Goal: Task Accomplishment & Management: Complete application form

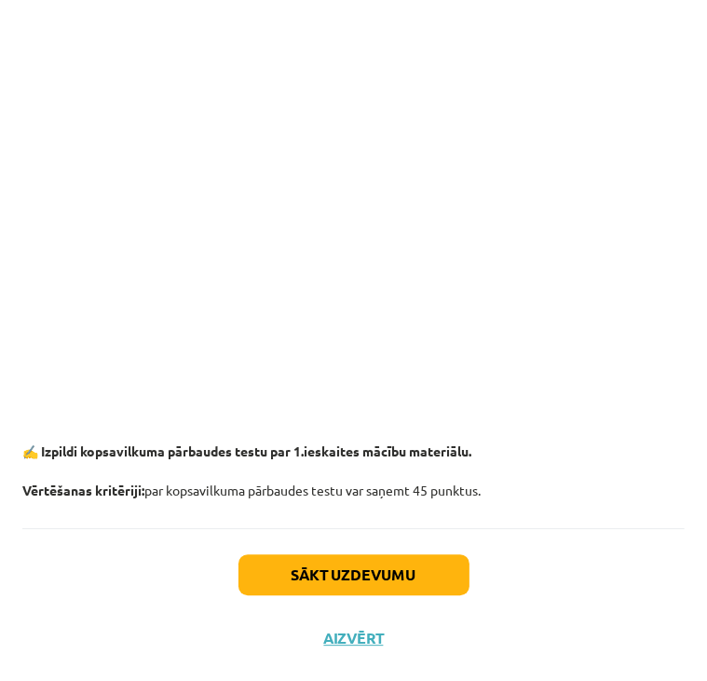
scroll to position [2301, 0]
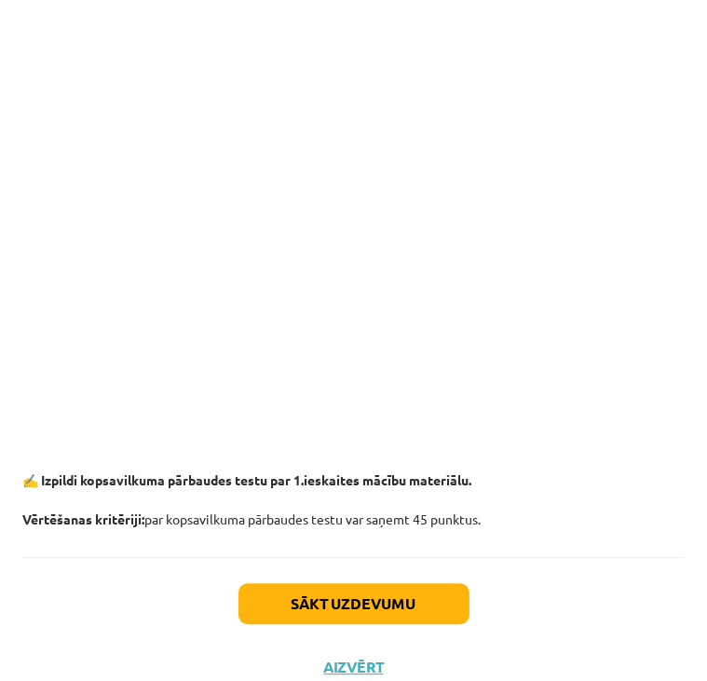
click at [622, 47] on p at bounding box center [353, 57] width 662 height 20
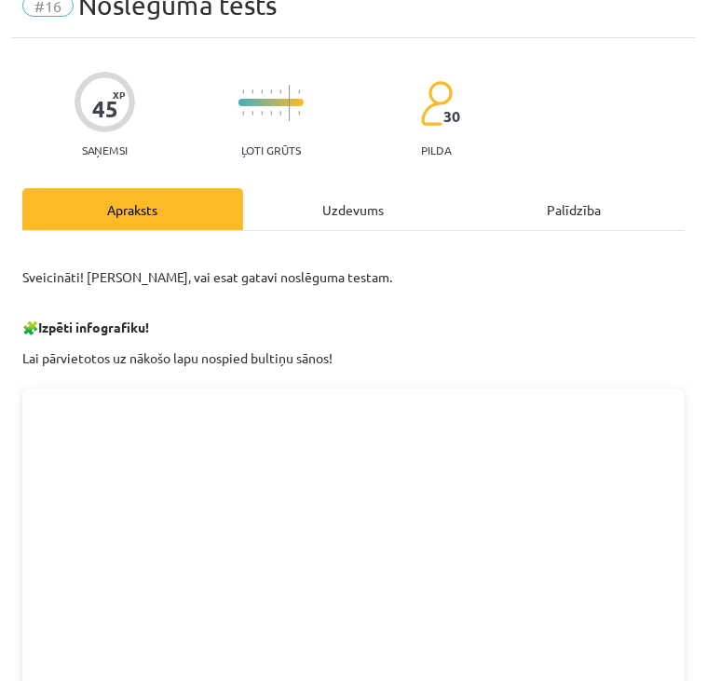
scroll to position [0, 0]
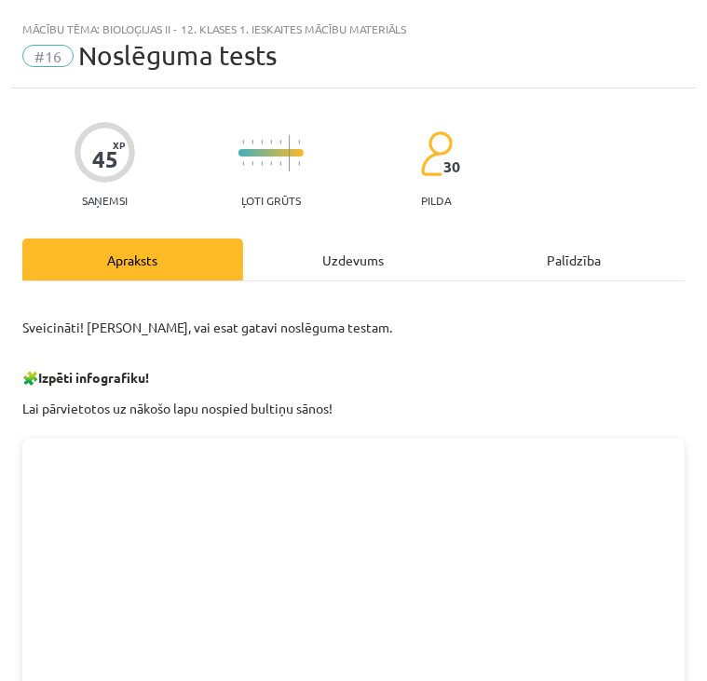
click at [332, 253] on div "Uzdevums" at bounding box center [353, 259] width 221 height 42
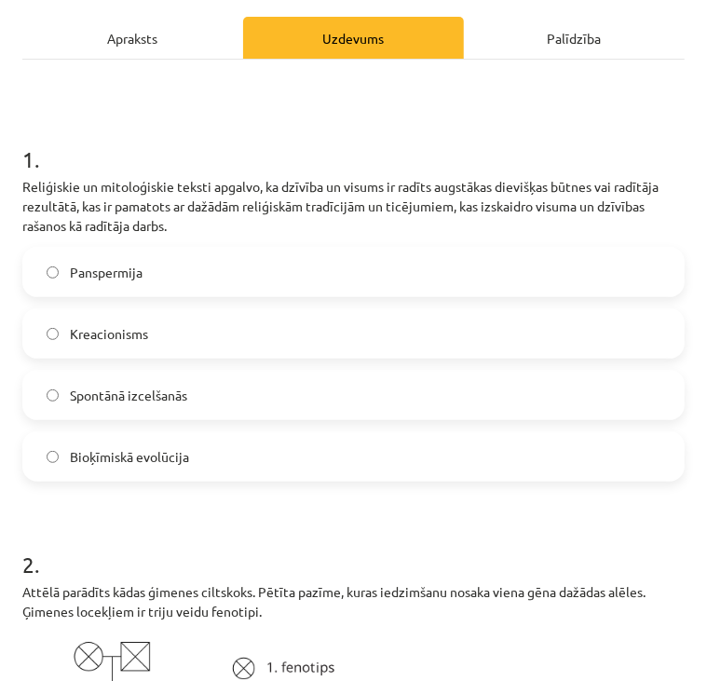
scroll to position [287, 0]
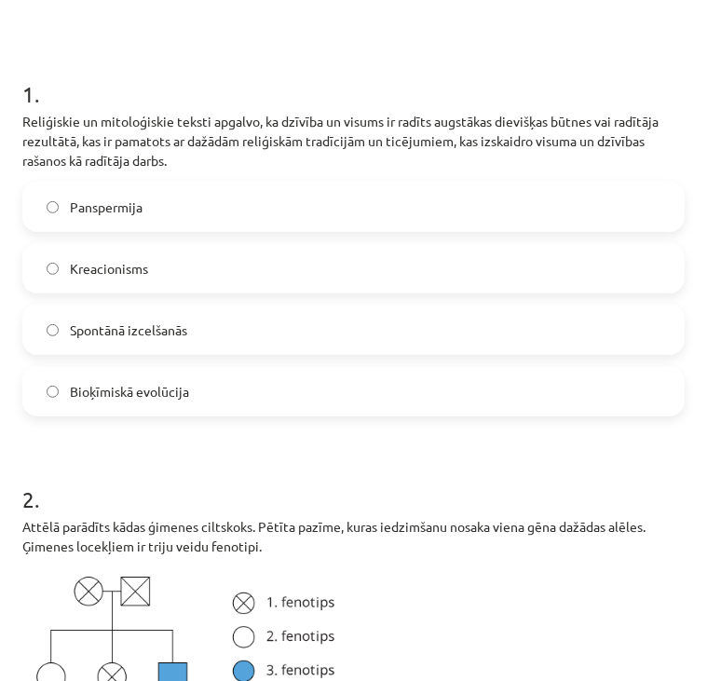
click at [185, 274] on label "Kreacionisms" at bounding box center [353, 268] width 658 height 47
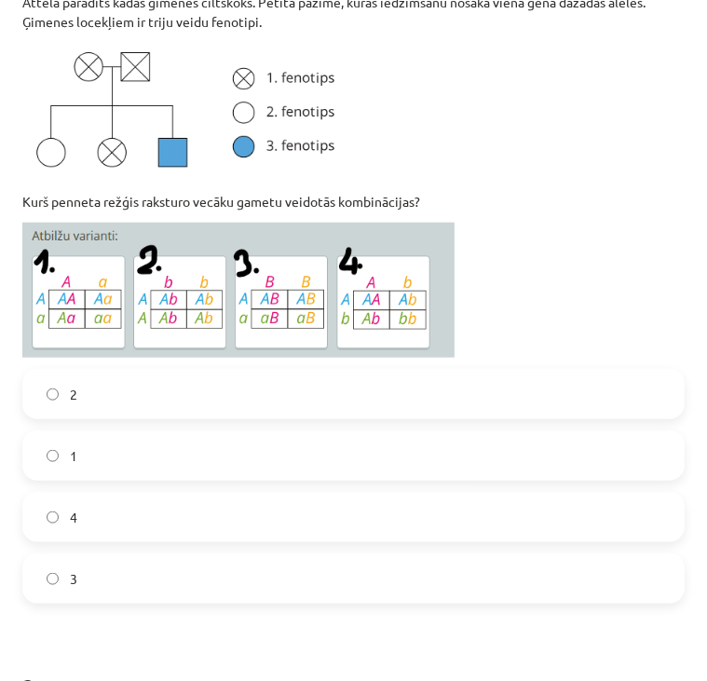
scroll to position [831, 0]
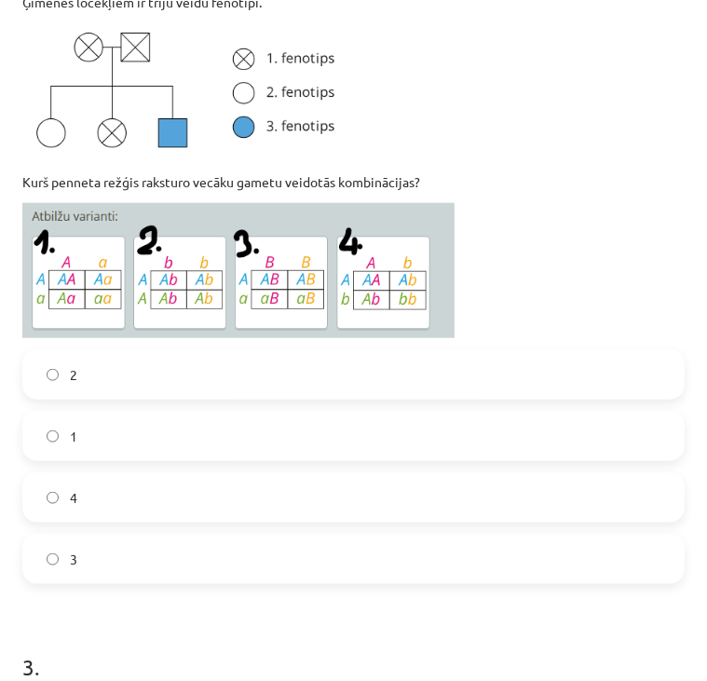
click at [141, 509] on label "4" at bounding box center [353, 497] width 658 height 47
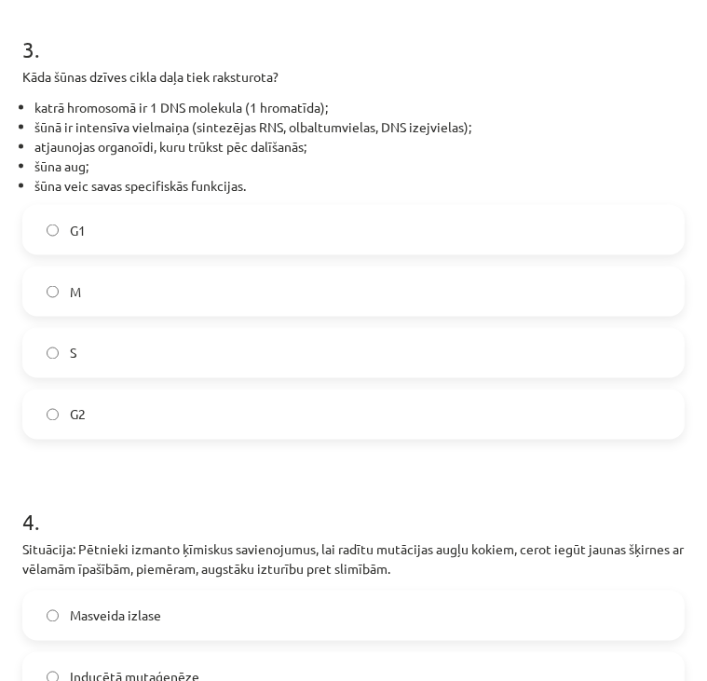
scroll to position [1449, 0]
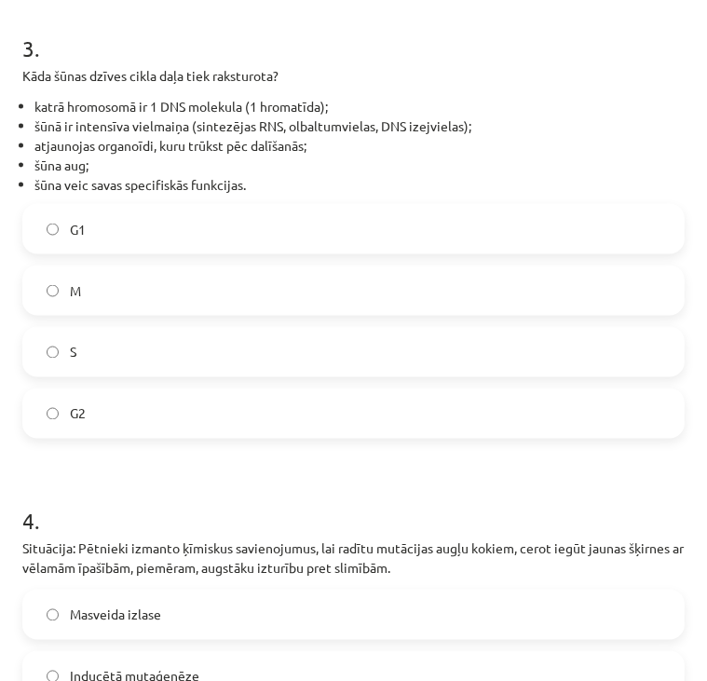
click at [264, 230] on label "G1" at bounding box center [353, 229] width 658 height 47
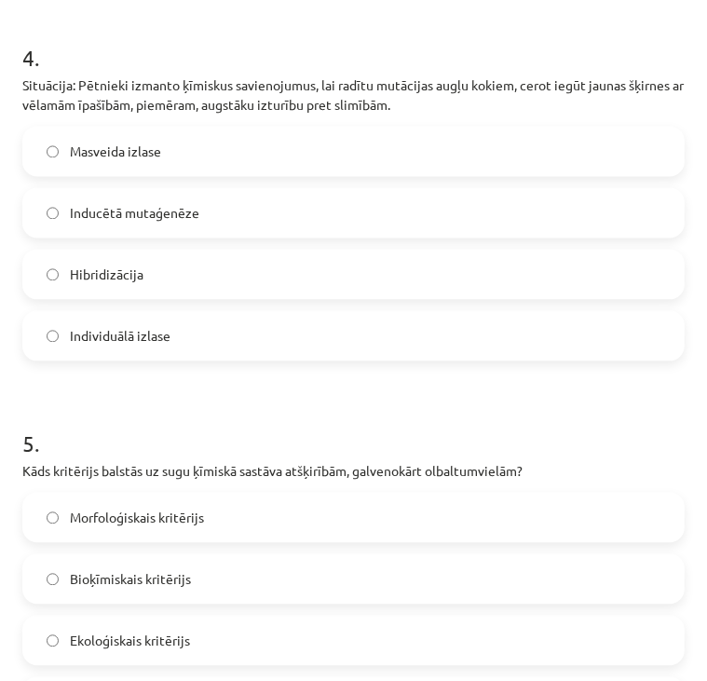
scroll to position [1941, 0]
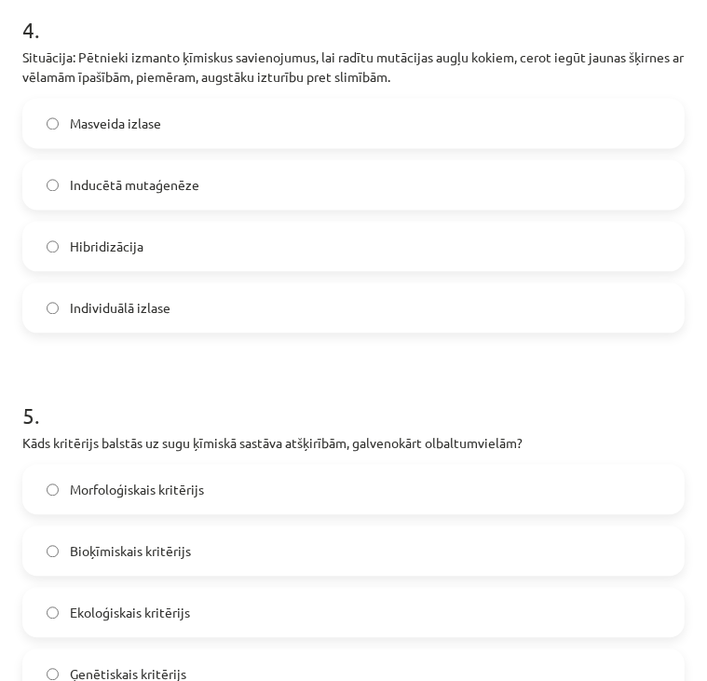
click at [376, 188] on label "Inducētā mutaģenēze" at bounding box center [353, 184] width 658 height 47
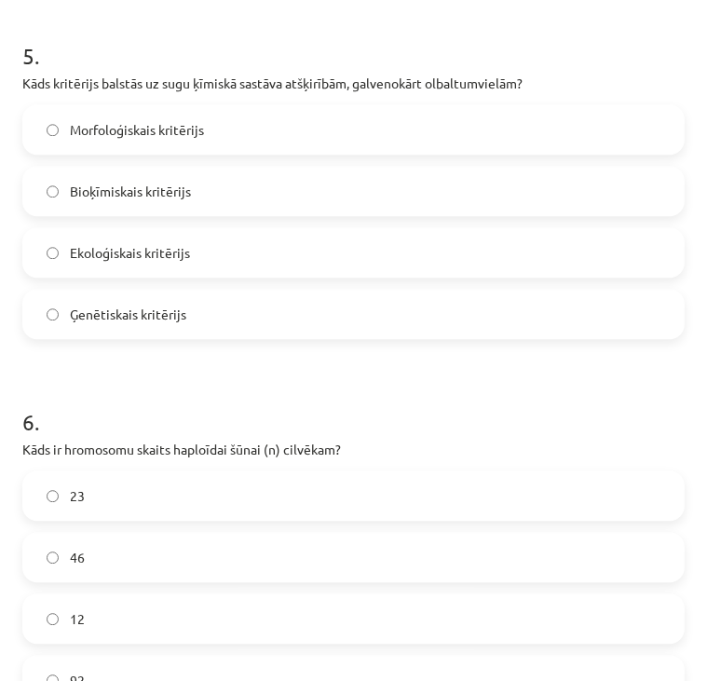
scroll to position [2313, 0]
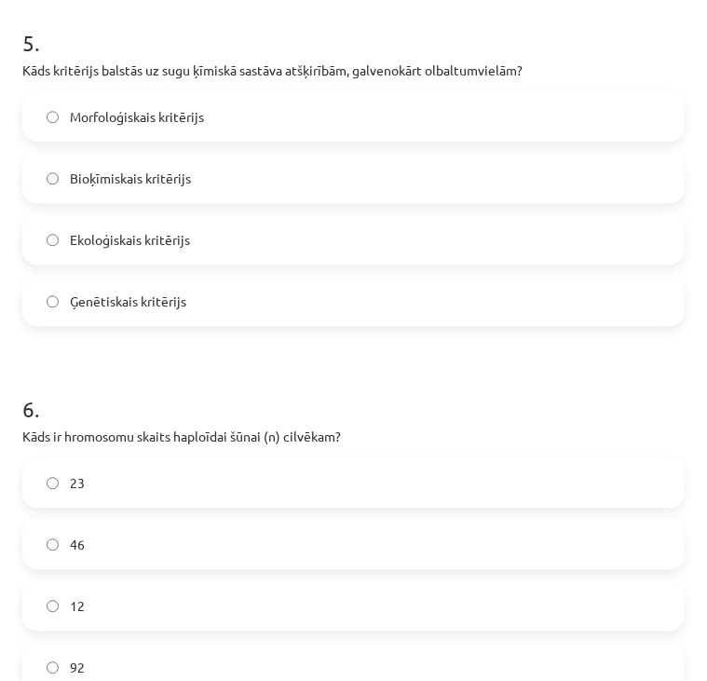
click at [310, 185] on label "Bioķīmiskais kritērijs" at bounding box center [353, 178] width 658 height 47
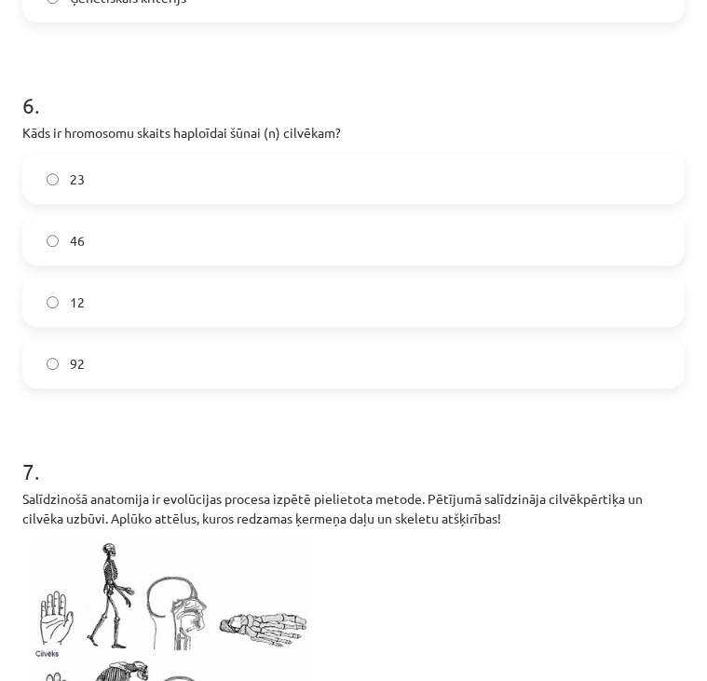
scroll to position [2617, 0]
click at [240, 176] on label "23" at bounding box center [353, 179] width 658 height 47
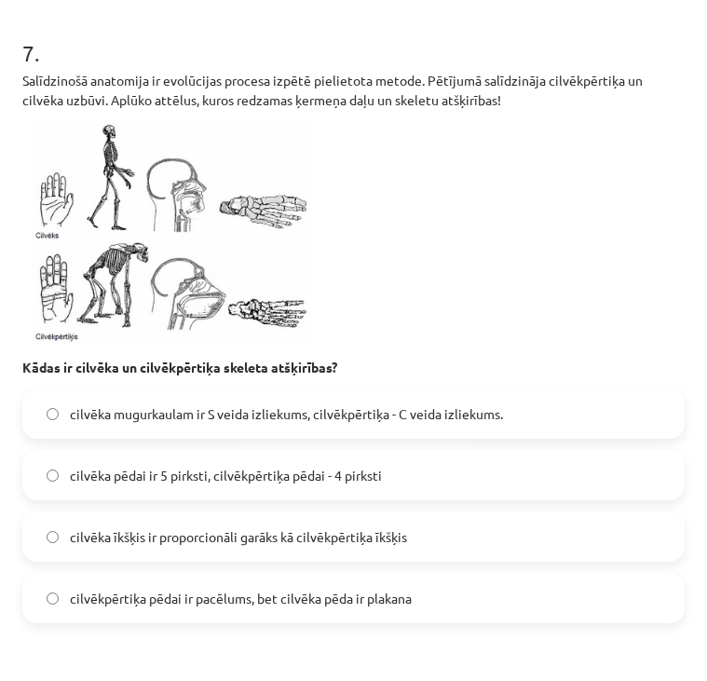
scroll to position [3045, 0]
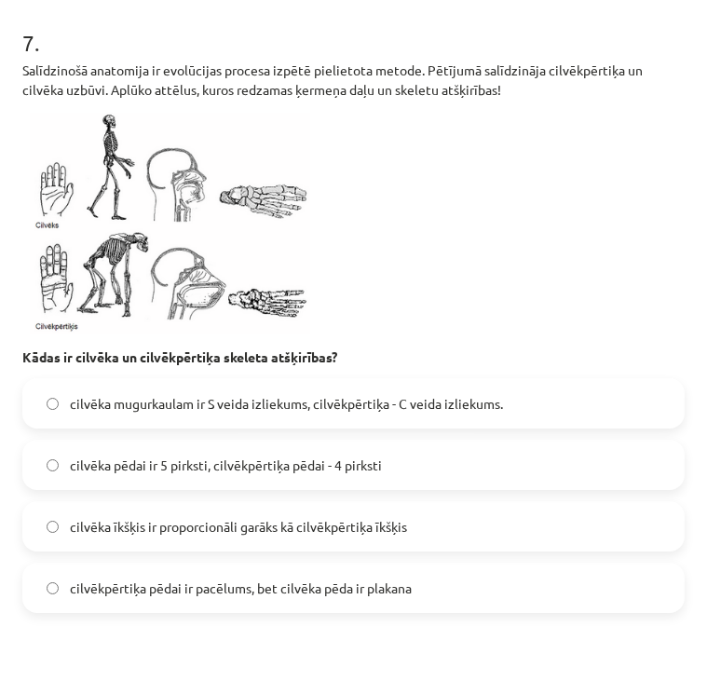
click at [441, 525] on label "cilvēka īkšķis ir proporcionāli garāks kā cilvēkpērtiķa īkšķis" at bounding box center [353, 526] width 658 height 47
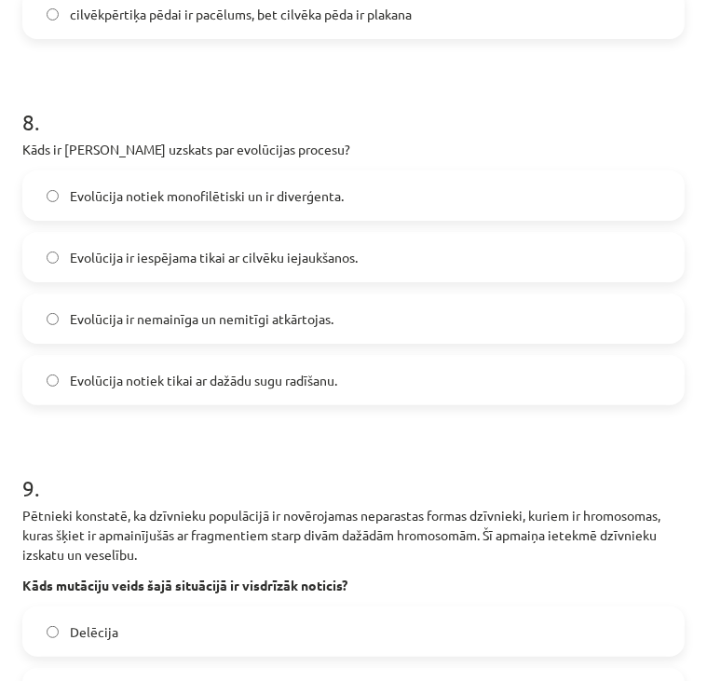
scroll to position [3627, 0]
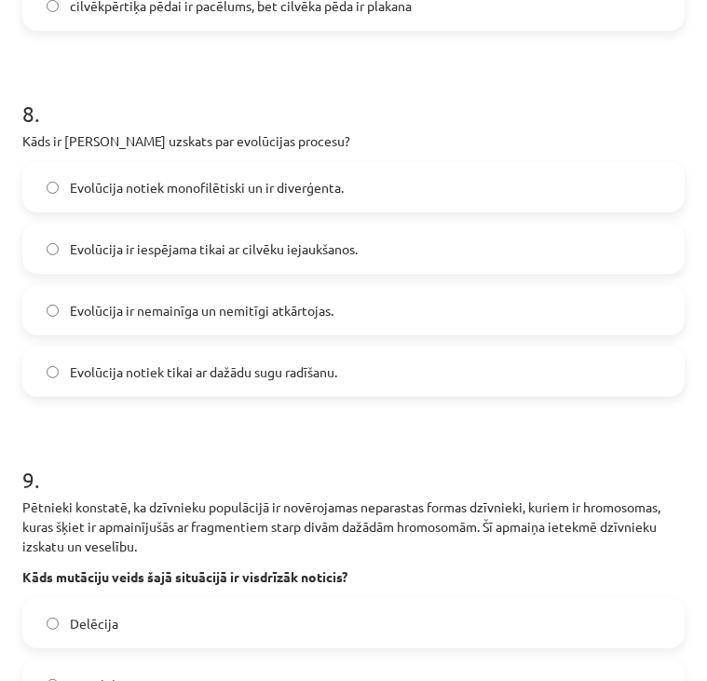
click at [347, 187] on label "Evolūcija notiek monofilētiski un ir diverģenta." at bounding box center [353, 187] width 658 height 47
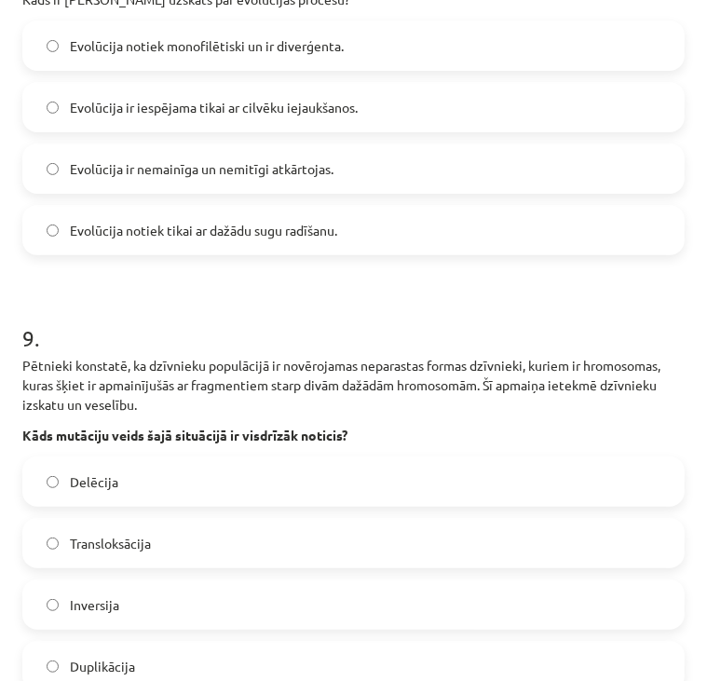
scroll to position [3959, 0]
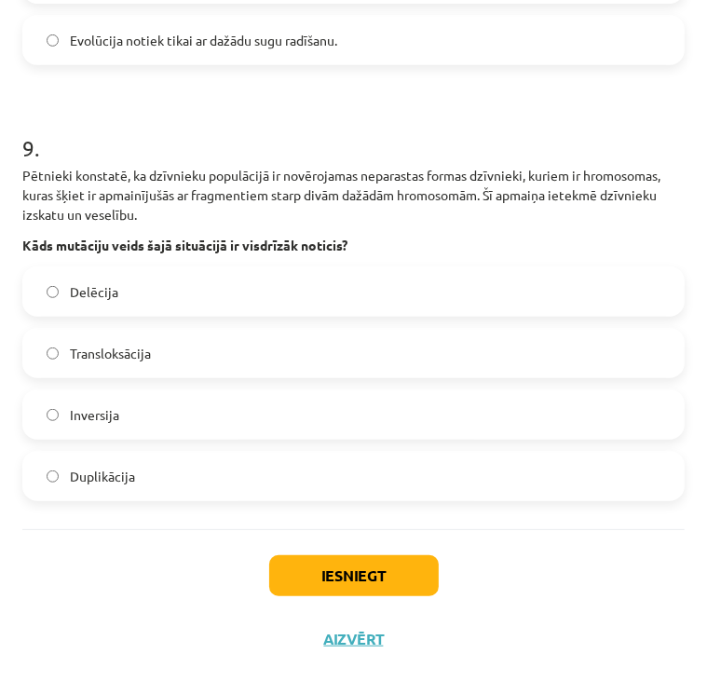
click at [264, 343] on label "Transloksācija" at bounding box center [353, 353] width 658 height 47
click at [295, 568] on button "Iesniegt" at bounding box center [353, 575] width 169 height 41
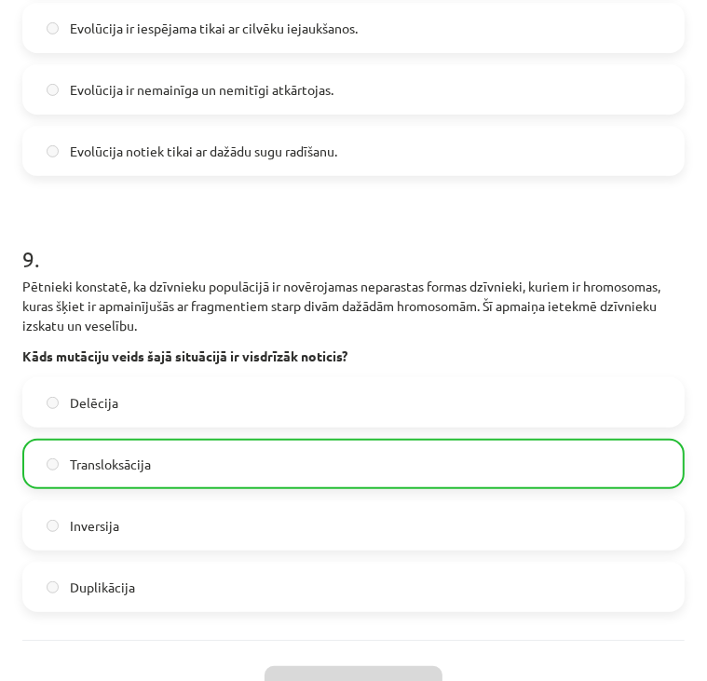
scroll to position [4017, 0]
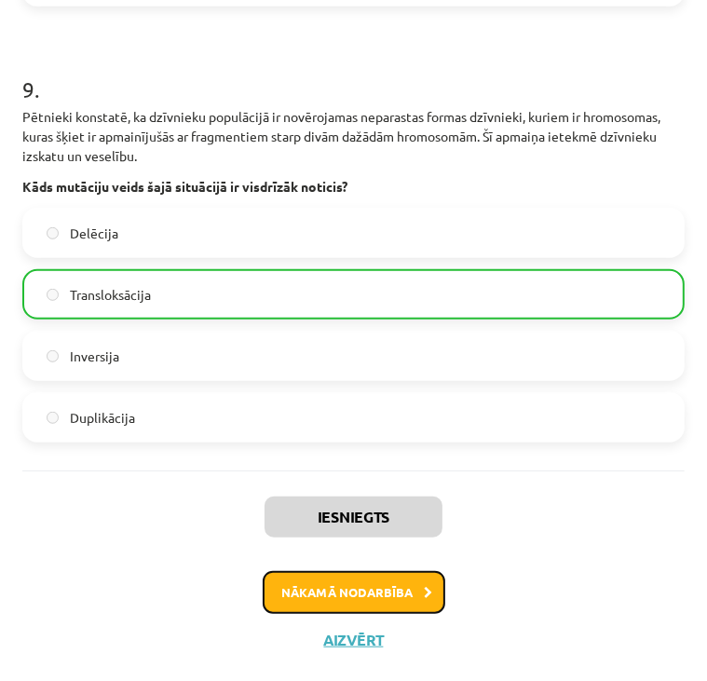
click at [364, 602] on button "Nākamā nodarbība" at bounding box center [354, 592] width 183 height 43
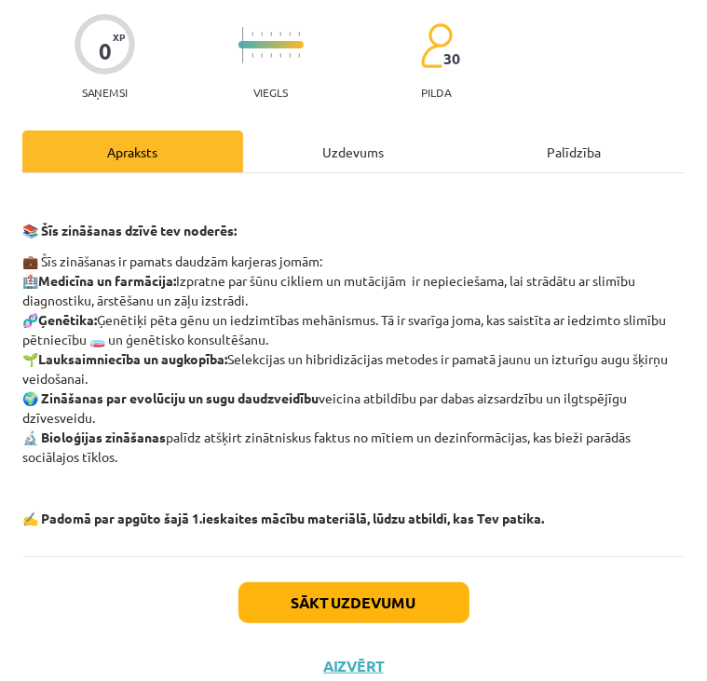
scroll to position [127, 0]
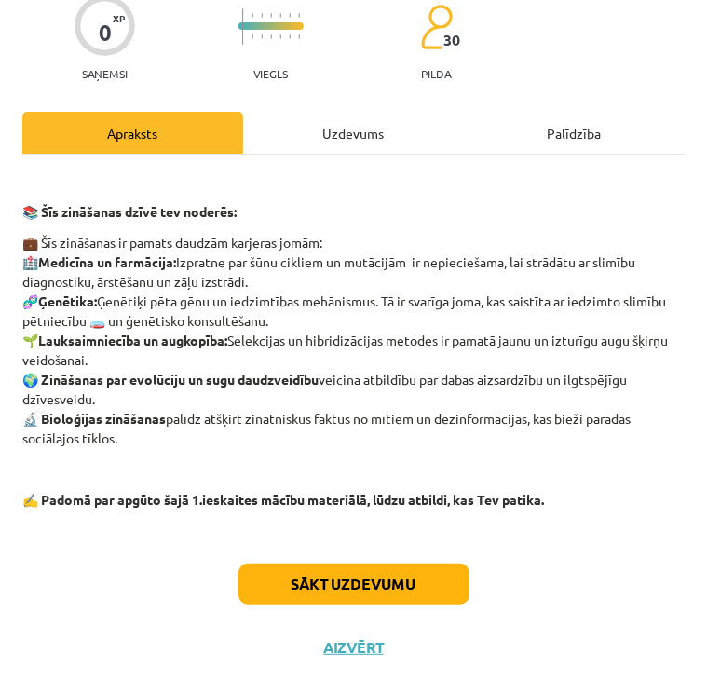
click at [335, 122] on div "Uzdevums" at bounding box center [353, 133] width 221 height 42
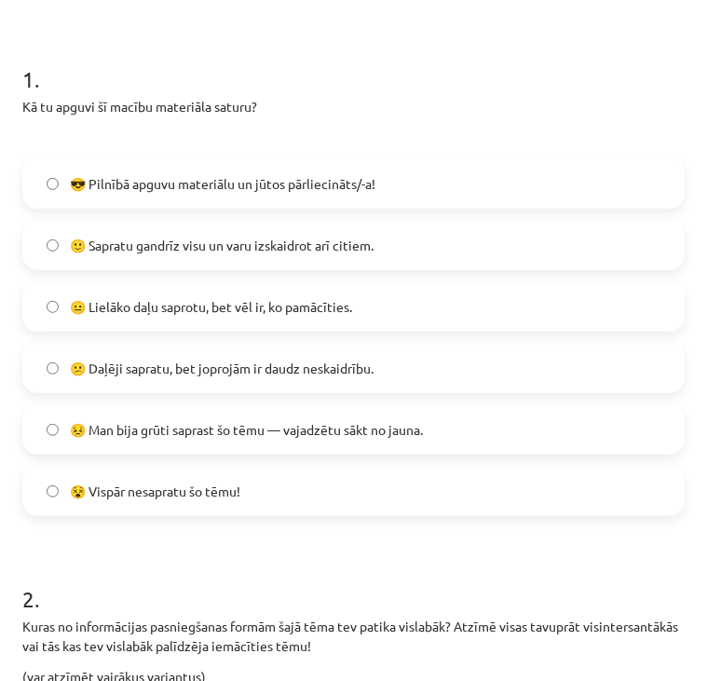
scroll to position [309, 0]
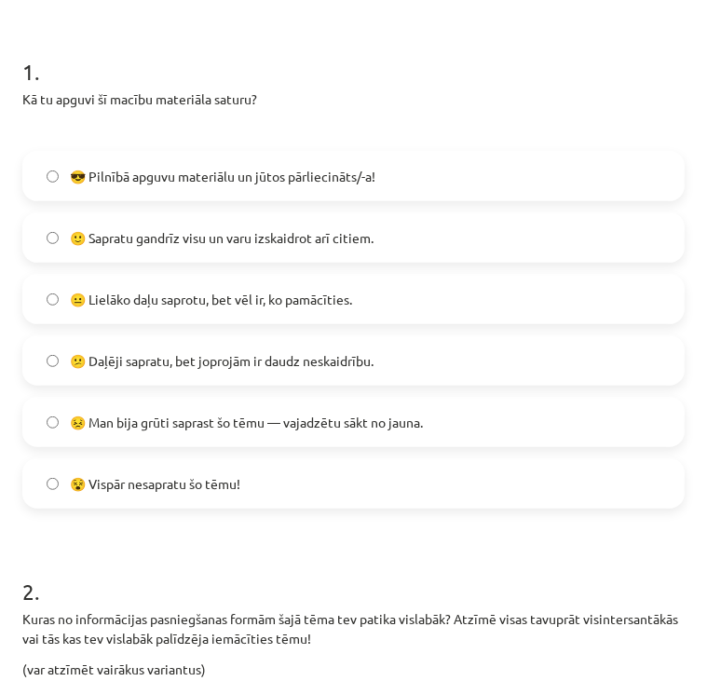
click at [345, 307] on span "😐 Lielāko daļu saprotu, bet vēl ir, ko pamācīties." at bounding box center [211, 300] width 282 height 20
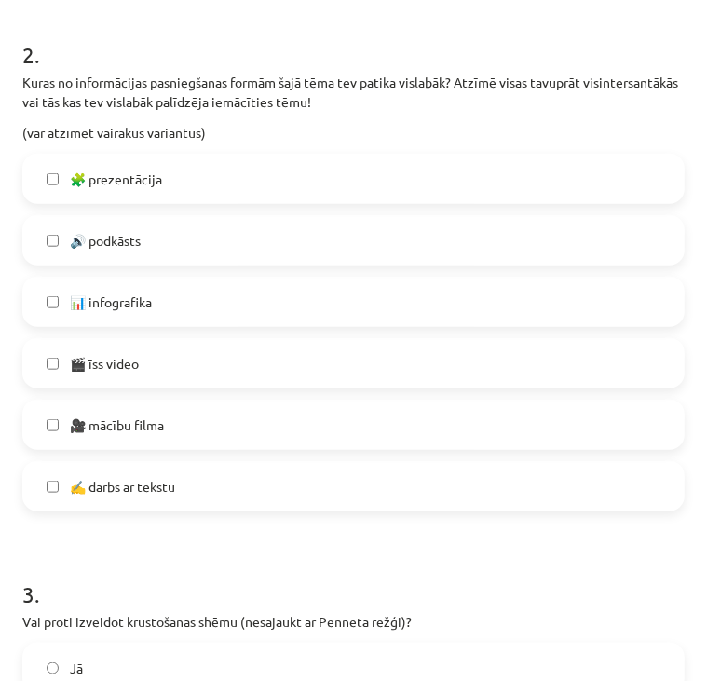
scroll to position [847, 0]
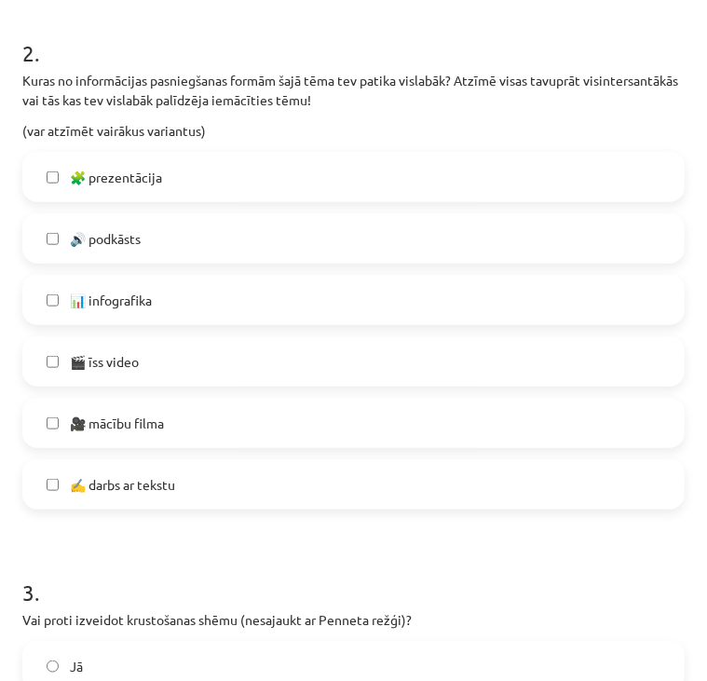
click at [195, 175] on label "🧩 prezentācija" at bounding box center [353, 177] width 658 height 47
click at [240, 472] on label "✍️ darbs ar tekstu" at bounding box center [353, 484] width 658 height 47
click at [196, 294] on label "📊 infografika" at bounding box center [353, 300] width 658 height 47
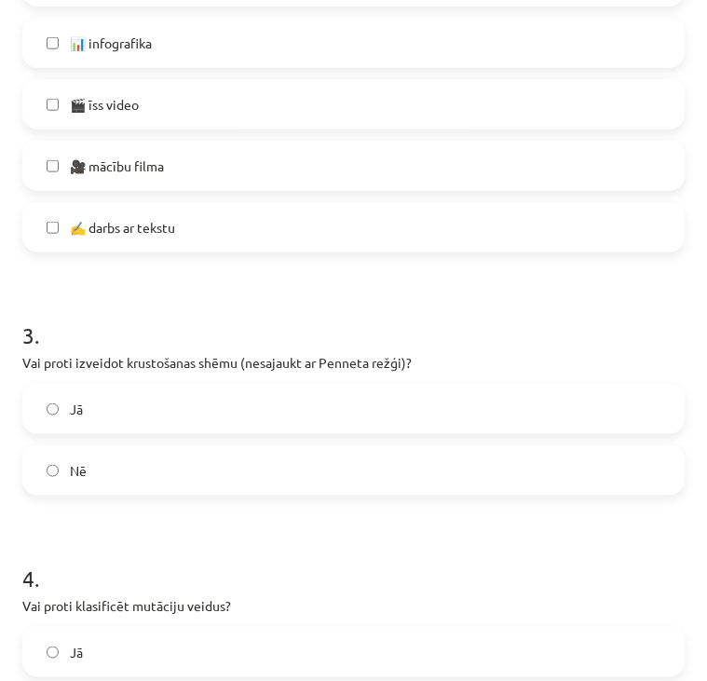
scroll to position [1105, 0]
click at [143, 118] on label "🎬 īss video" at bounding box center [353, 103] width 658 height 47
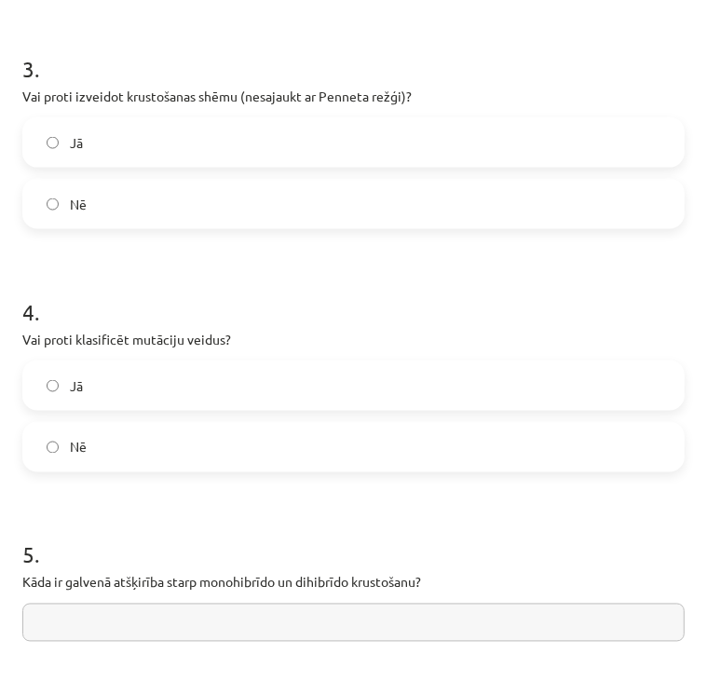
scroll to position [1373, 0]
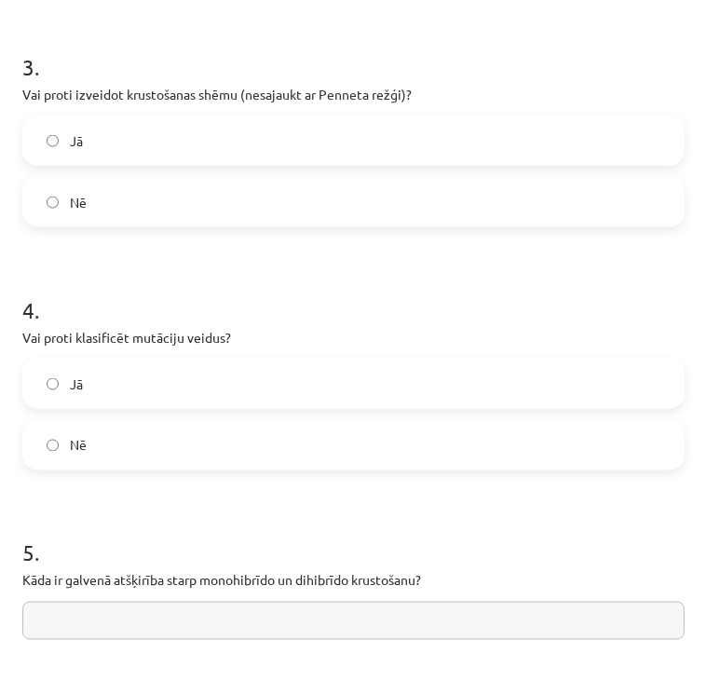
click at [201, 129] on label "Jā" at bounding box center [353, 140] width 658 height 47
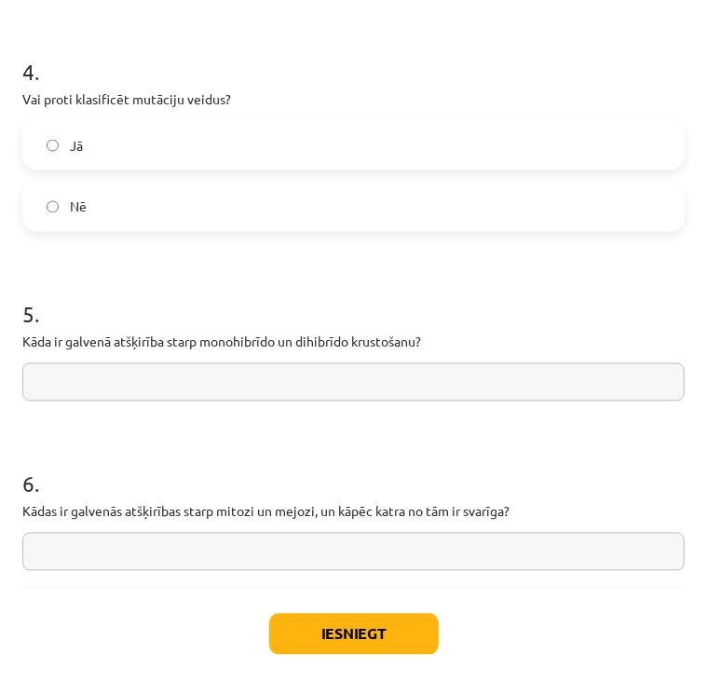
scroll to position [1618, 0]
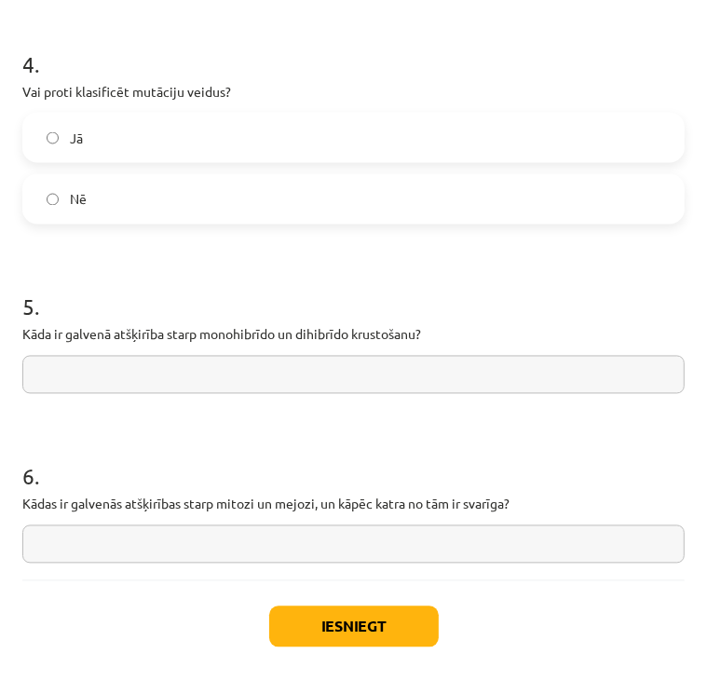
click at [164, 127] on label "Jā" at bounding box center [353, 138] width 658 height 47
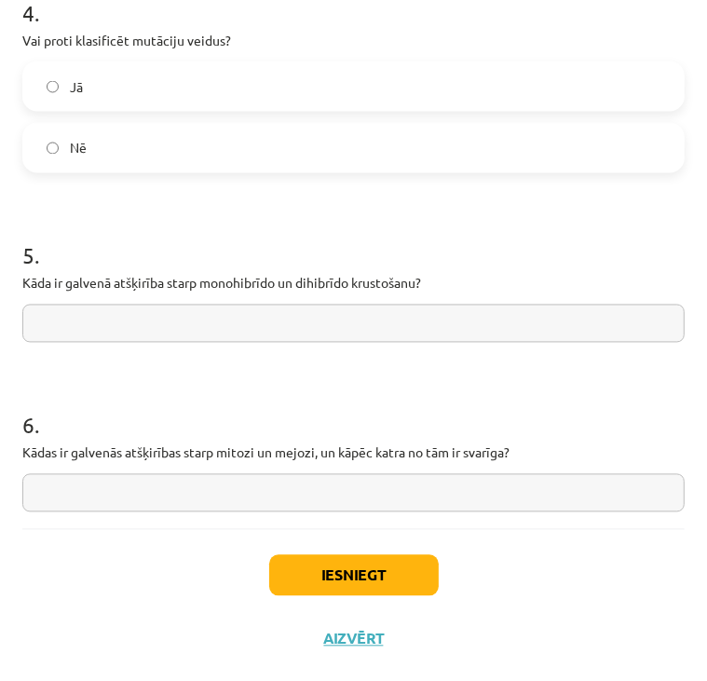
click at [147, 318] on input "text" at bounding box center [353, 324] width 662 height 38
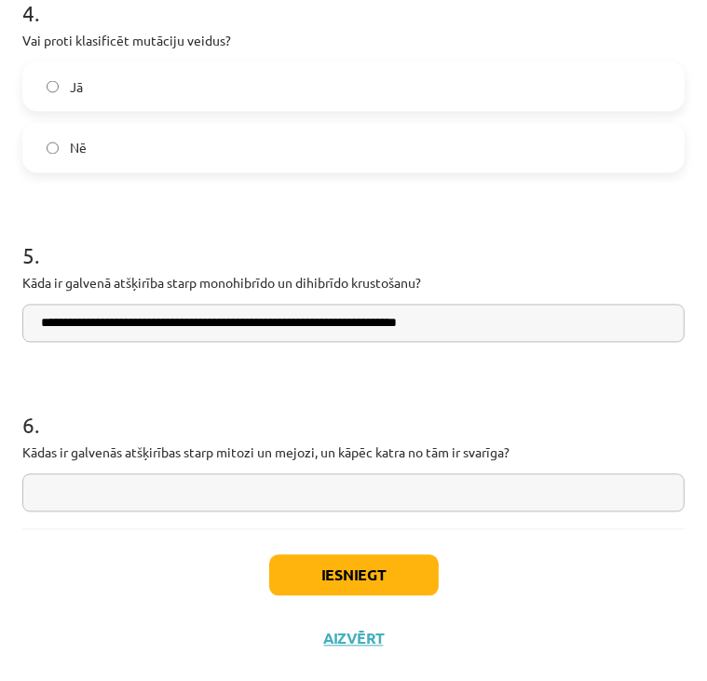
type input "**********"
type input "*"
click at [484, 330] on input "**********" at bounding box center [353, 324] width 662 height 38
type input "**********"
click at [326, 491] on input "*" at bounding box center [353, 493] width 662 height 38
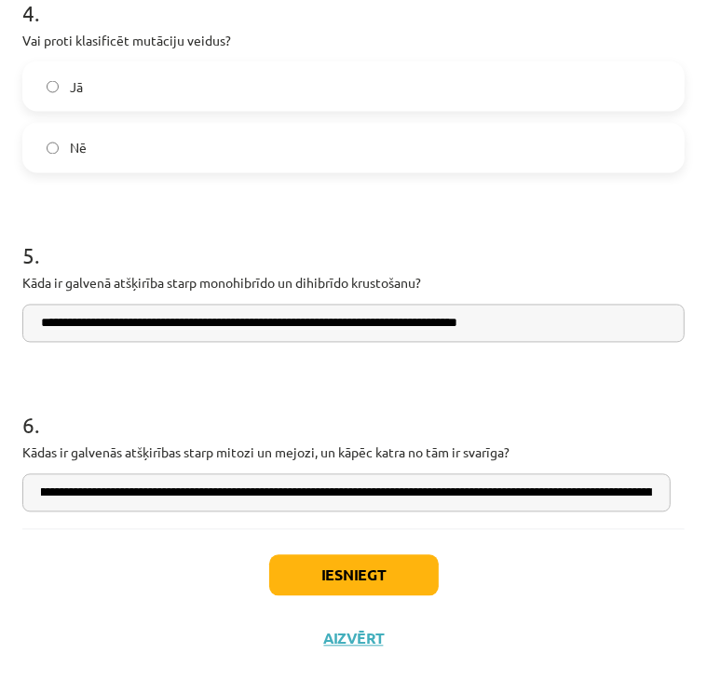
scroll to position [0, 0]
type input "**********"
click at [358, 576] on button "Iesniegt" at bounding box center [353, 575] width 169 height 41
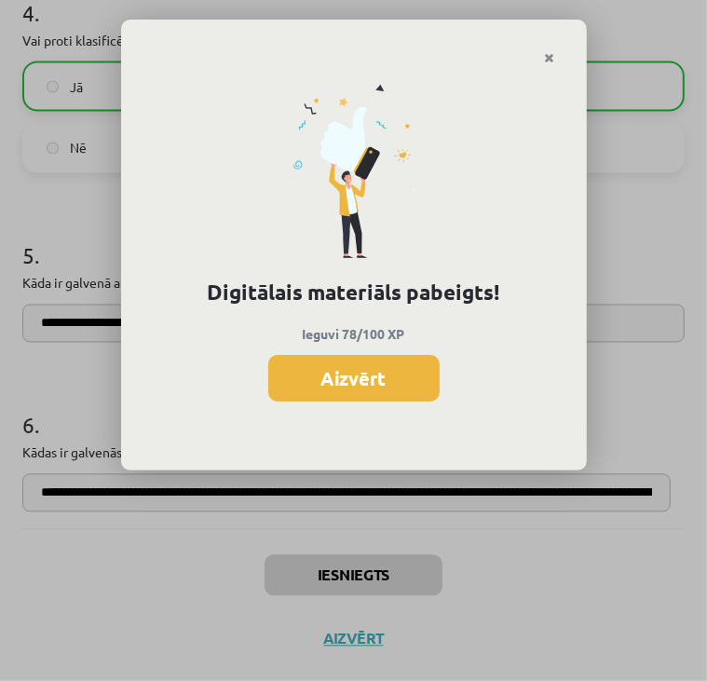
scroll to position [2432, 0]
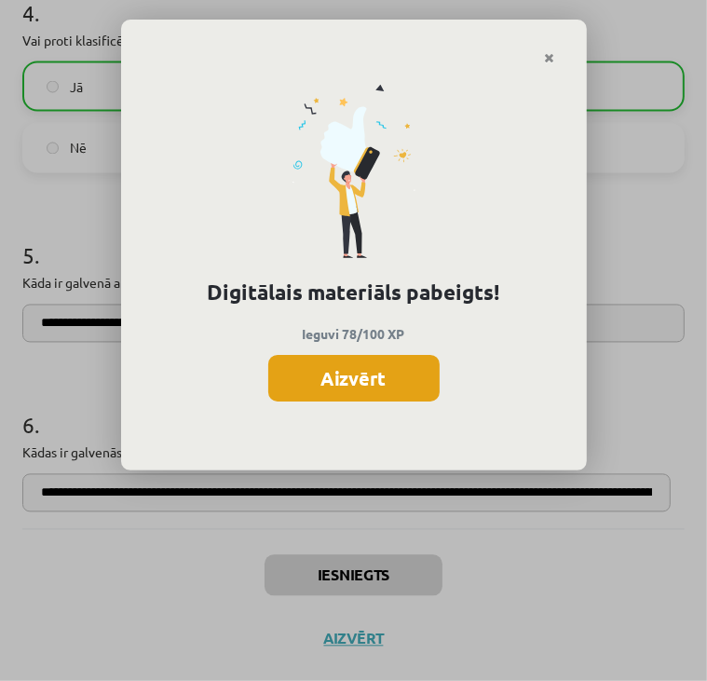
click at [400, 386] on button "Aizvērt" at bounding box center [353, 378] width 171 height 47
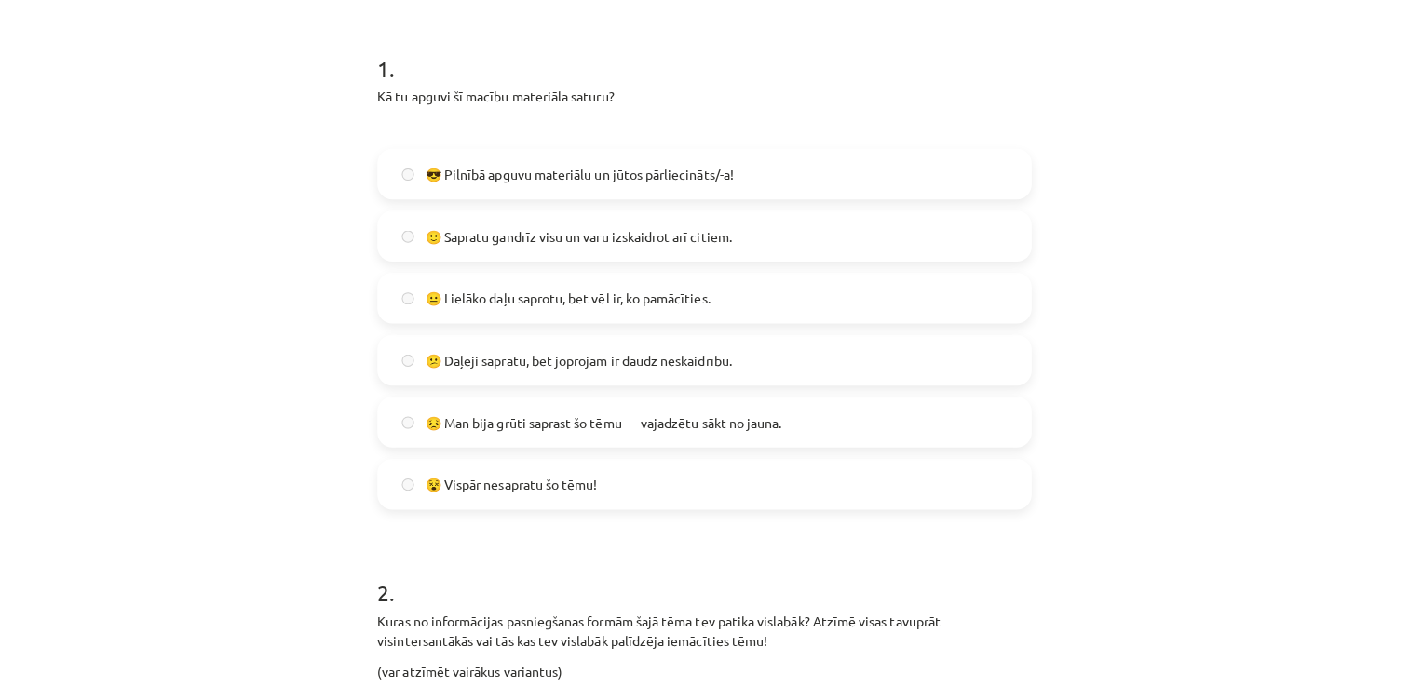
scroll to position [0, 0]
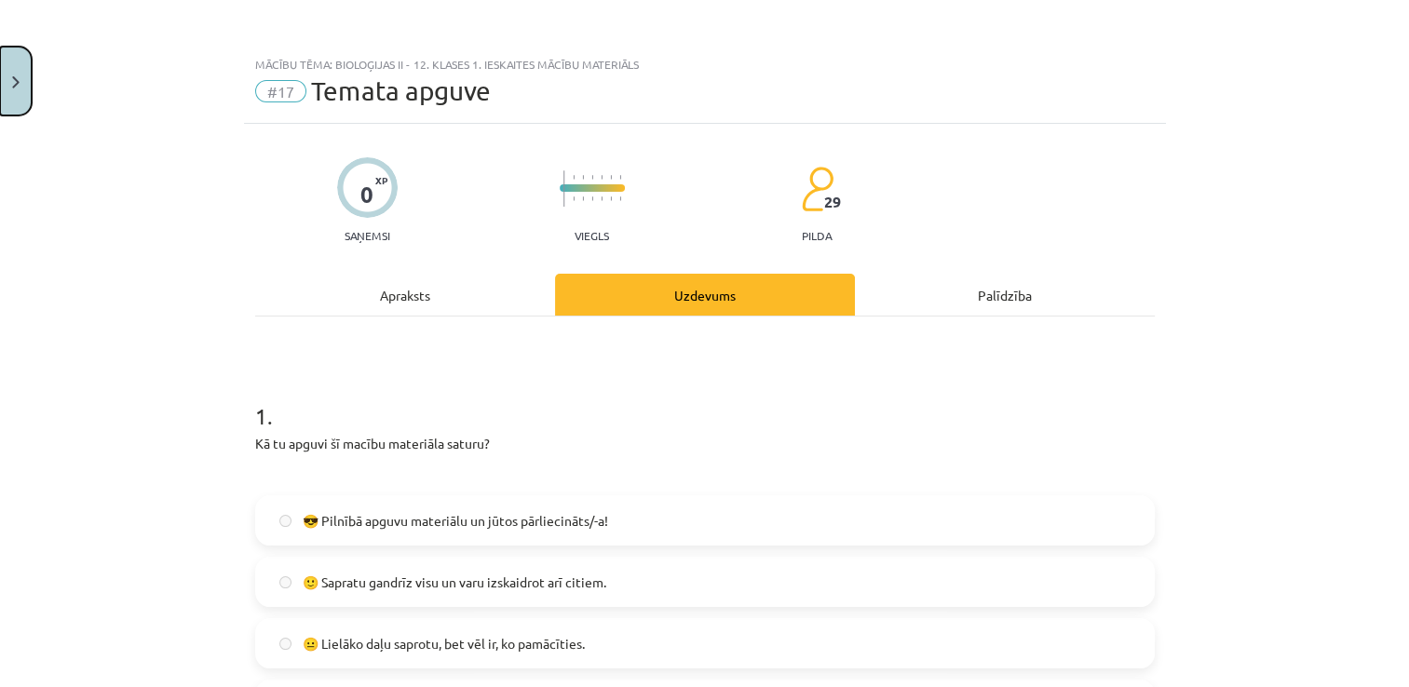
click at [15, 84] on img "Close" at bounding box center [15, 82] width 7 height 12
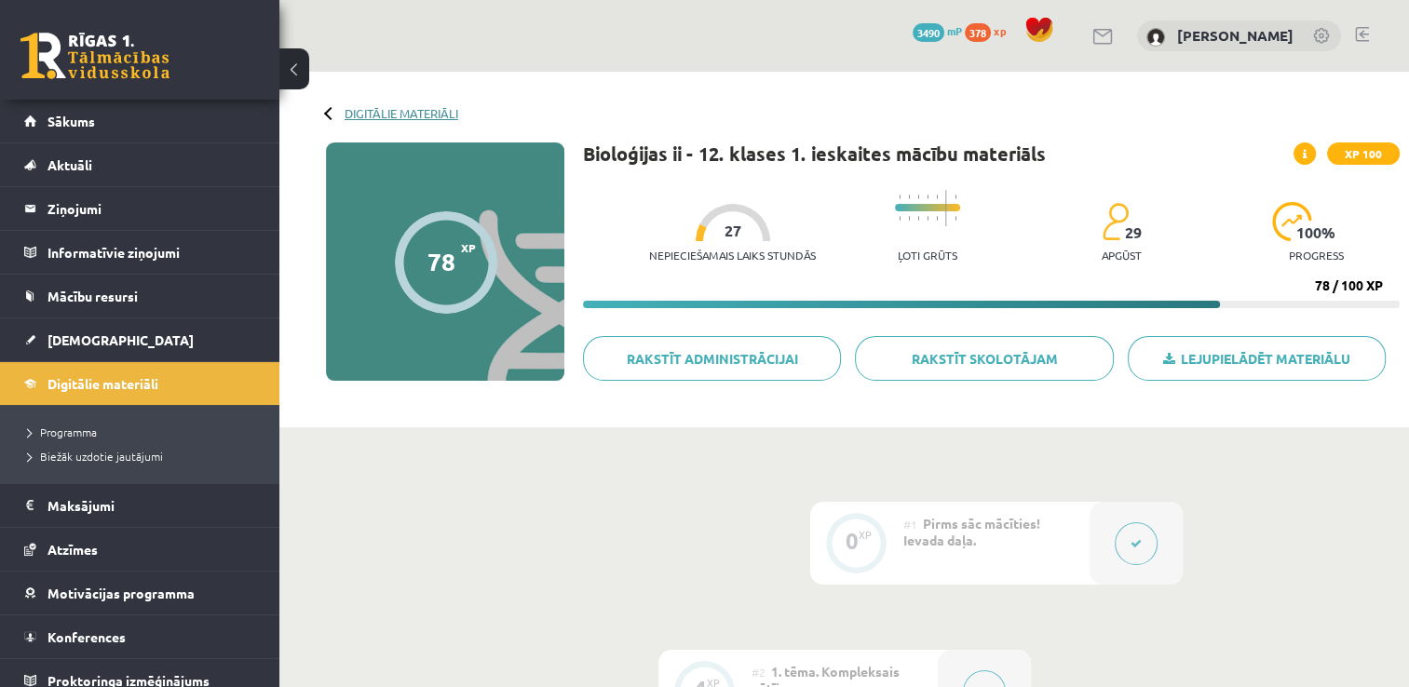
click at [375, 110] on link "Digitālie materiāli" at bounding box center [402, 113] width 114 height 14
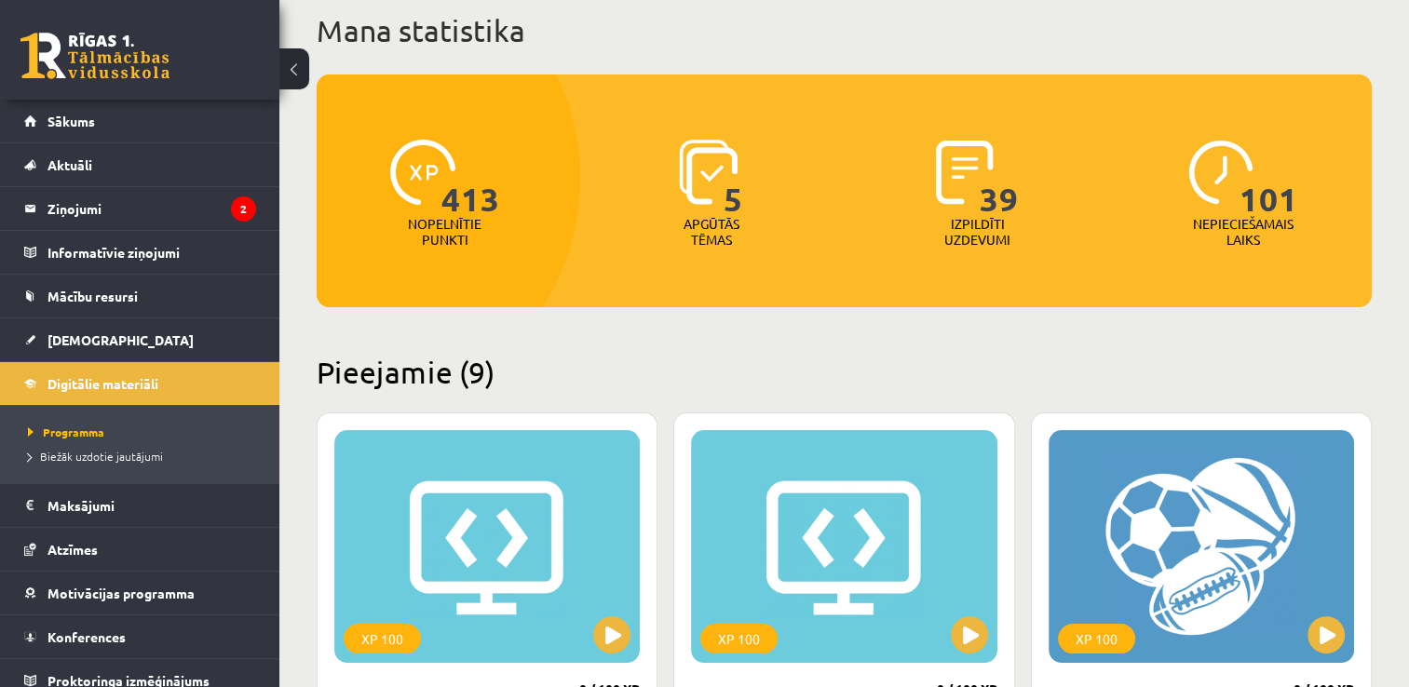
scroll to position [119, 0]
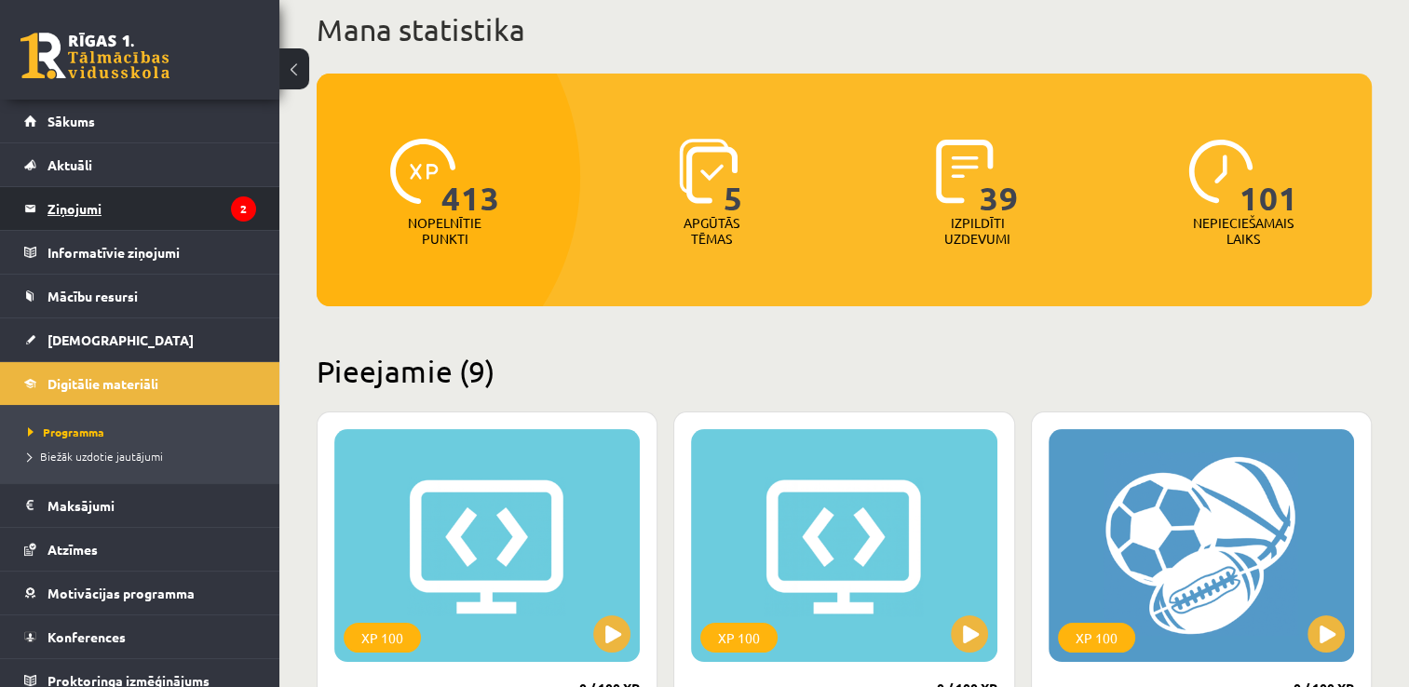
click at [194, 210] on legend "Ziņojumi 2" at bounding box center [151, 208] width 209 height 43
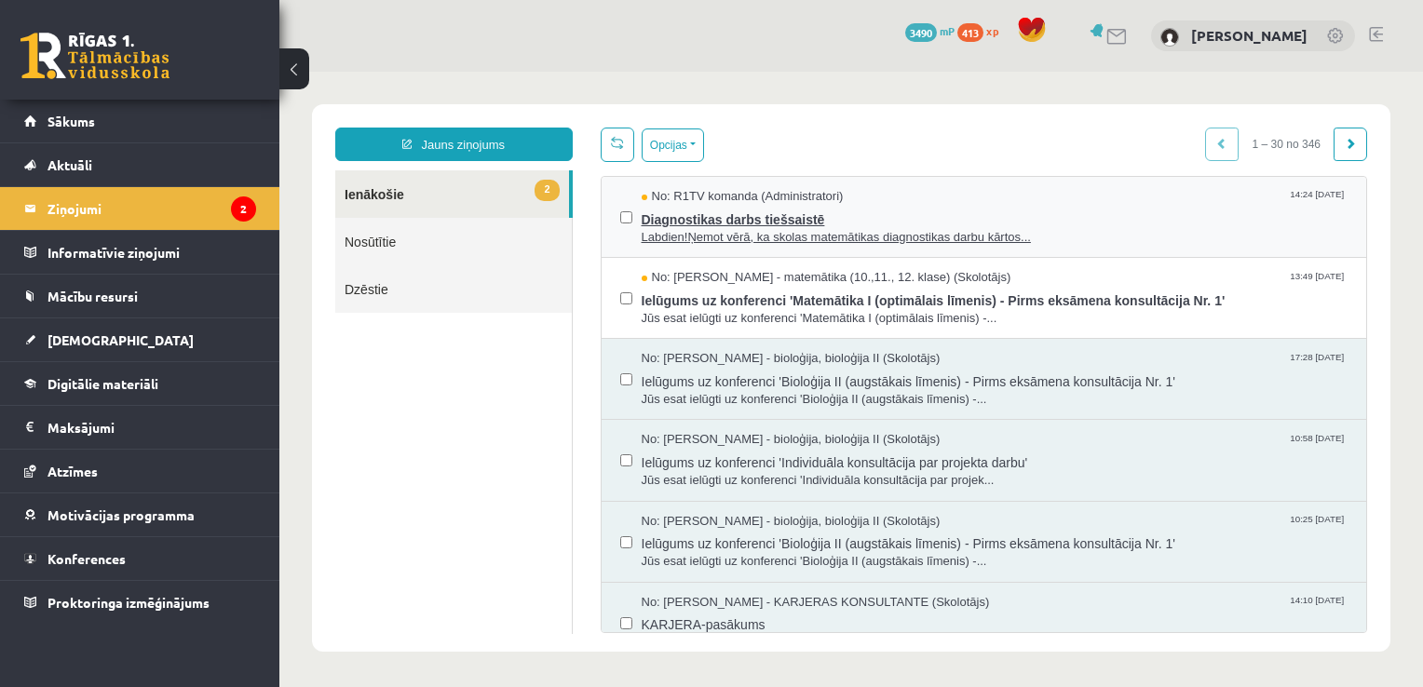
click at [944, 216] on span "Diagnostikas darbs tiešsaistē" at bounding box center [995, 217] width 707 height 23
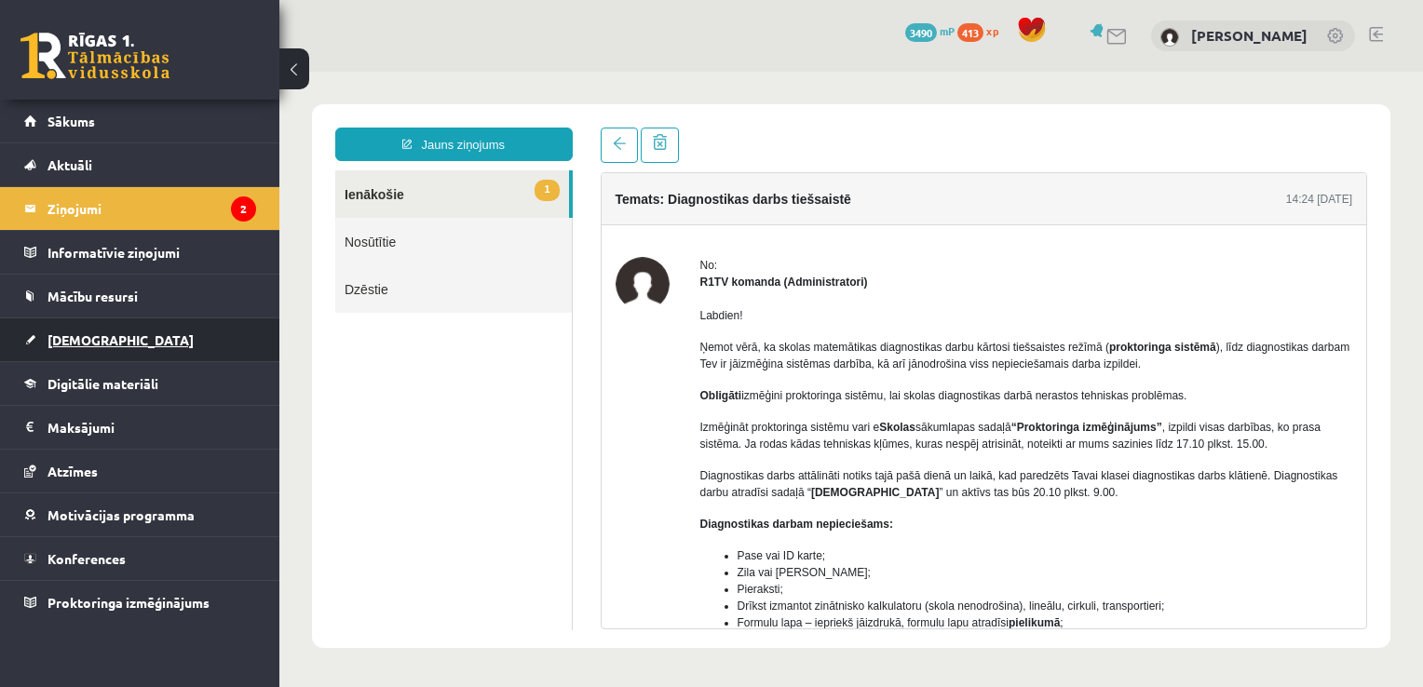
click at [168, 329] on link "[DEMOGRAPHIC_DATA]" at bounding box center [140, 339] width 232 height 43
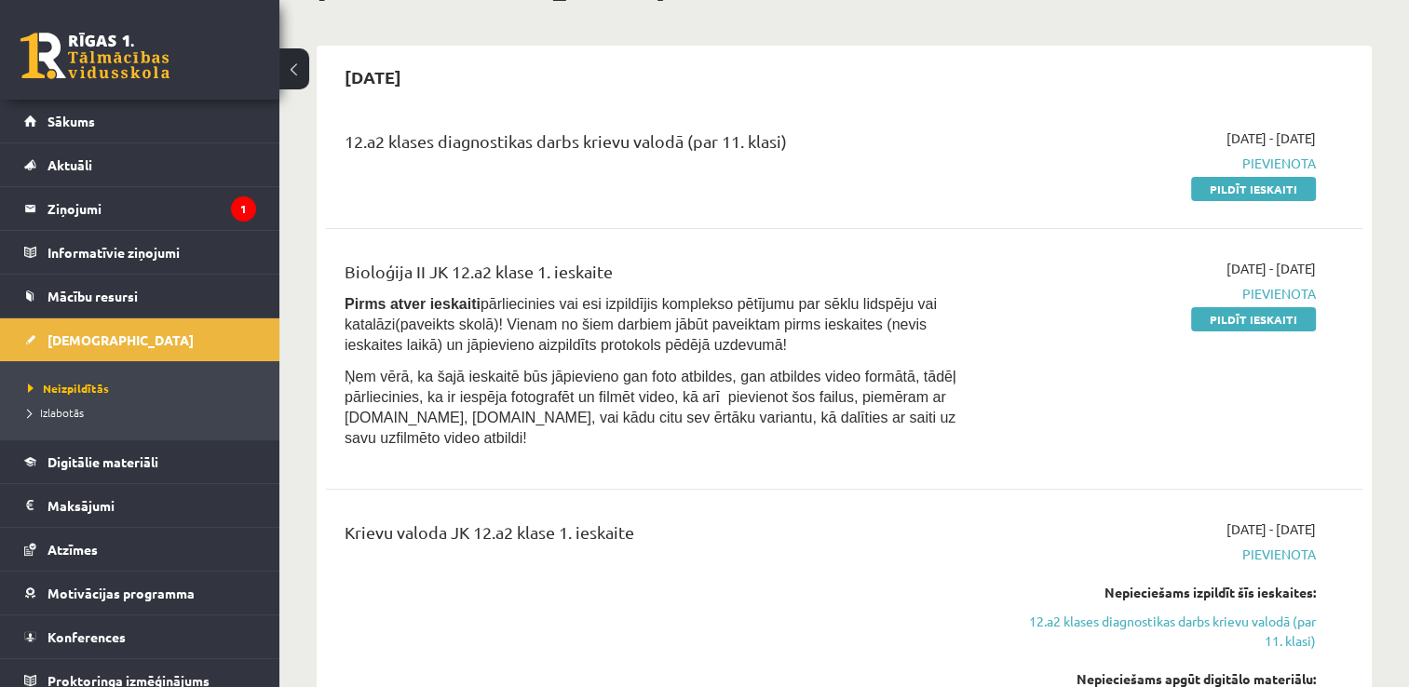
scroll to position [149, 0]
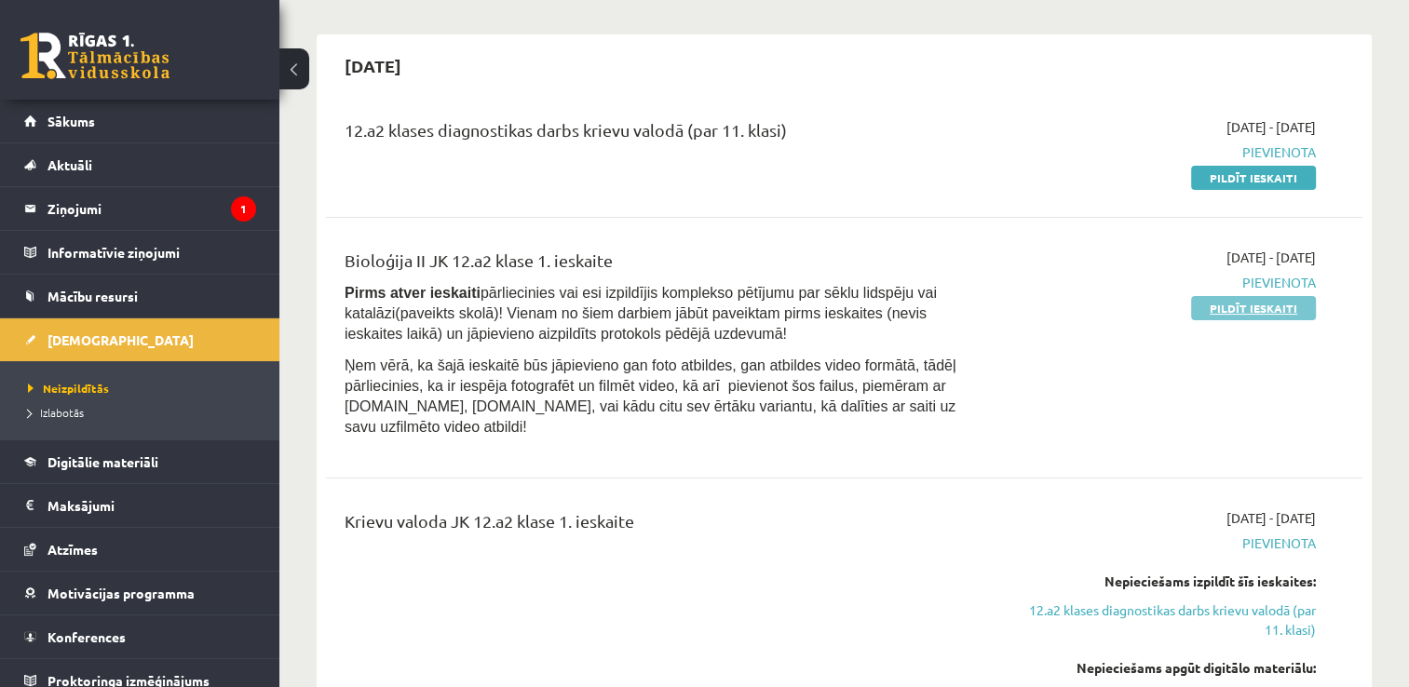
click at [1240, 301] on link "Pildīt ieskaiti" at bounding box center [1253, 308] width 125 height 24
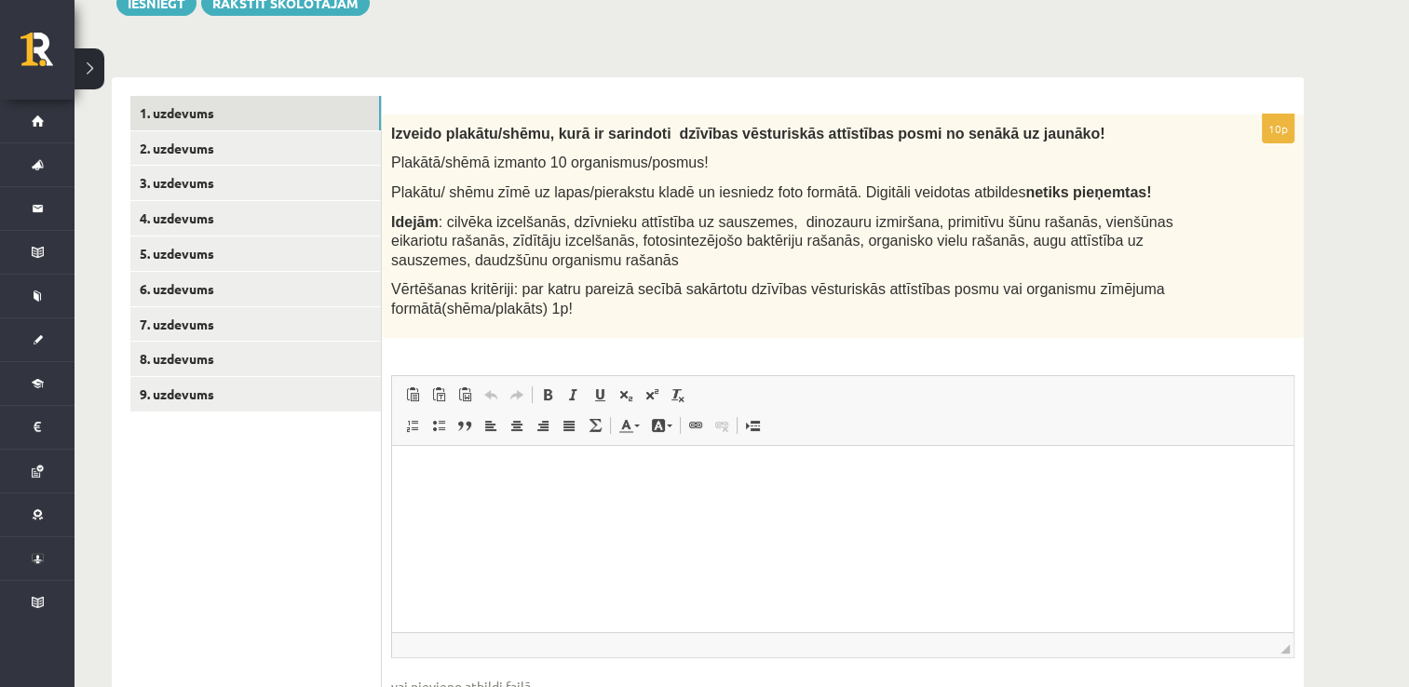
scroll to position [382, 0]
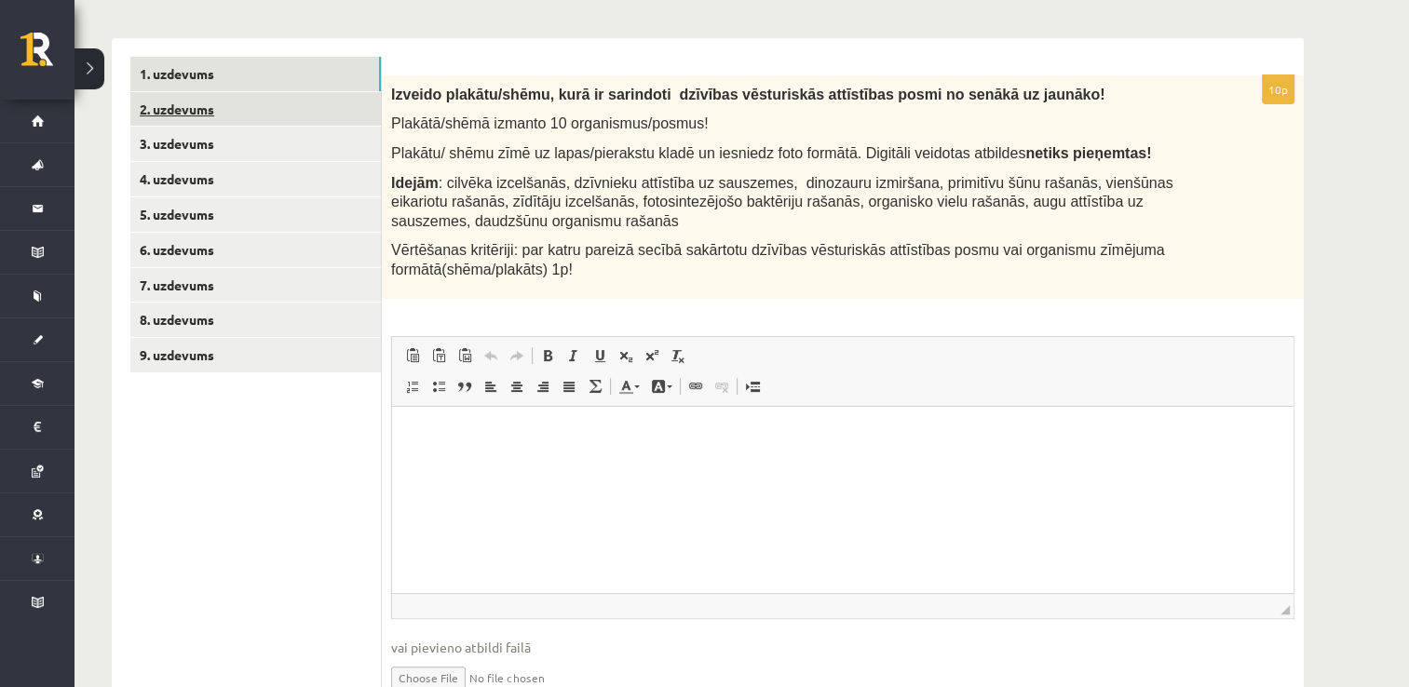
click at [314, 115] on link "2. uzdevums" at bounding box center [255, 109] width 251 height 34
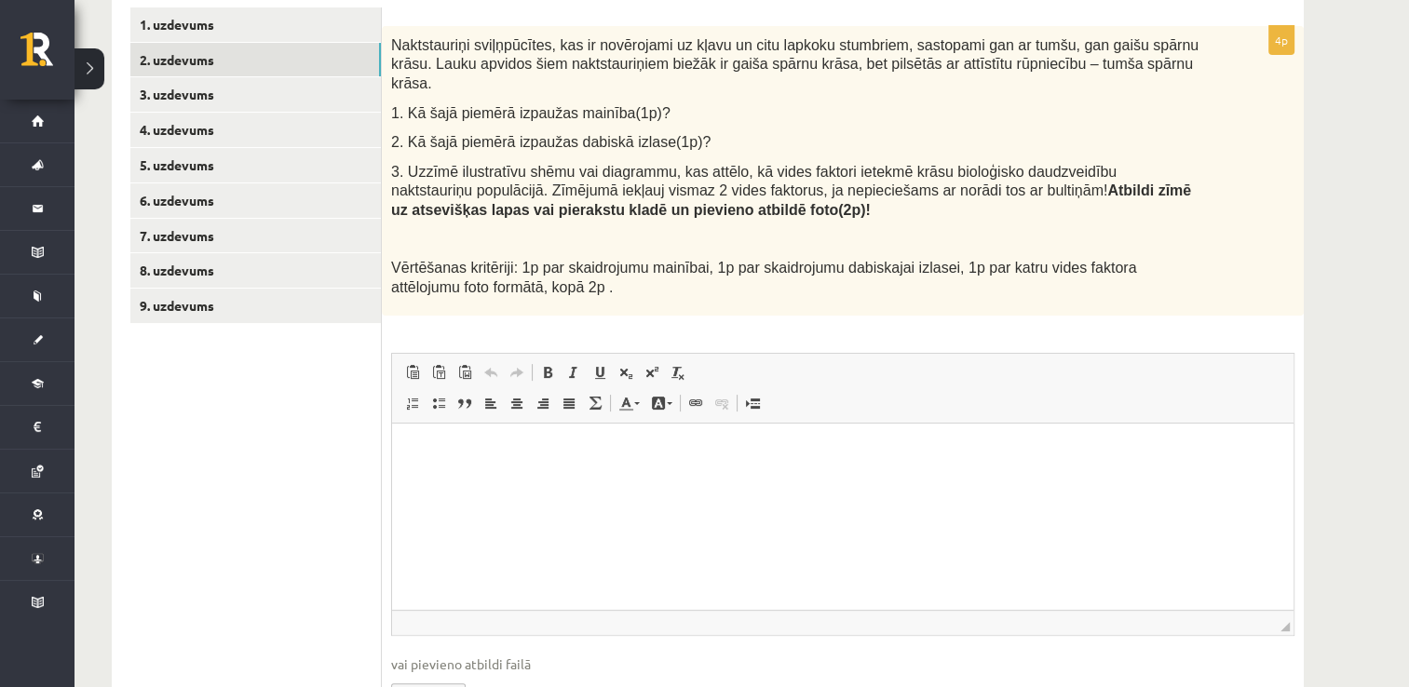
scroll to position [393, 0]
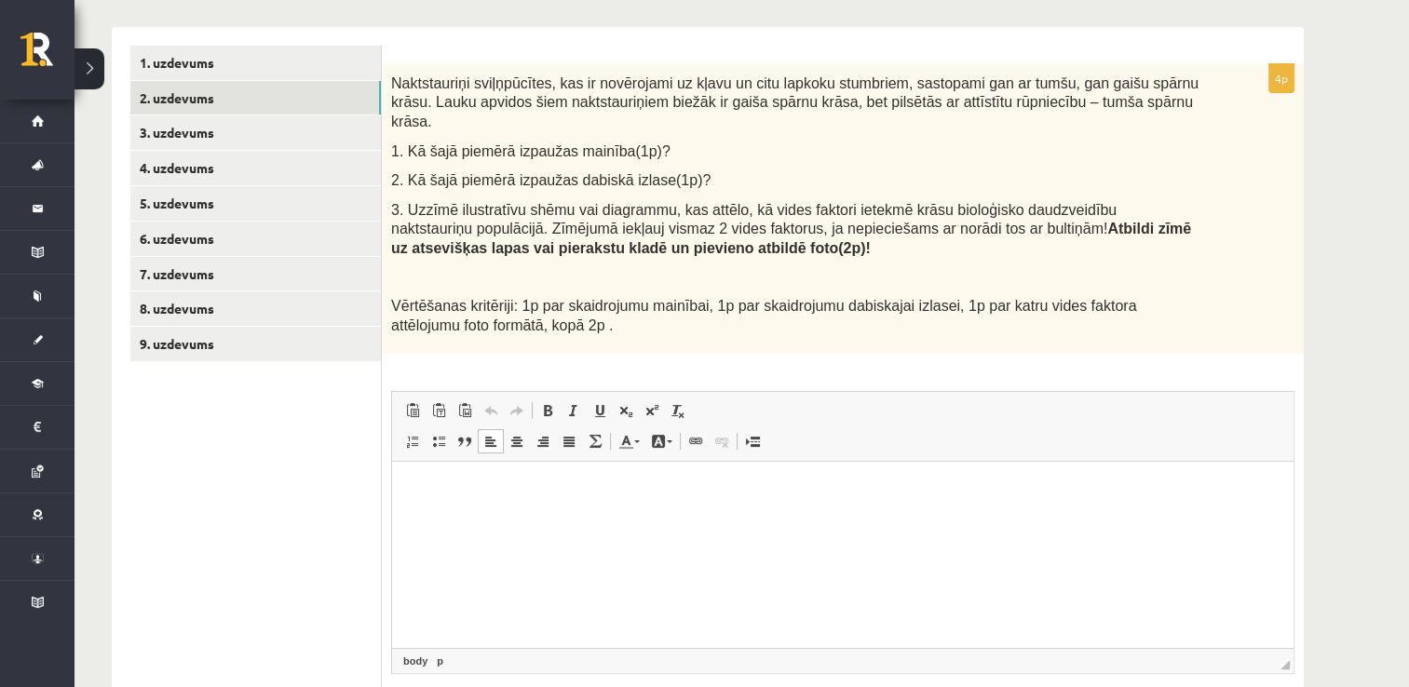
click at [660, 519] on html at bounding box center [842, 490] width 901 height 57
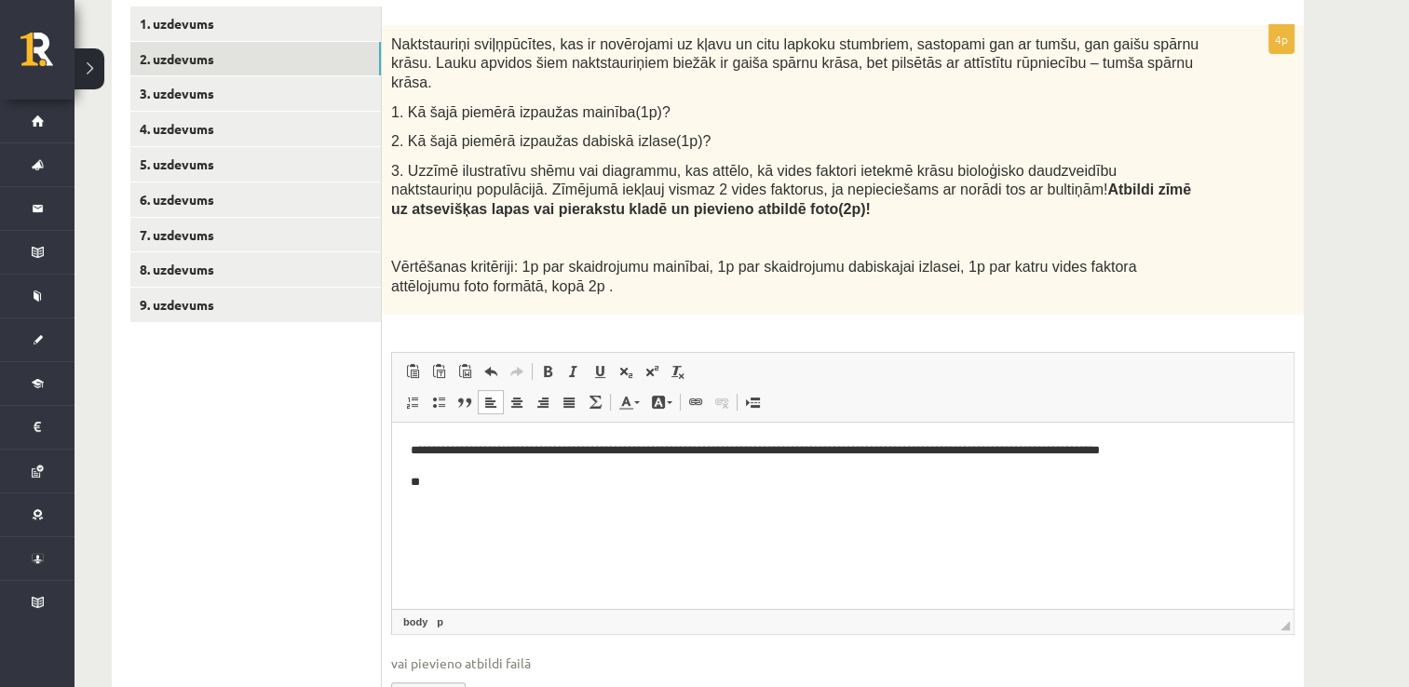
scroll to position [408, 0]
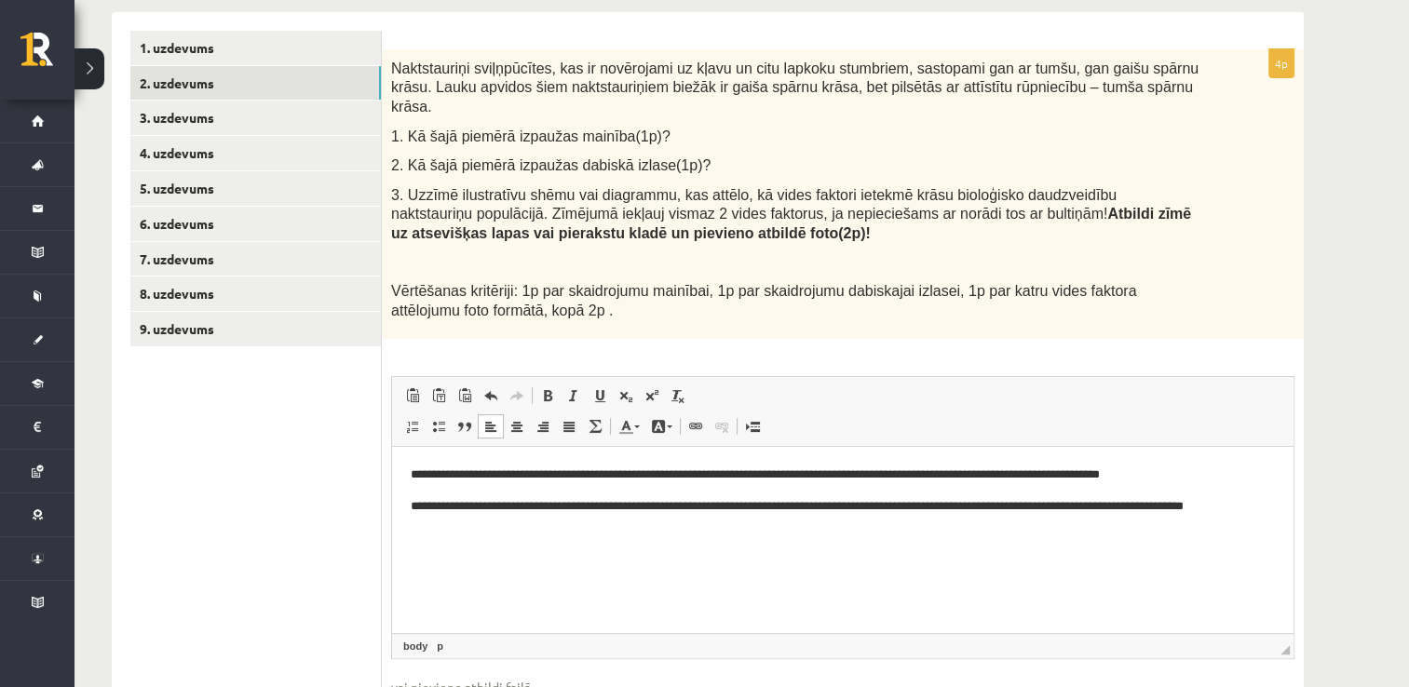
click at [1155, 508] on p "**********" at bounding box center [843, 516] width 865 height 39
drag, startPoint x: 646, startPoint y: 530, endPoint x: 459, endPoint y: 519, distance: 187.5
click at [459, 519] on p "**********" at bounding box center [843, 516] width 865 height 39
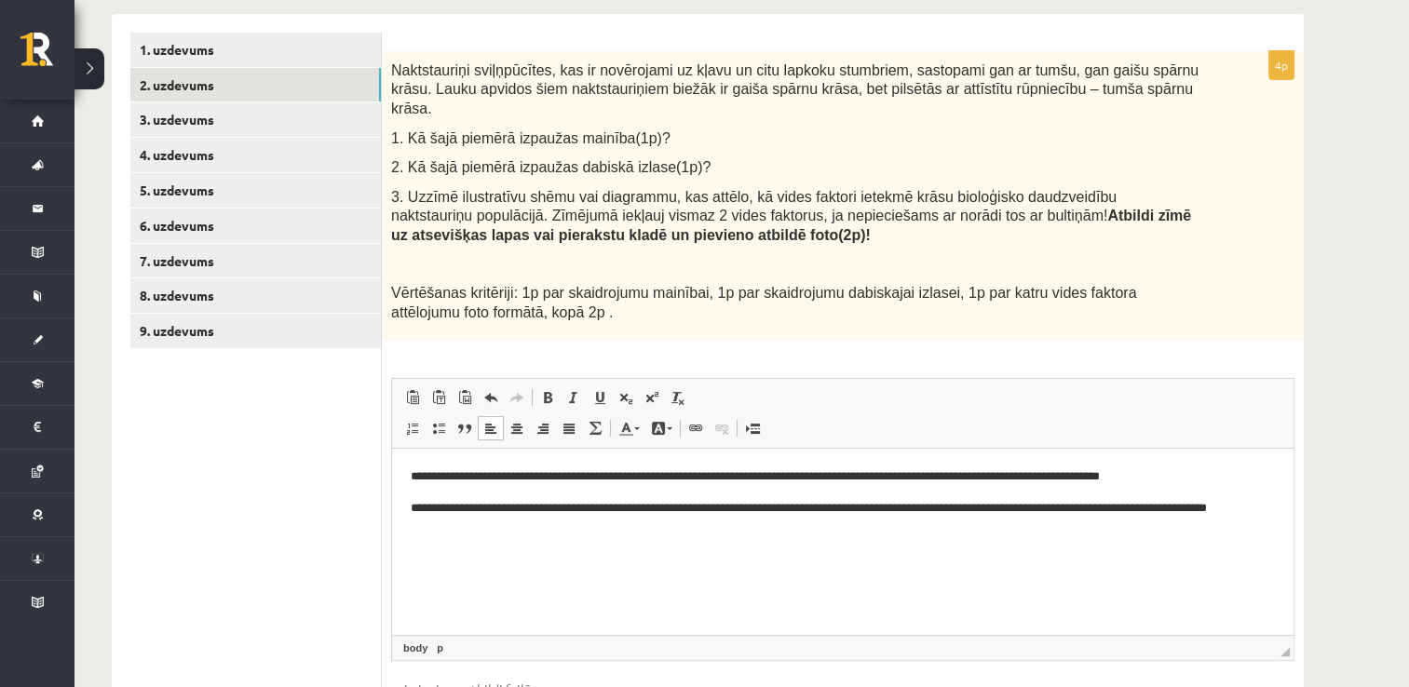
scroll to position [405, 0]
click at [318, 128] on link "3. uzdevums" at bounding box center [255, 120] width 251 height 34
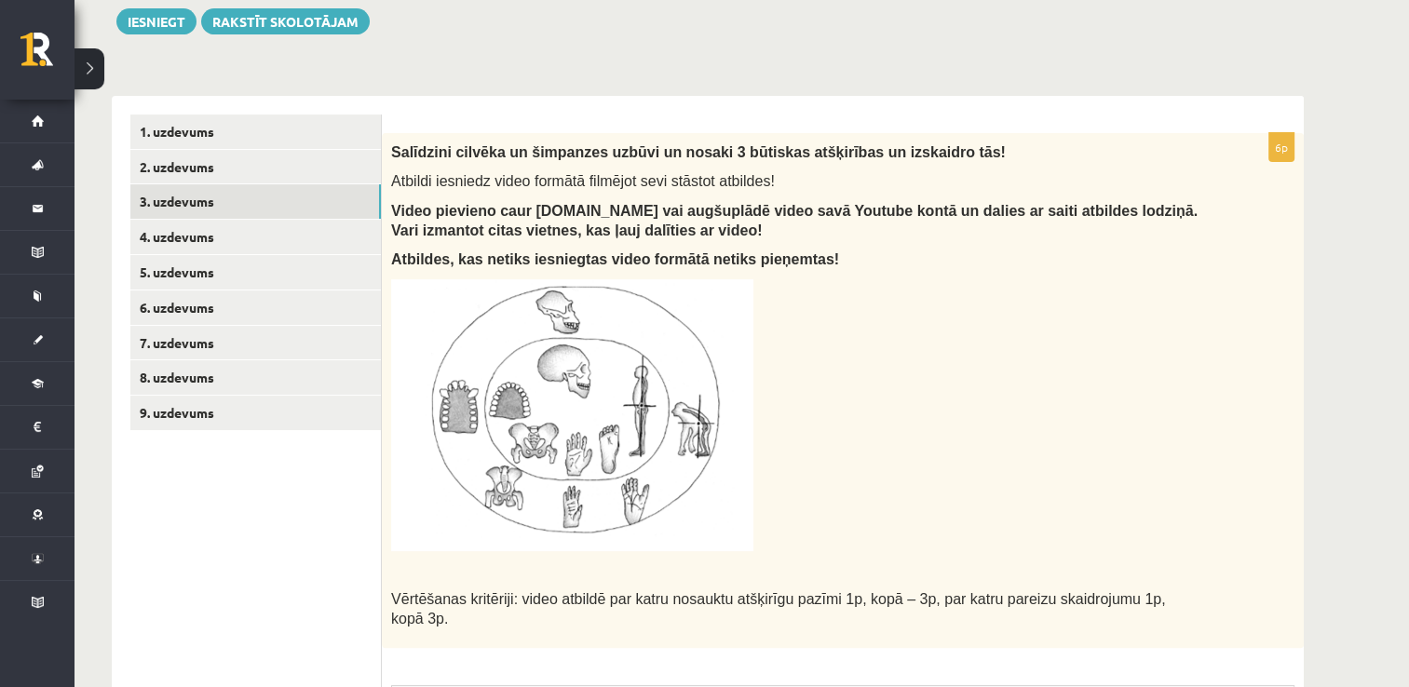
scroll to position [324, 0]
click at [318, 240] on link "4. uzdevums" at bounding box center [255, 237] width 251 height 34
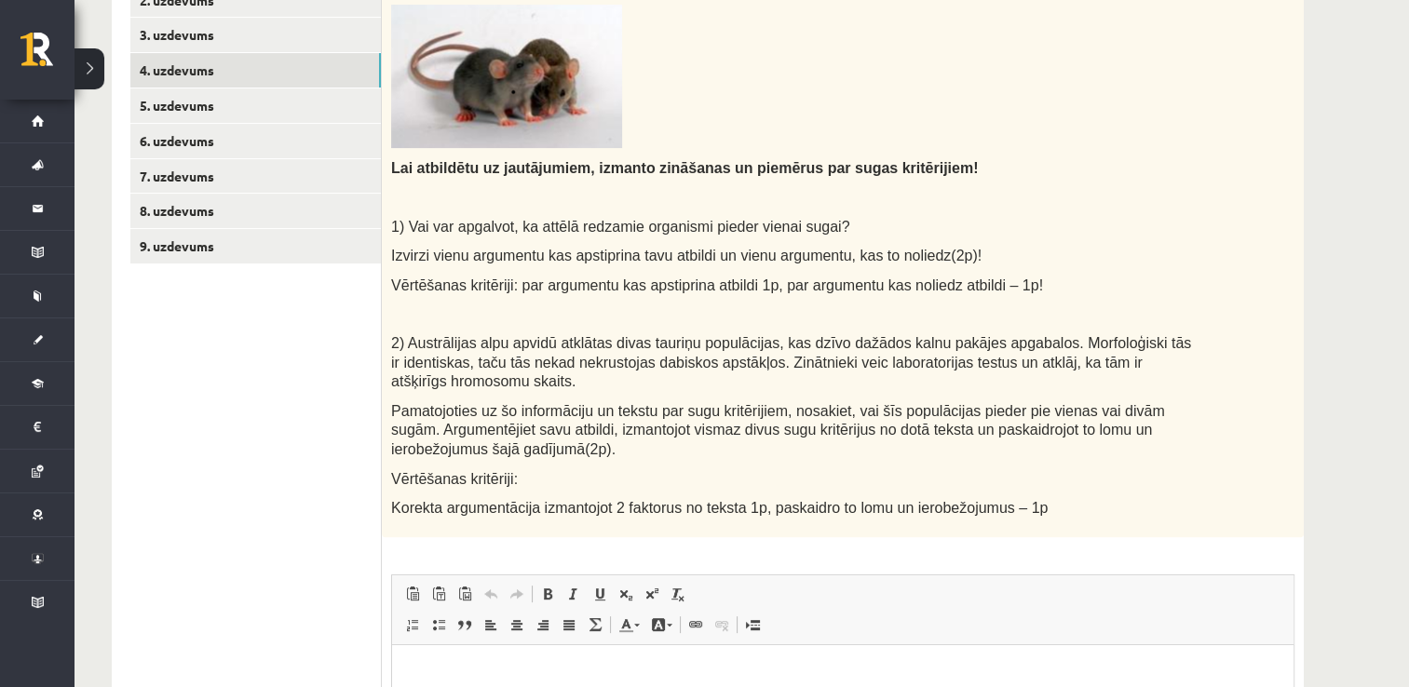
scroll to position [428, 0]
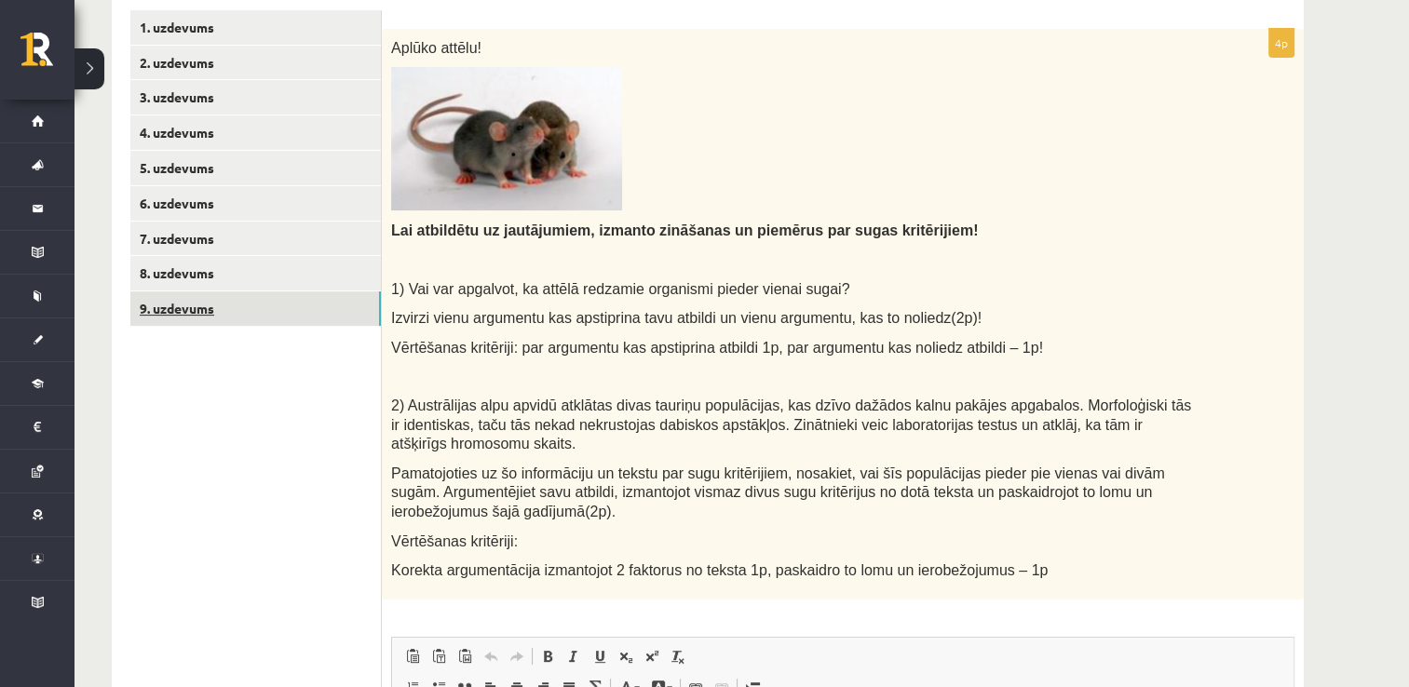
click at [319, 313] on link "9. uzdevums" at bounding box center [255, 308] width 251 height 34
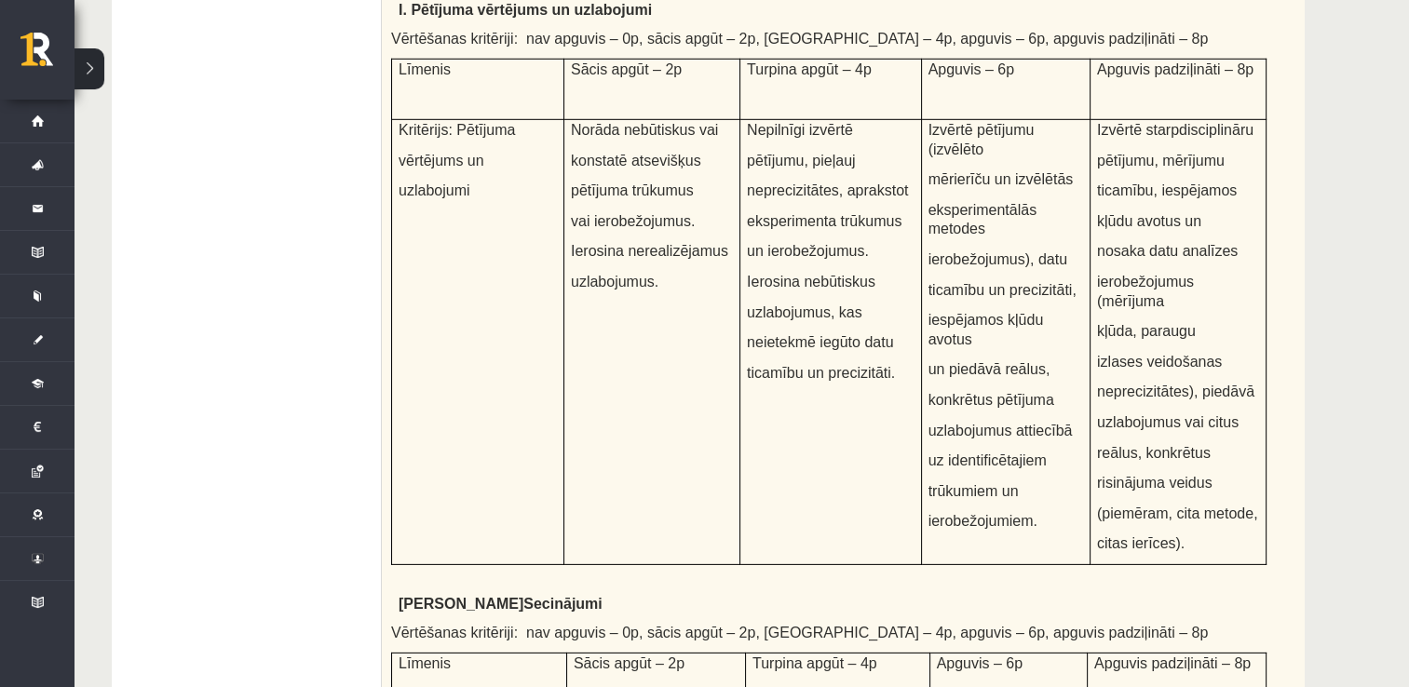
scroll to position [6816, 0]
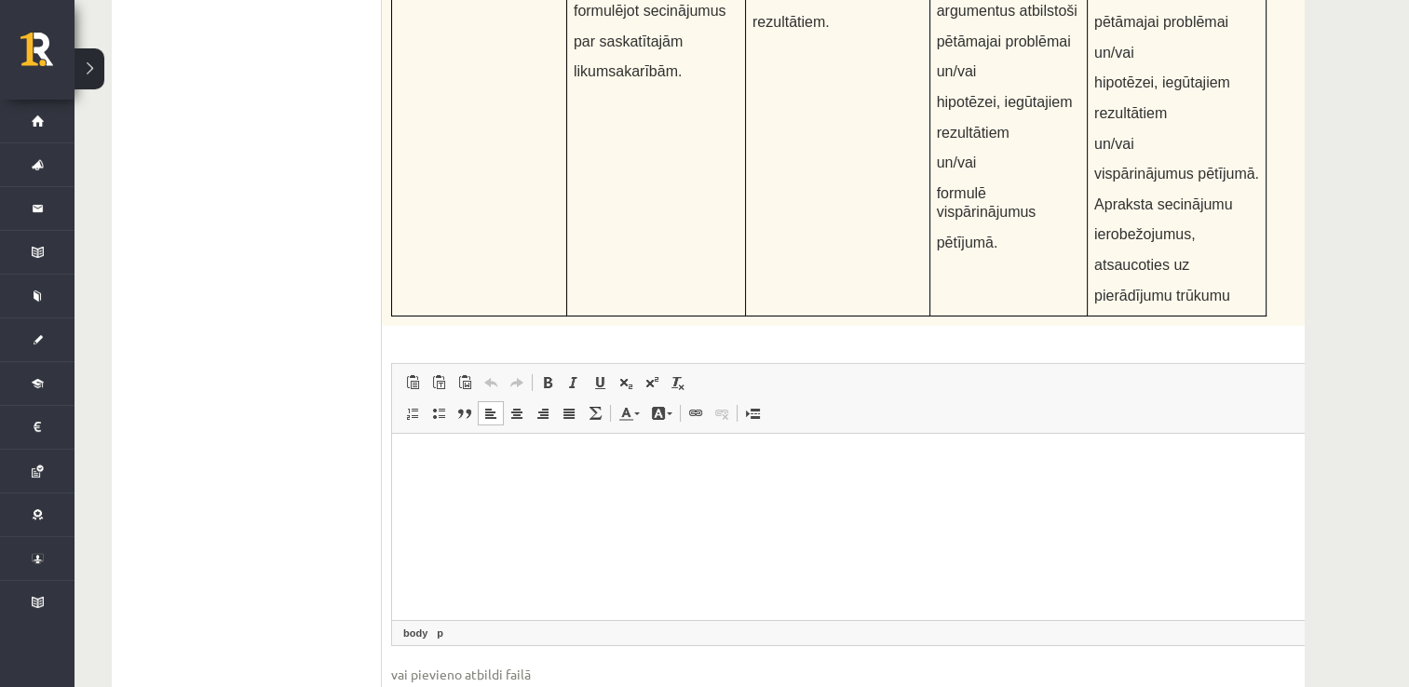
click at [497, 491] on html at bounding box center [875, 462] width 967 height 57
type input "**********"
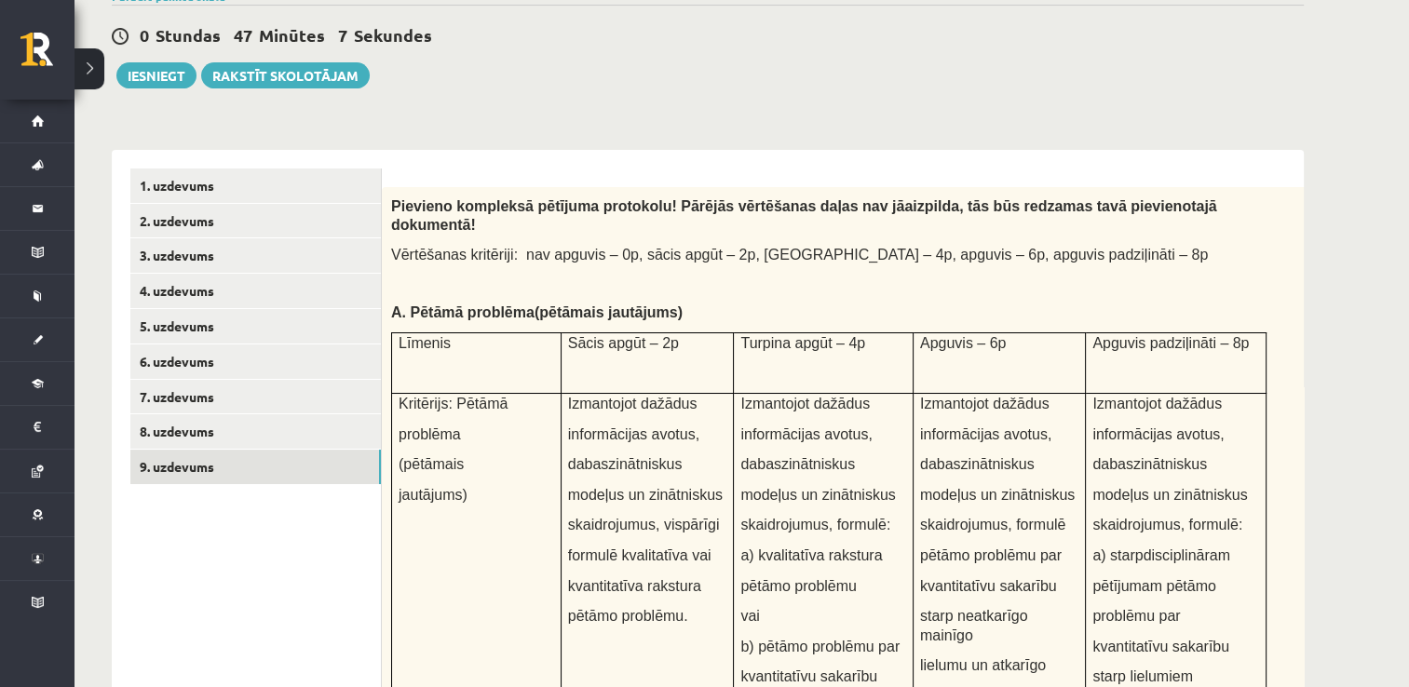
scroll to position [271, 0]
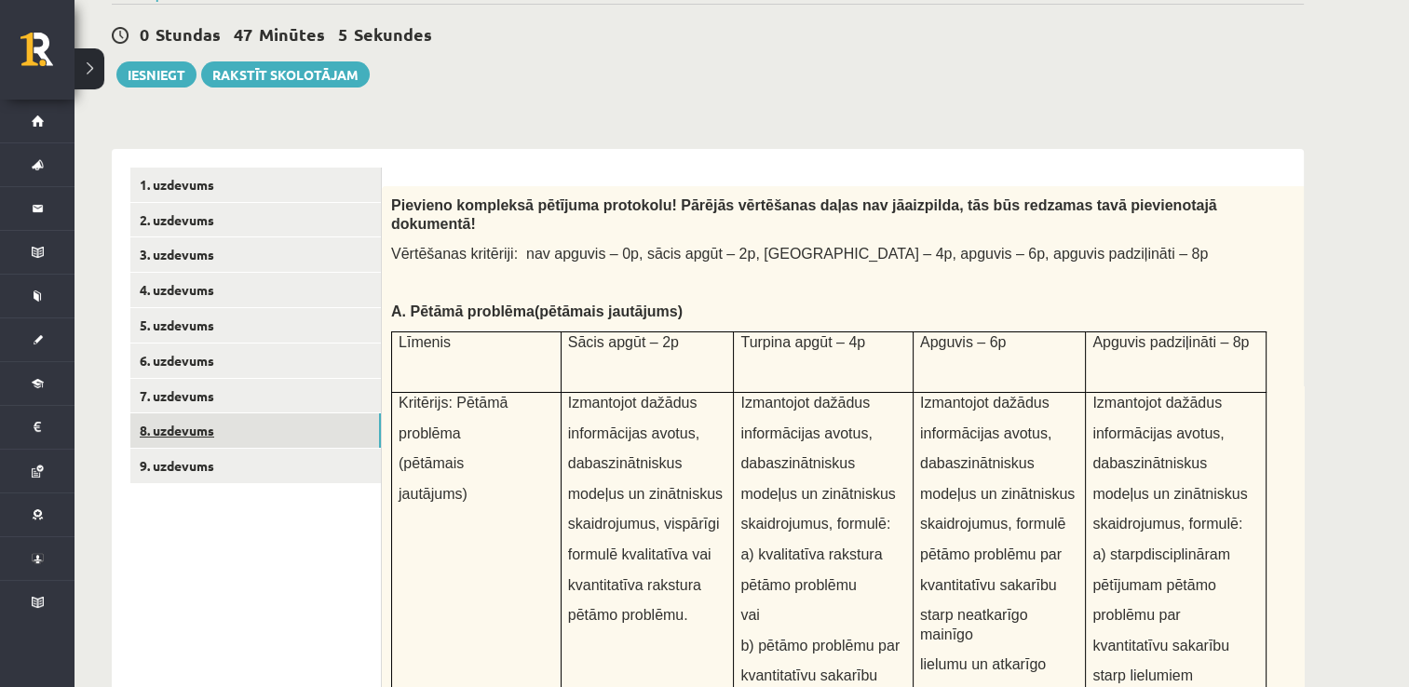
click at [290, 434] on link "8. uzdevums" at bounding box center [255, 430] width 251 height 34
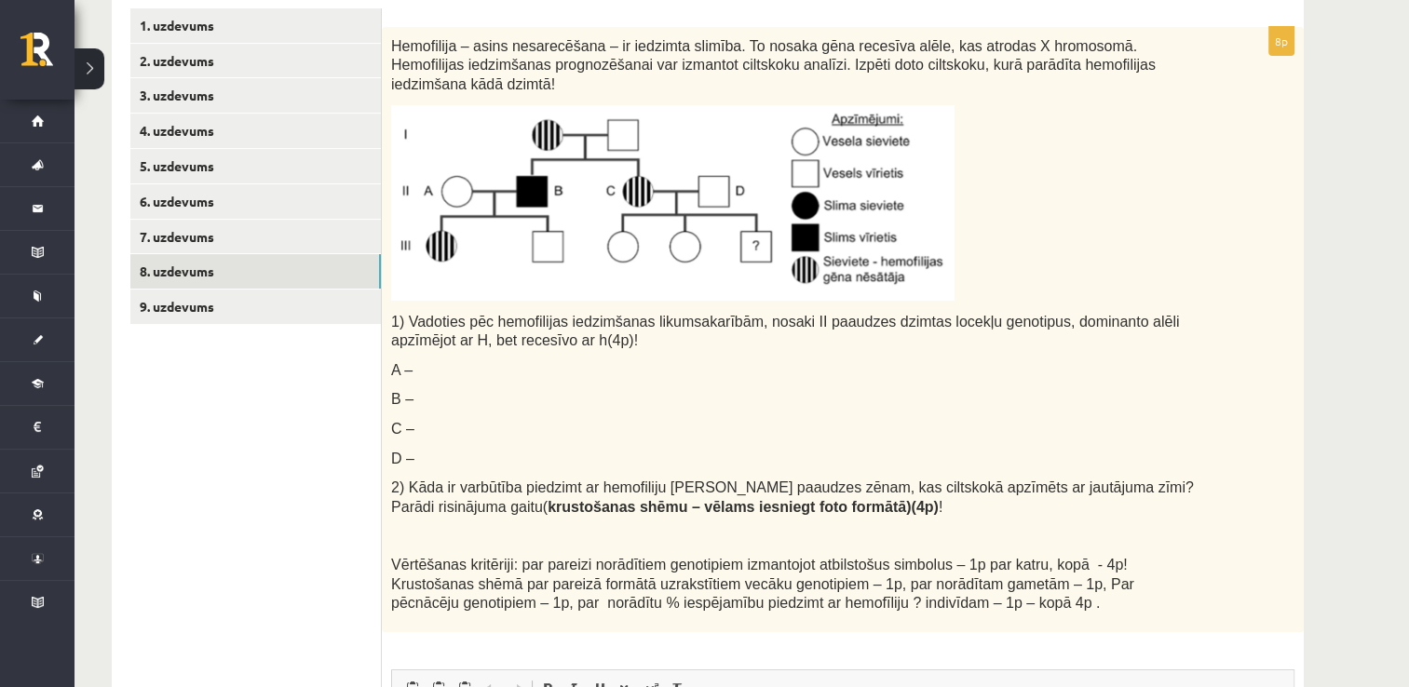
scroll to position [431, 0]
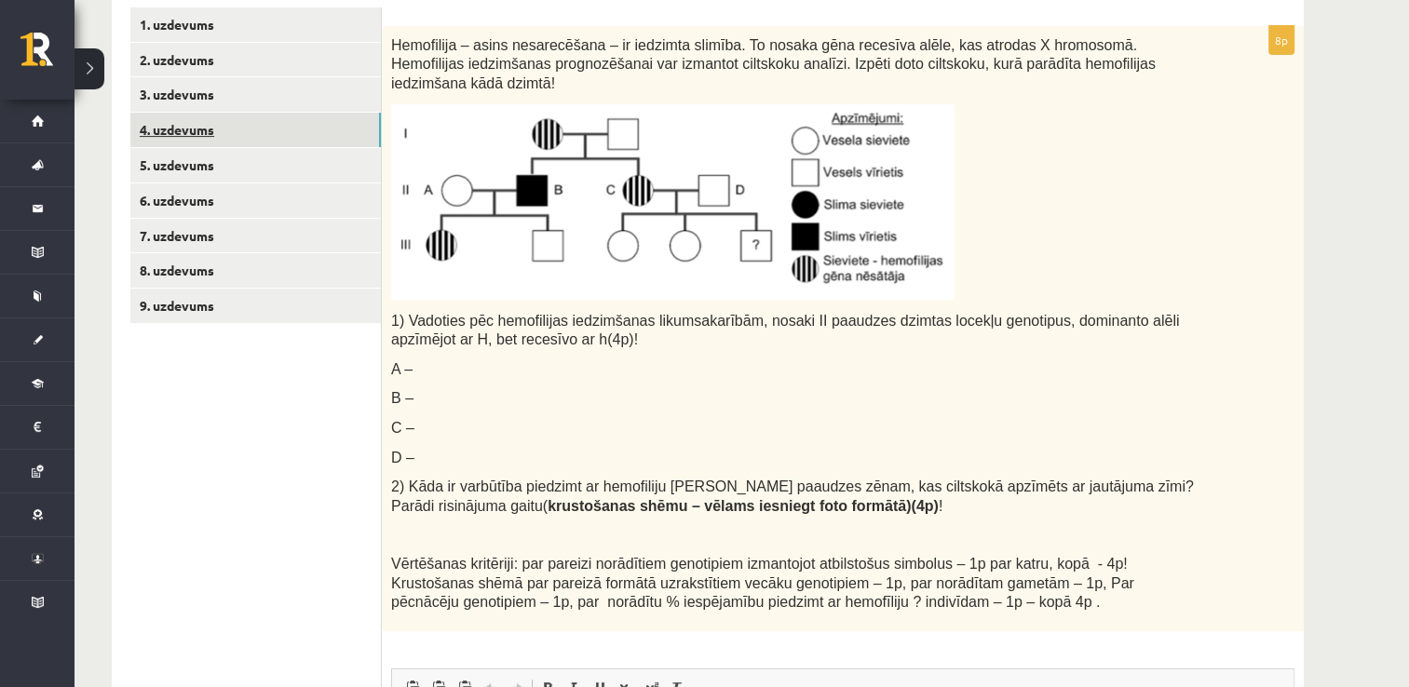
click at [283, 128] on link "4. uzdevums" at bounding box center [255, 130] width 251 height 34
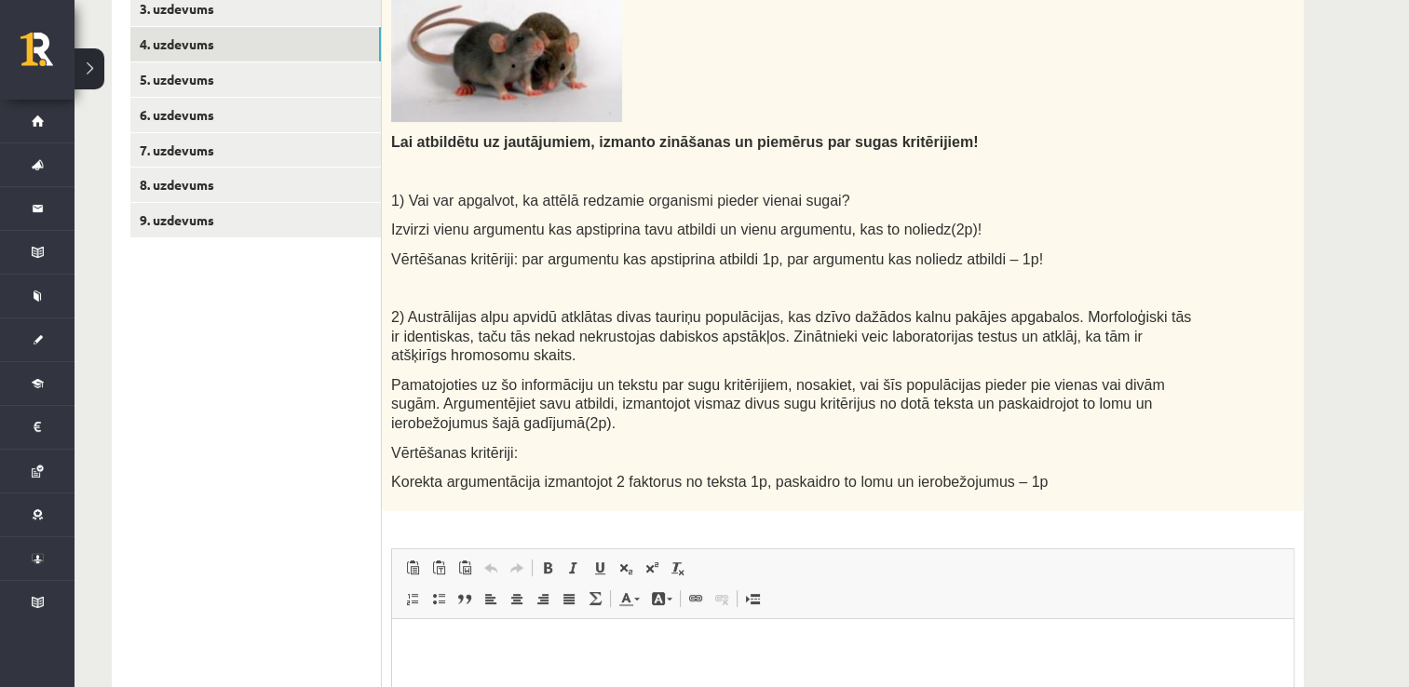
scroll to position [522, 0]
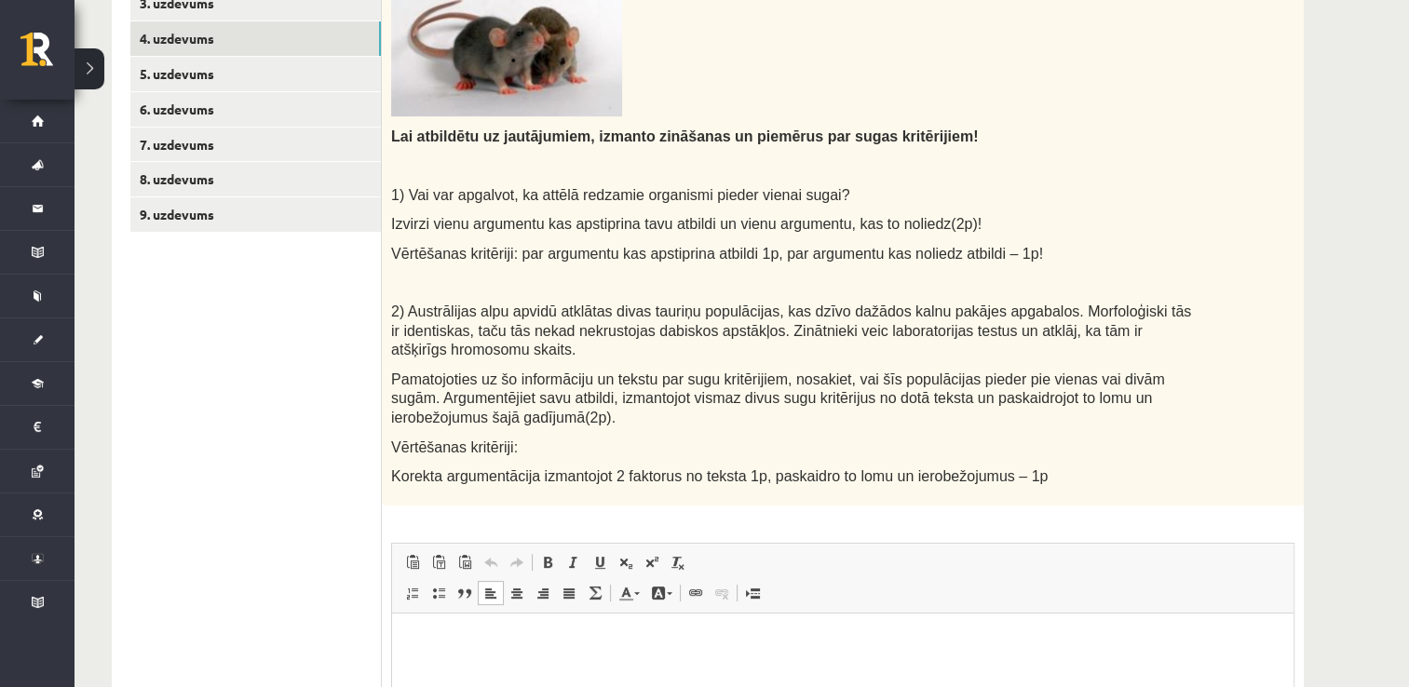
click at [484, 641] on p "Bagātinātā teksta redaktors, wiswyg-editor-user-answer-47433800250140" at bounding box center [843, 641] width 864 height 20
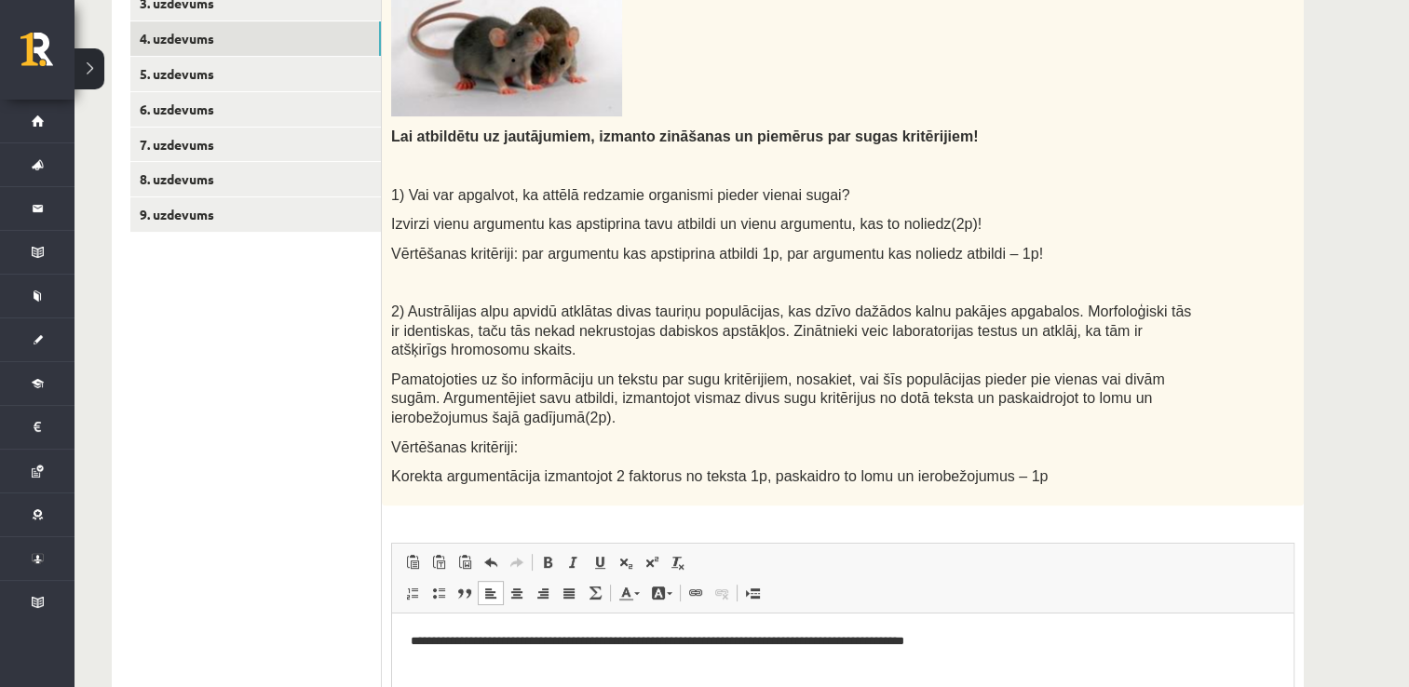
scroll to position [557, 0]
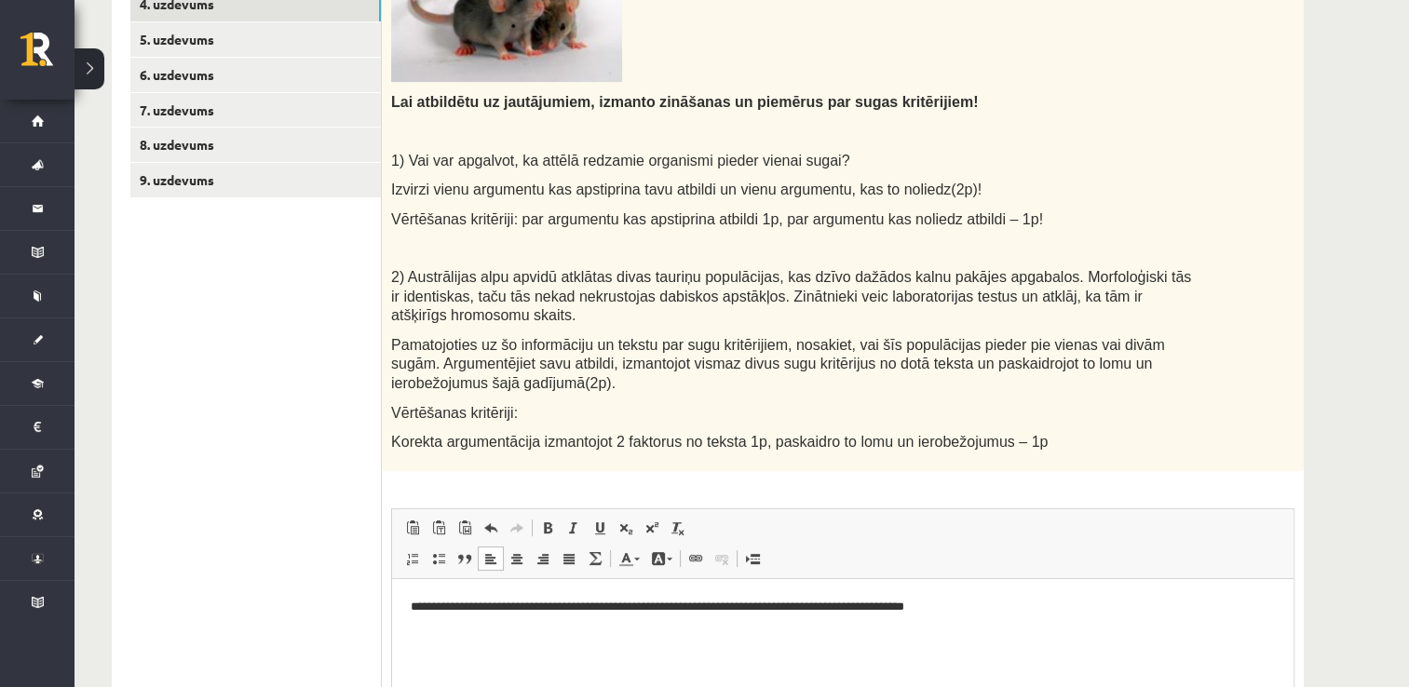
click at [864, 607] on p "**********" at bounding box center [843, 607] width 865 height 20
click at [788, 642] on p "**********" at bounding box center [843, 639] width 865 height 20
click at [854, 637] on p "**********" at bounding box center [843, 639] width 865 height 20
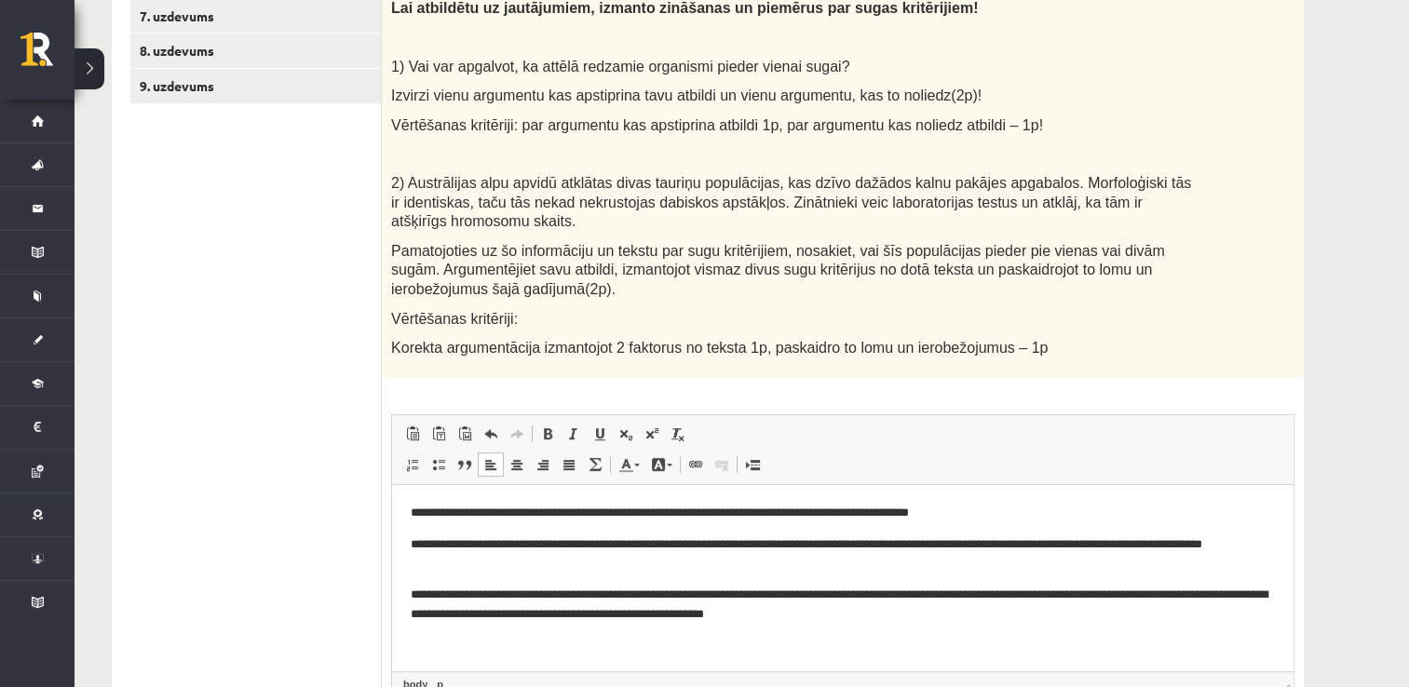
scroll to position [652, 0]
click at [940, 589] on p "**********" at bounding box center [843, 603] width 865 height 39
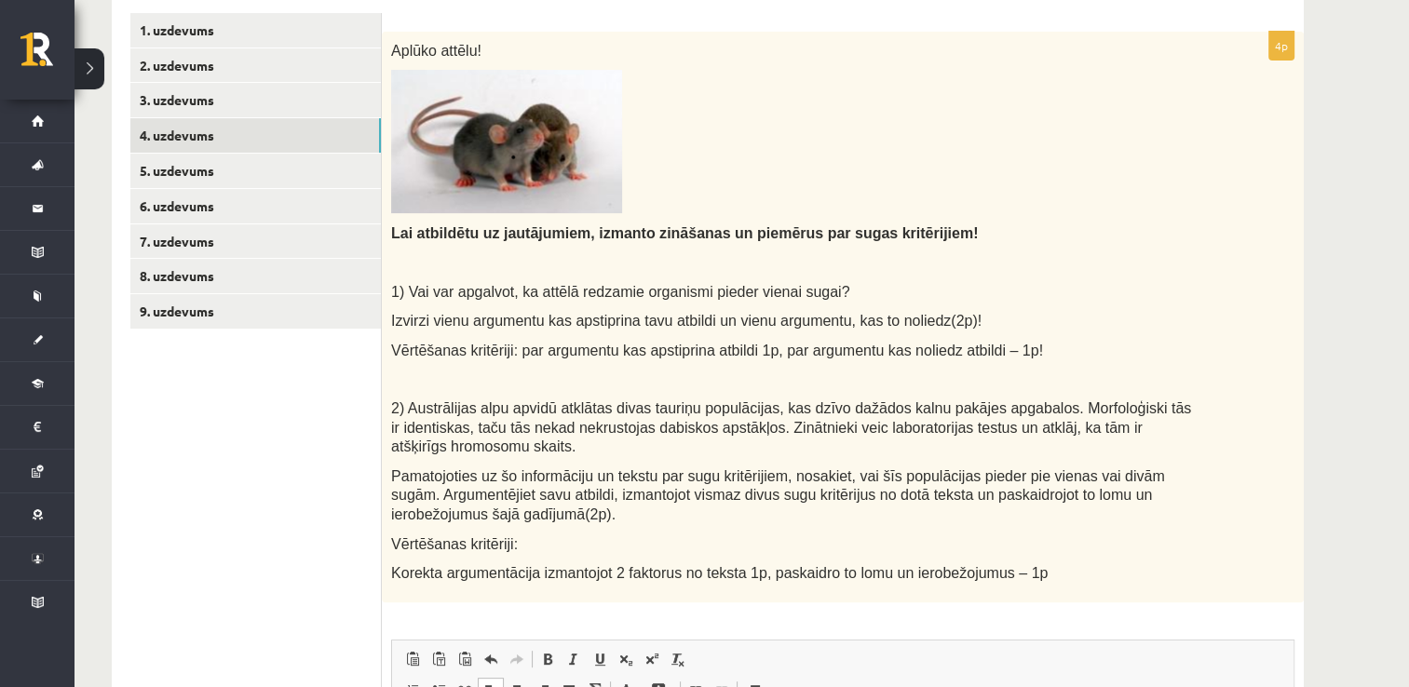
scroll to position [425, 0]
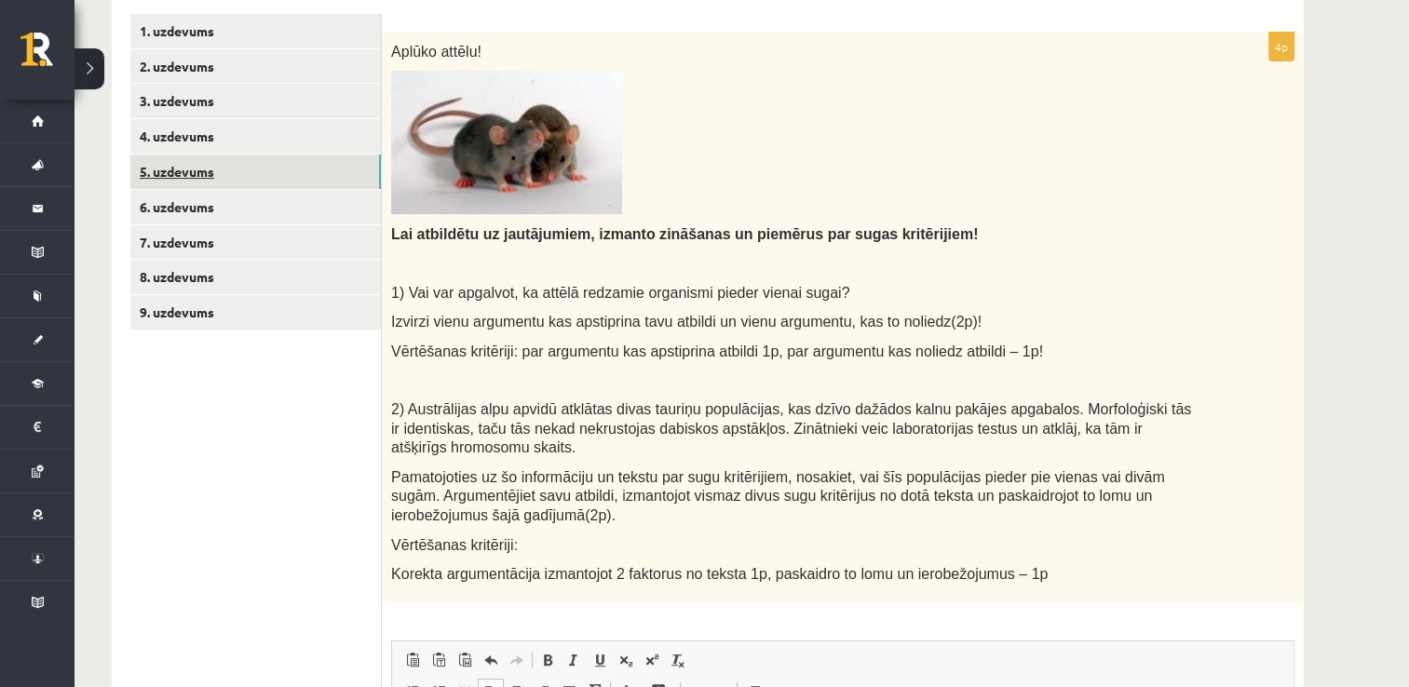
click at [256, 163] on link "5. uzdevums" at bounding box center [255, 172] width 251 height 34
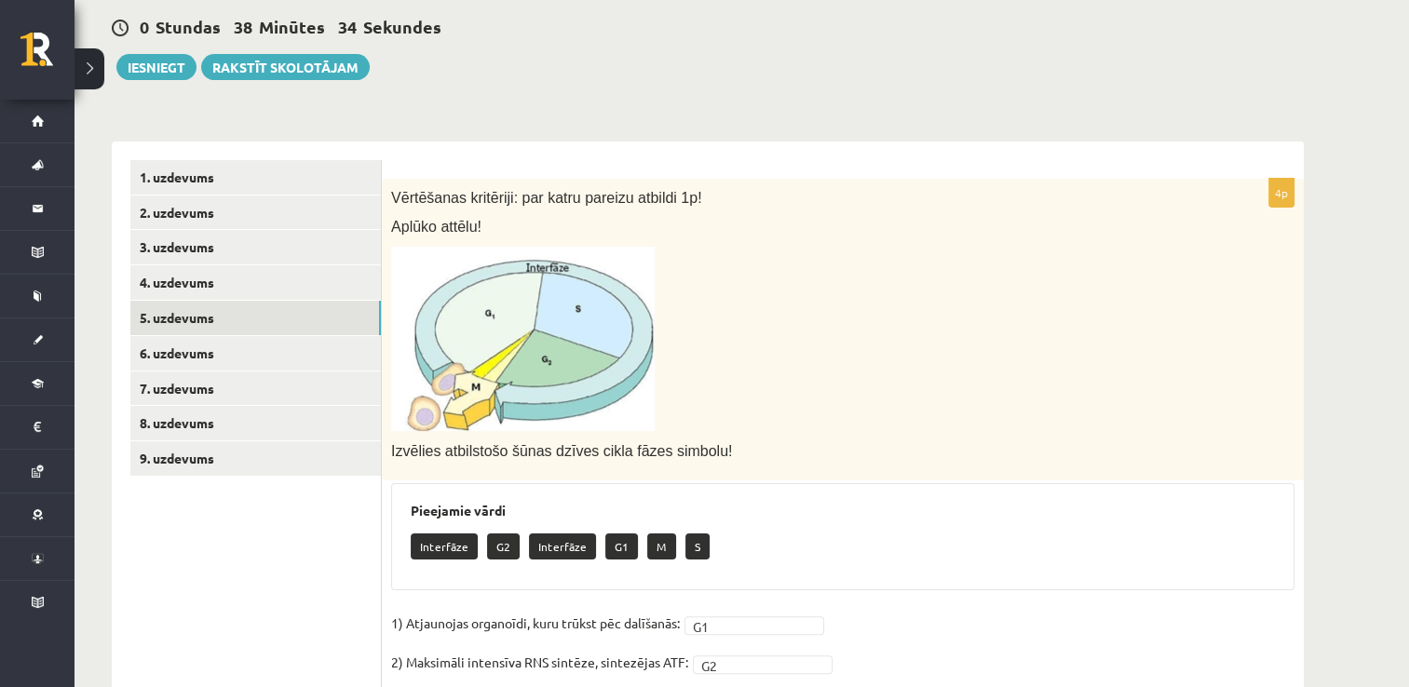
scroll to position [277, 0]
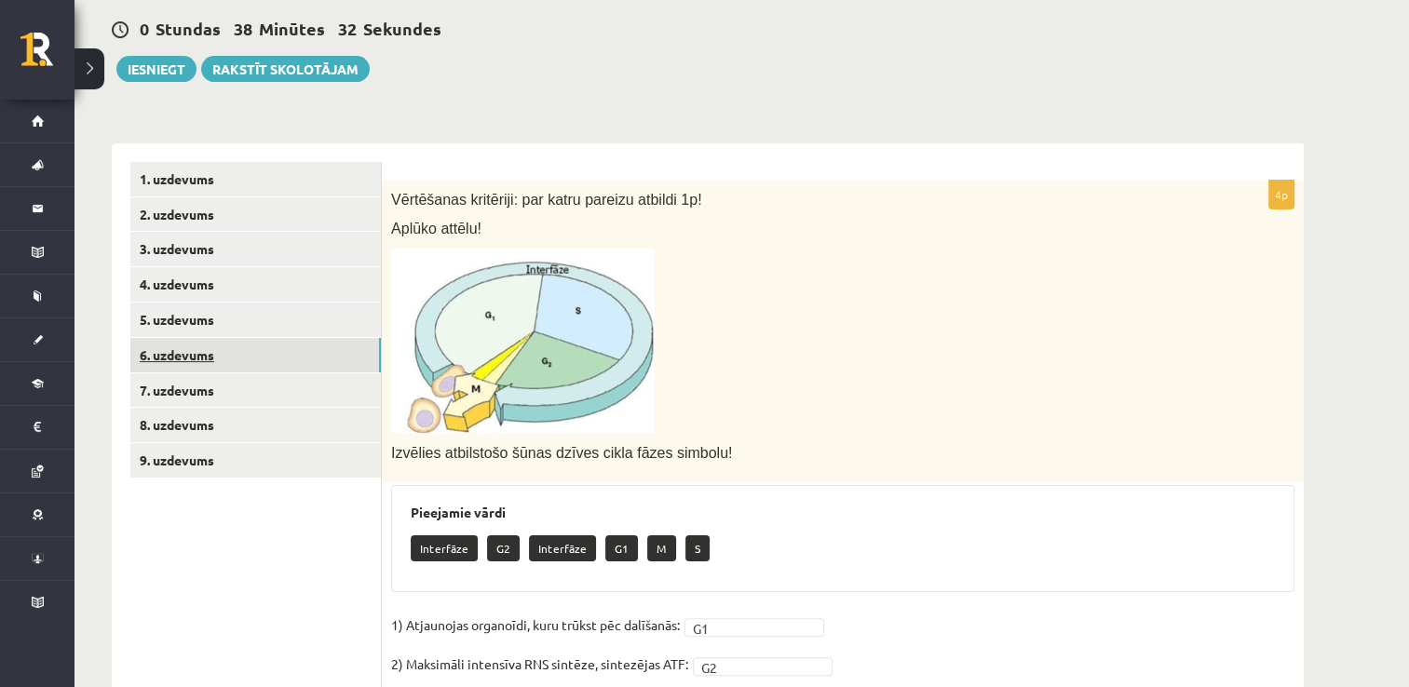
click at [307, 346] on link "6. uzdevums" at bounding box center [255, 355] width 251 height 34
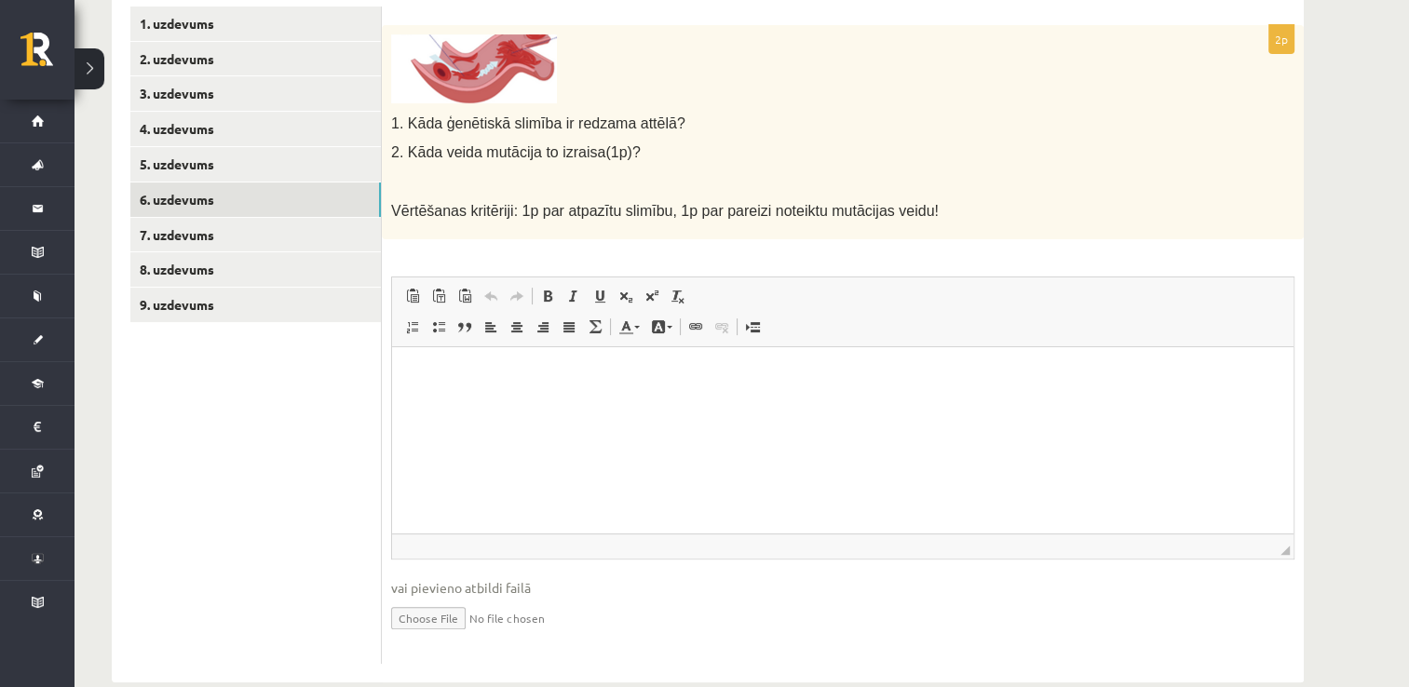
scroll to position [436, 0]
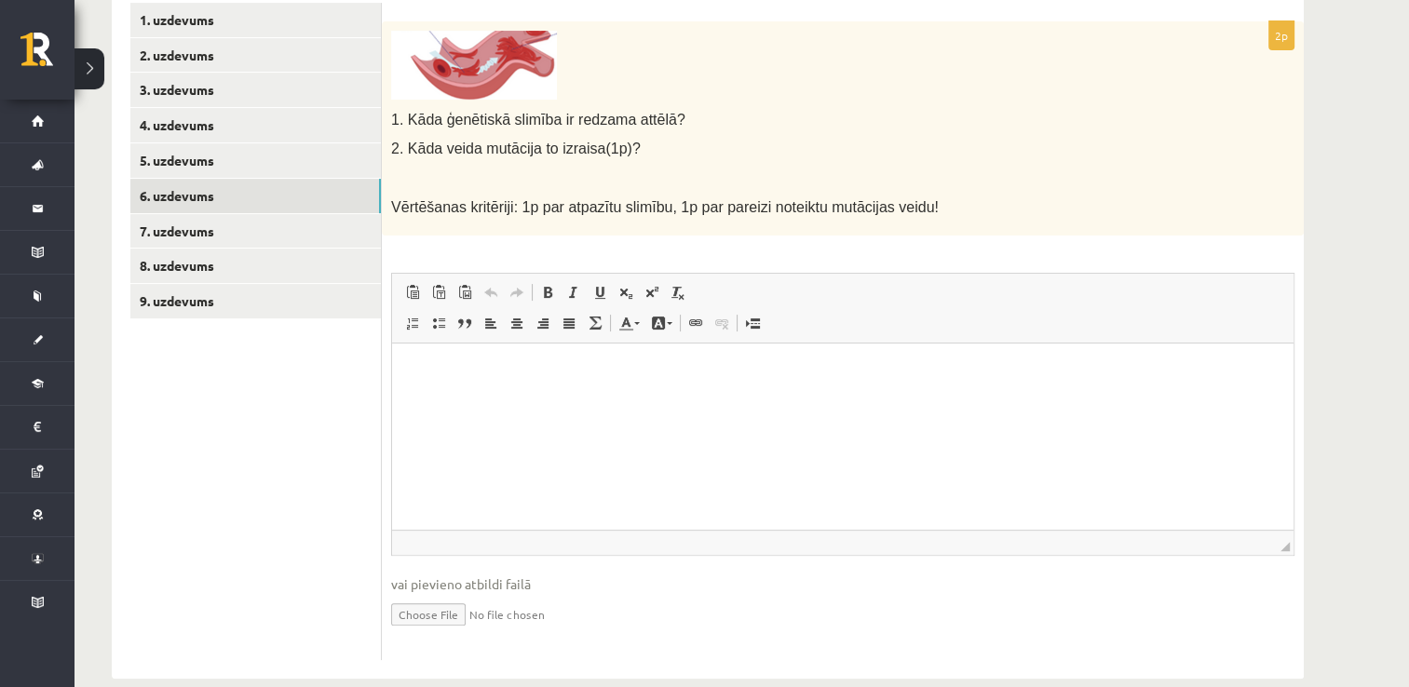
click at [490, 68] on img at bounding box center [474, 65] width 166 height 69
click at [505, 359] on html at bounding box center [842, 372] width 901 height 57
click at [411, 365] on p "**********" at bounding box center [843, 372] width 865 height 20
click at [548, 396] on html "**********" at bounding box center [842, 372] width 901 height 57
click at [477, 369] on p "**********" at bounding box center [843, 372] width 865 height 20
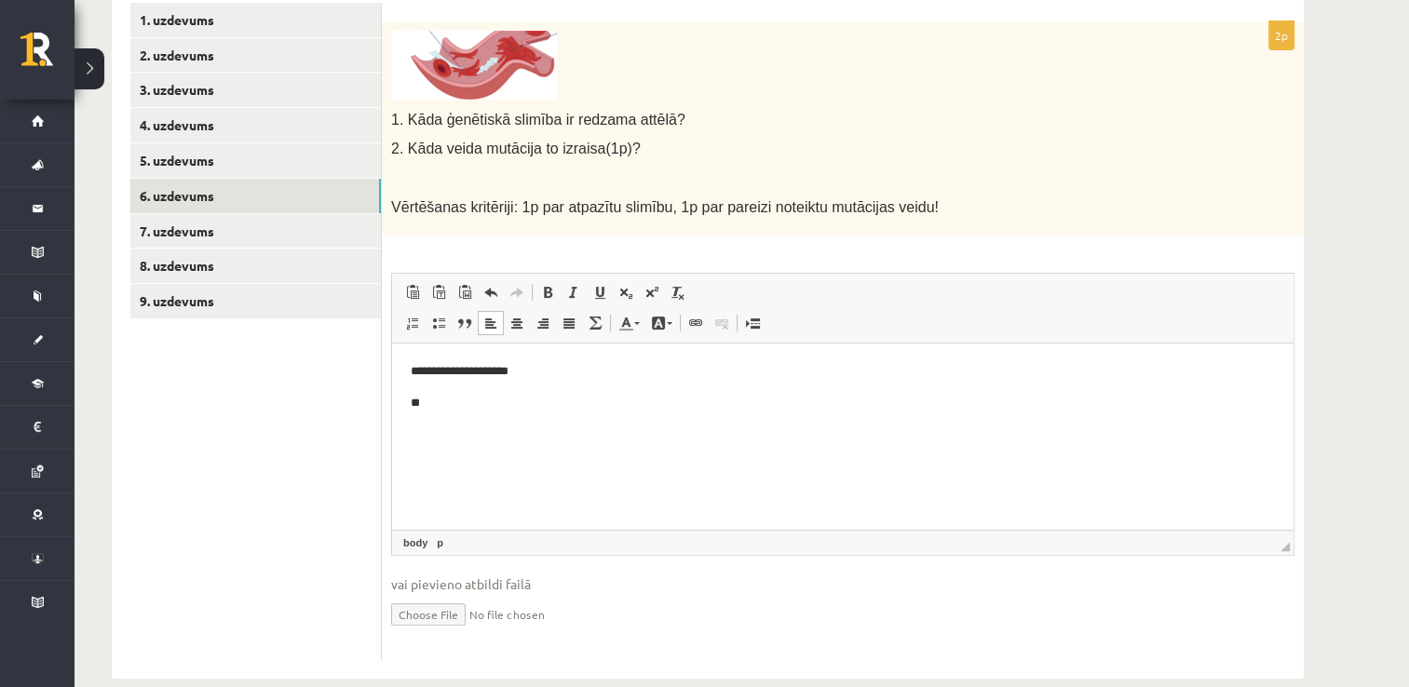
click at [482, 402] on p "**" at bounding box center [843, 404] width 865 height 20
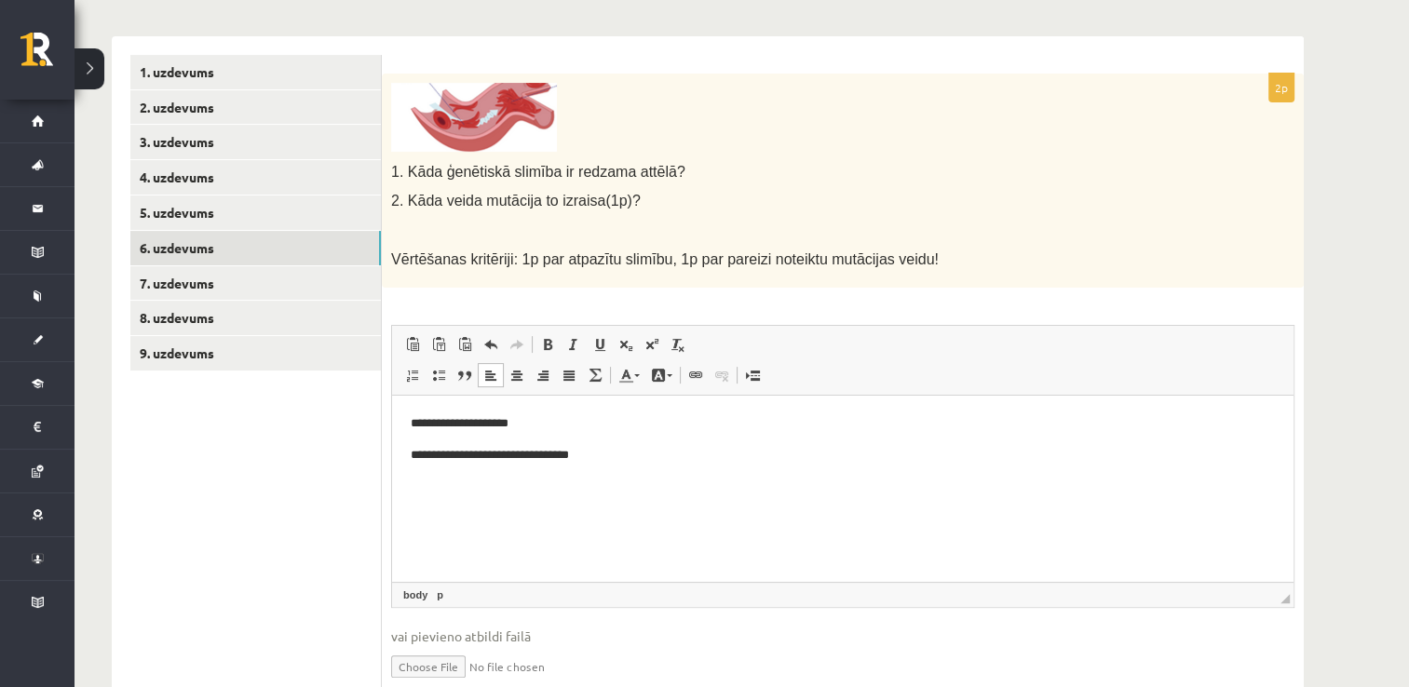
scroll to position [380, 0]
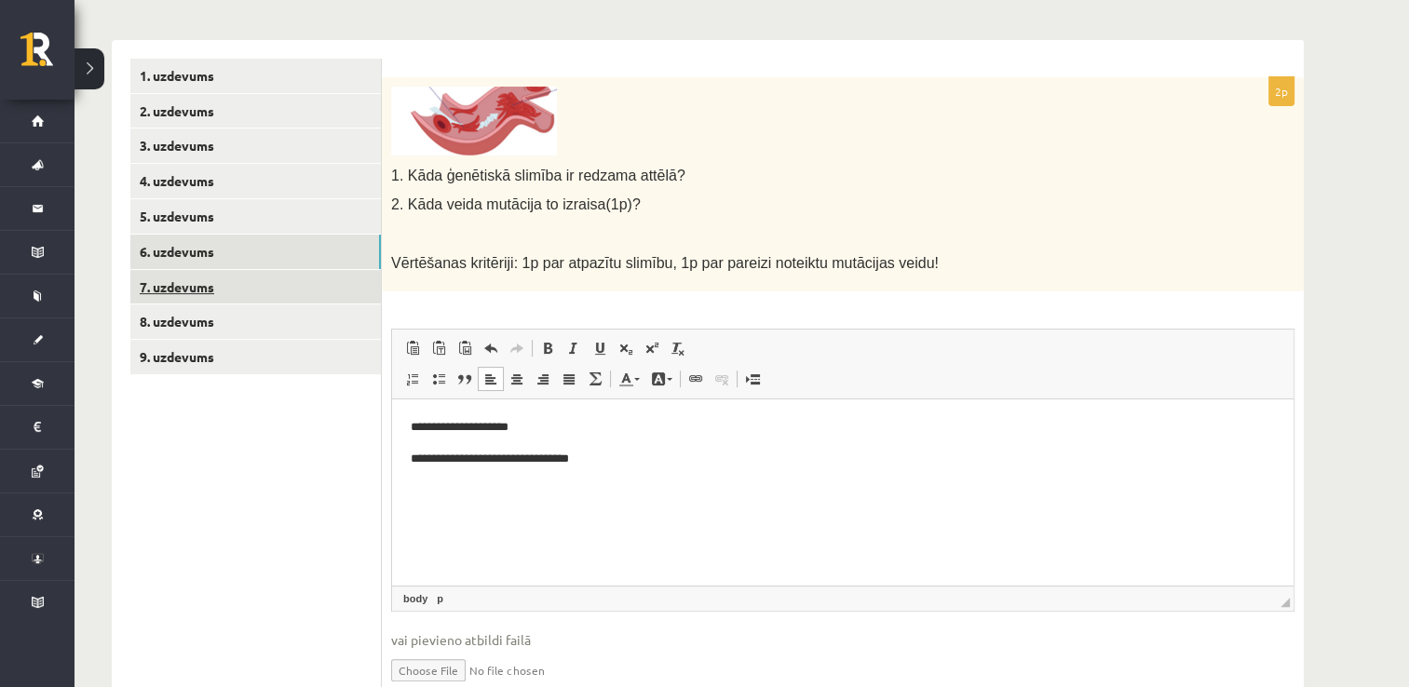
click at [279, 279] on link "7. uzdevums" at bounding box center [255, 287] width 251 height 34
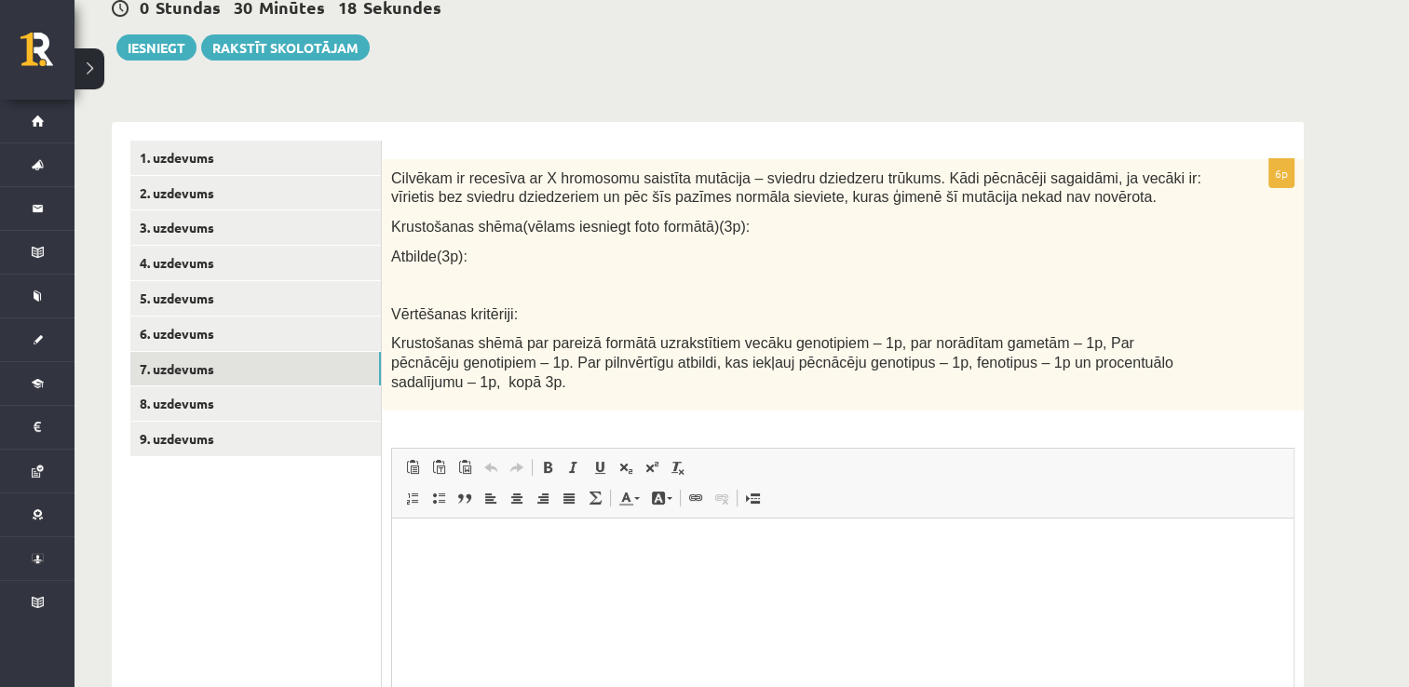
scroll to position [291, 0]
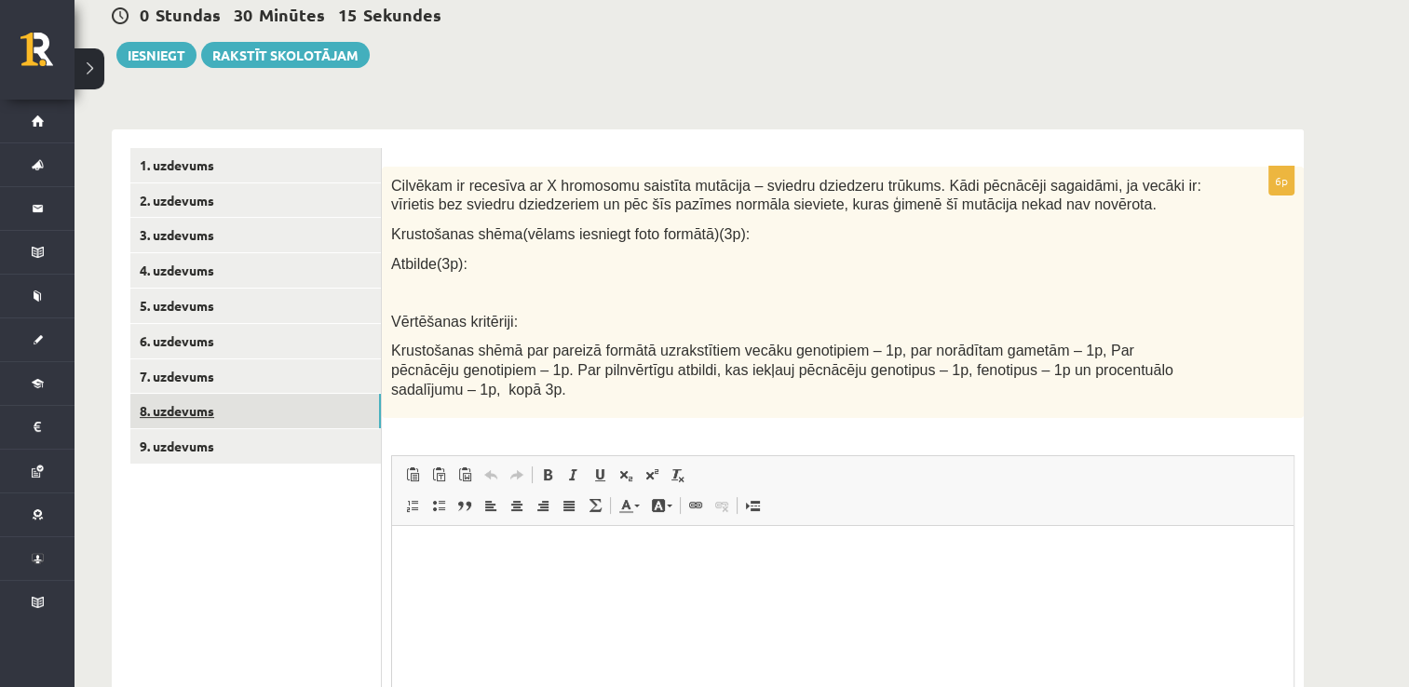
click at [279, 408] on link "8. uzdevums" at bounding box center [255, 411] width 251 height 34
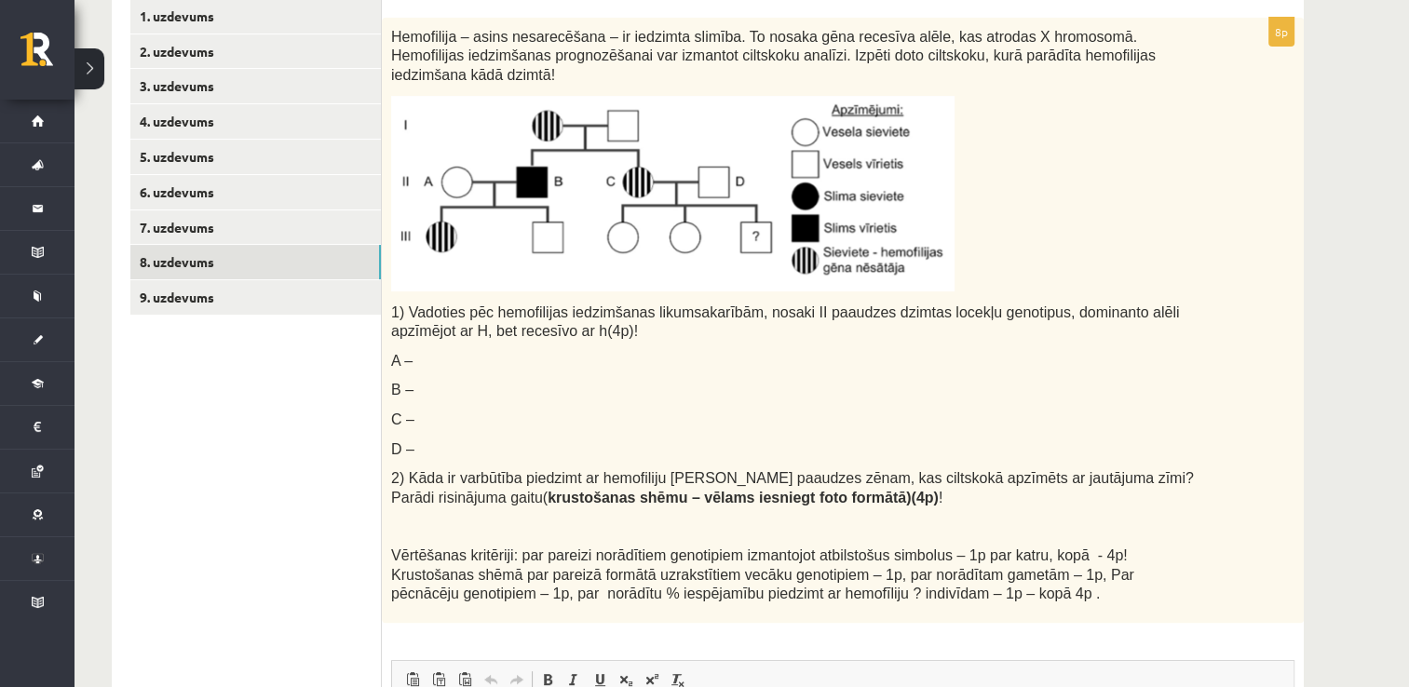
scroll to position [0, 0]
click at [842, 412] on div "Hemofilija – asins nesarecēšana – ir iedzimta slimība. To nosaka gēna recesīva …" at bounding box center [843, 320] width 922 height 605
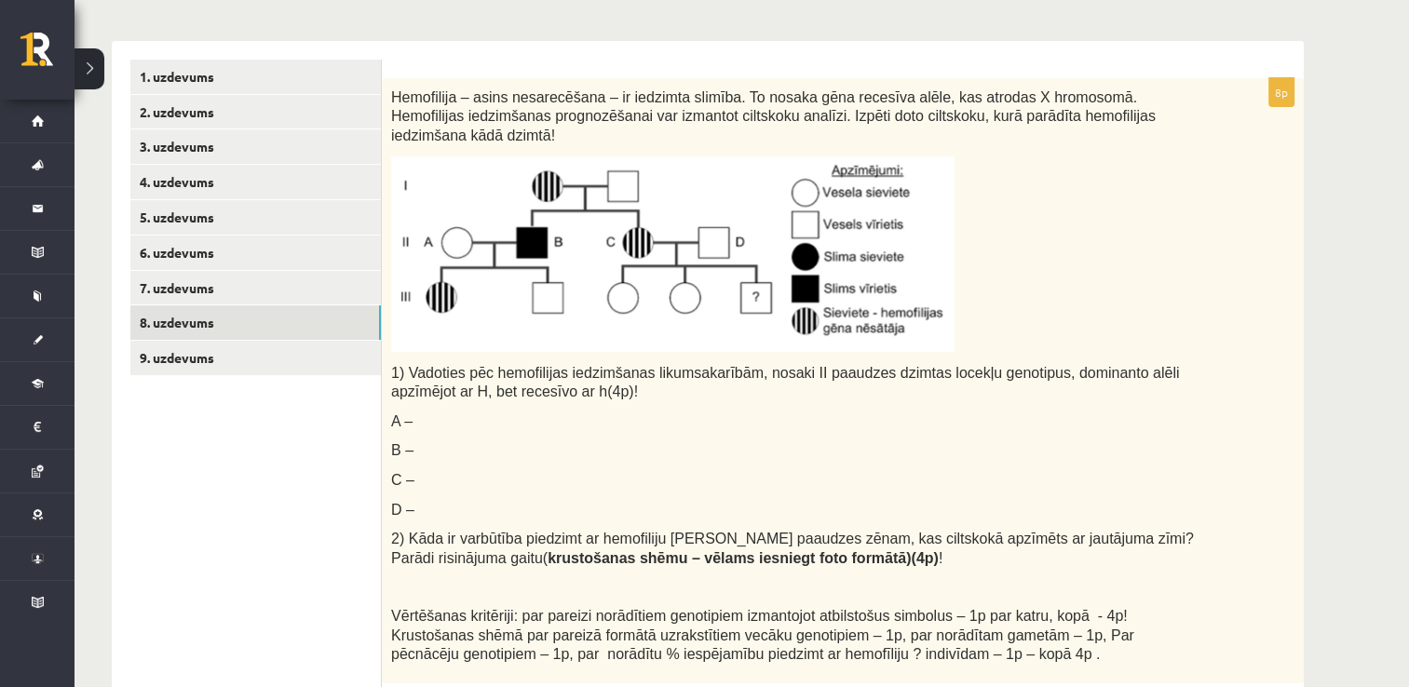
scroll to position [369, 0]
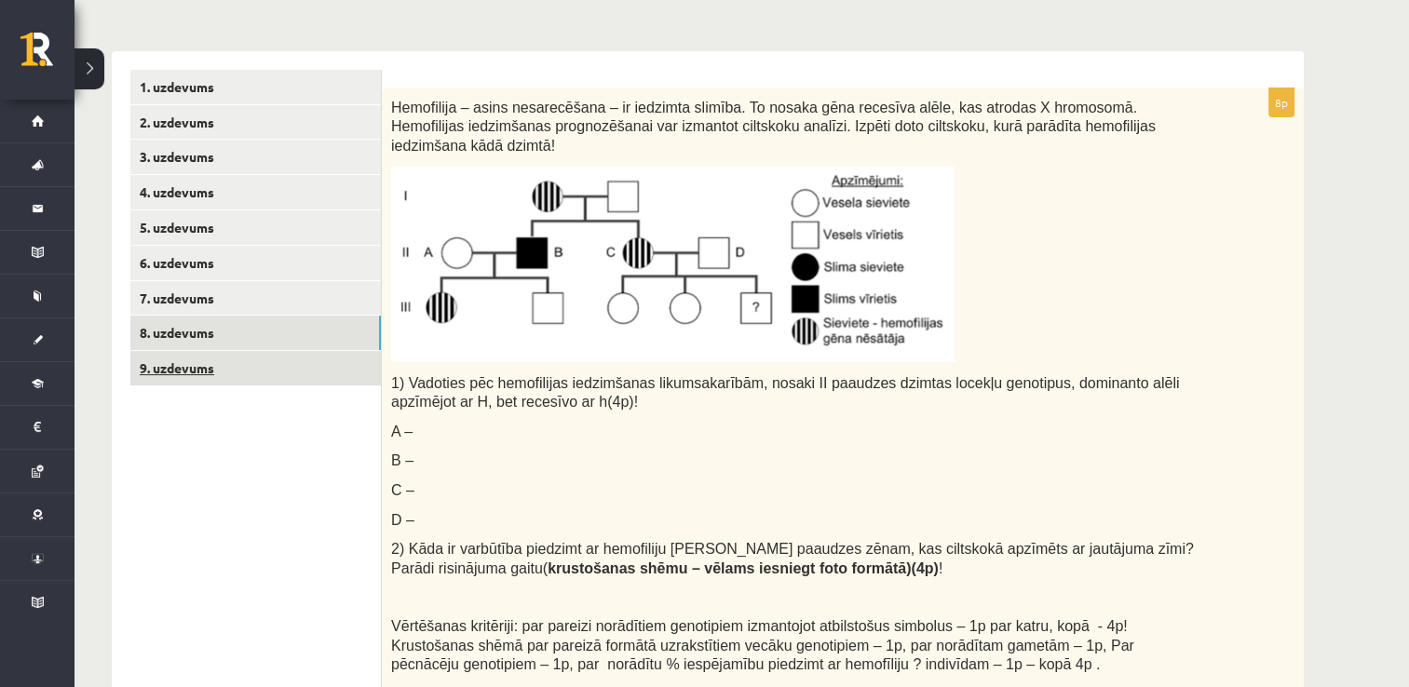
click at [336, 373] on link "9. uzdevums" at bounding box center [255, 368] width 251 height 34
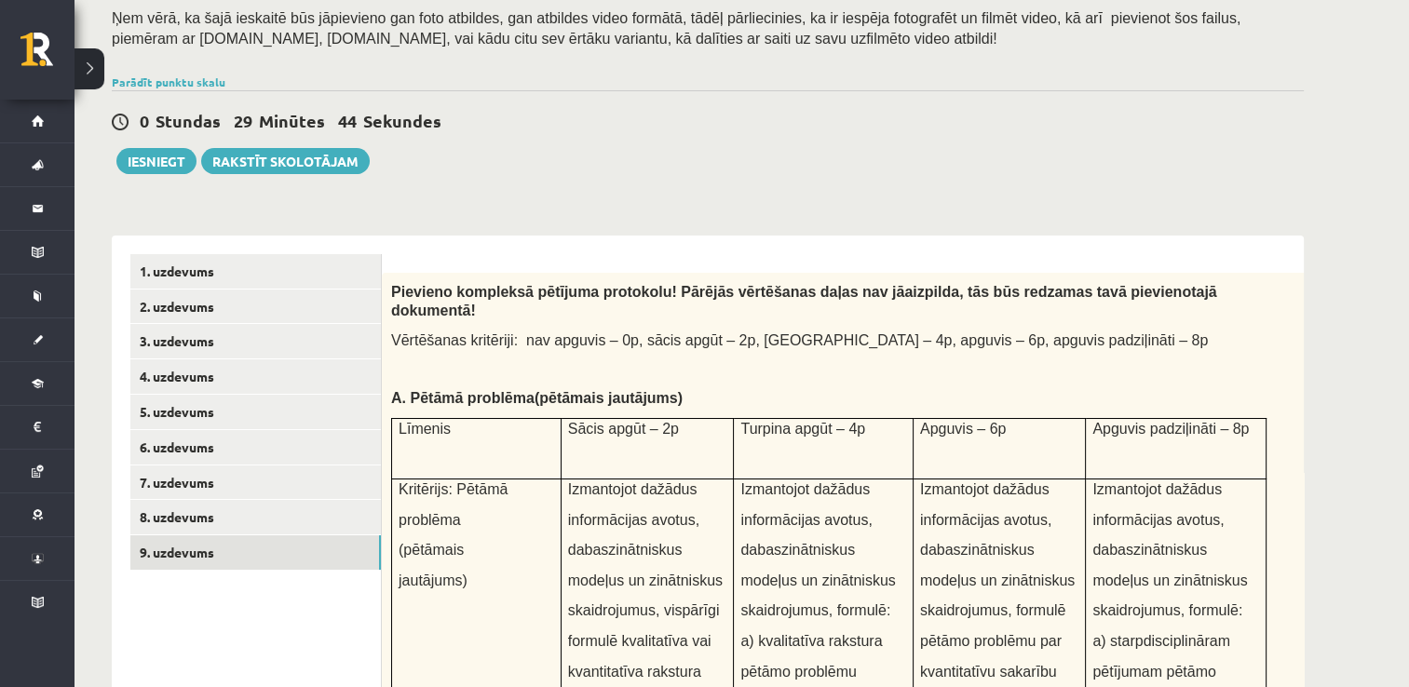
scroll to position [185, 0]
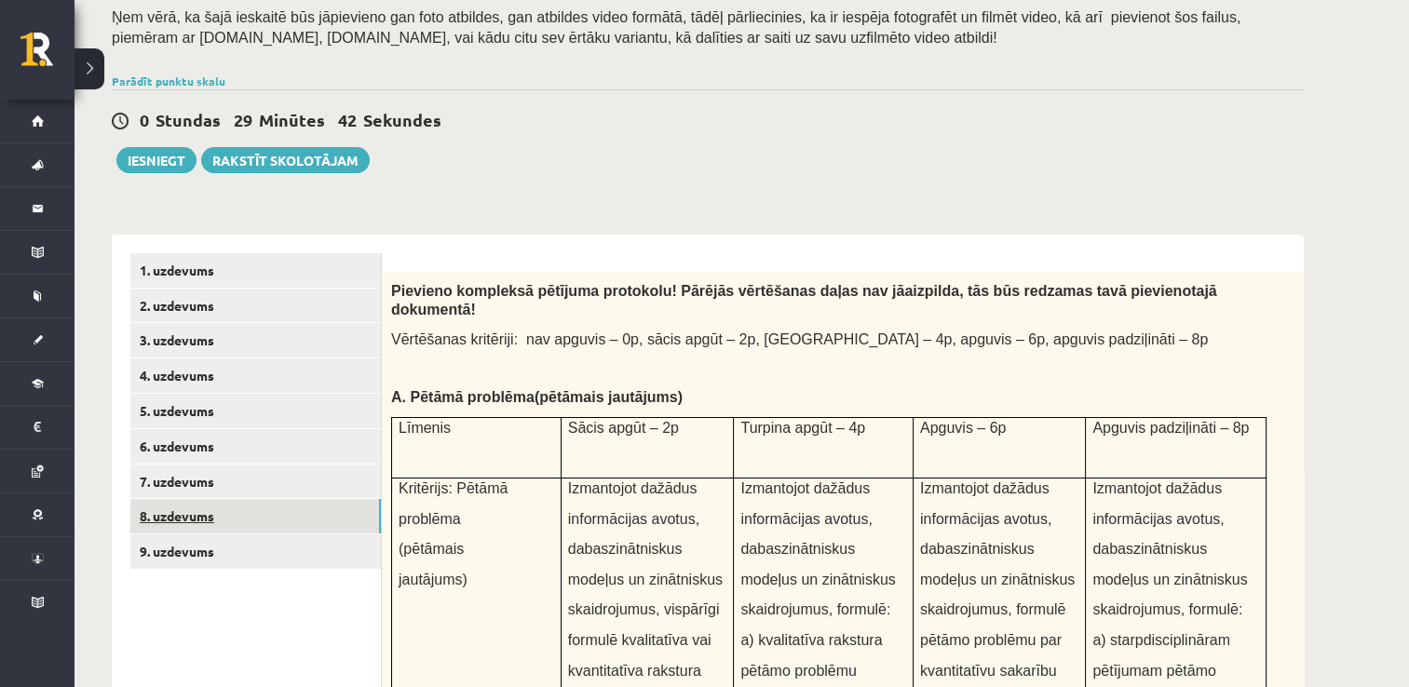
click at [250, 519] on link "8. uzdevums" at bounding box center [255, 516] width 251 height 34
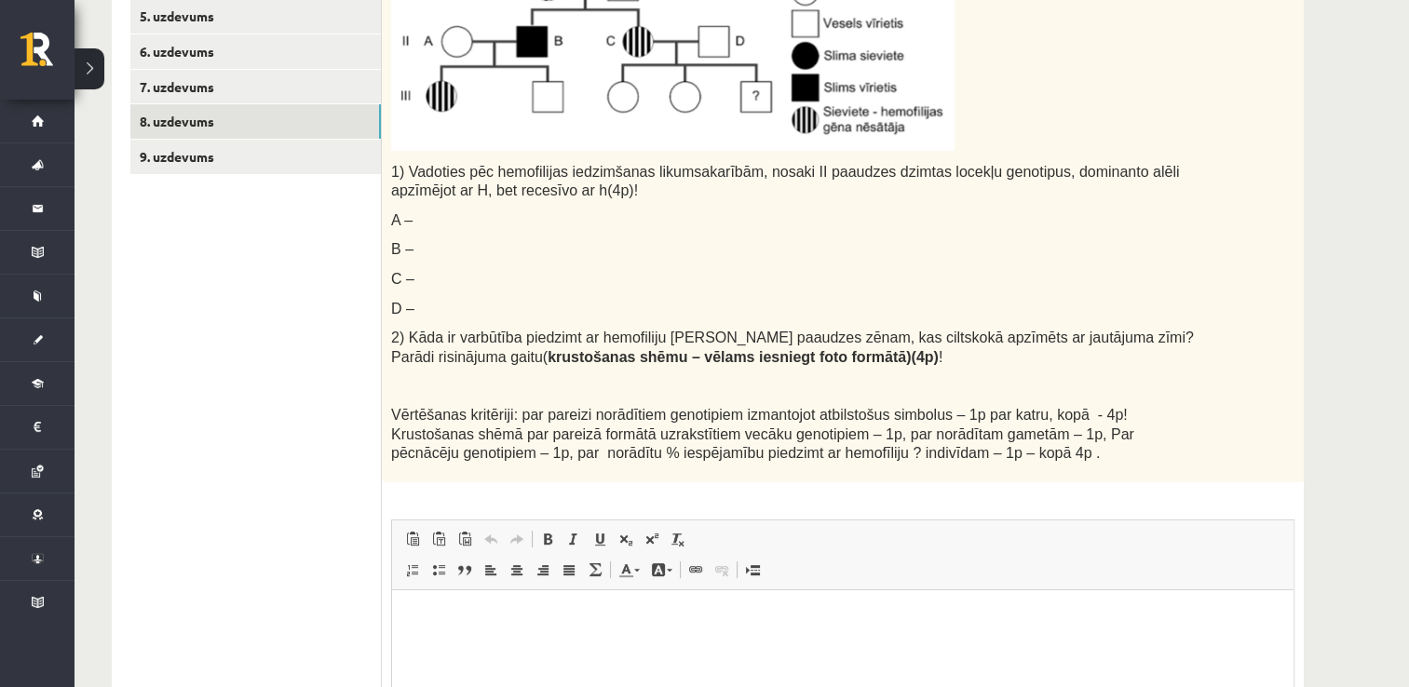
scroll to position [581, 0]
click at [673, 614] on p "Bagātinātā teksta redaktors, wiswyg-editor-user-answer-47433932656800" at bounding box center [843, 617] width 864 height 20
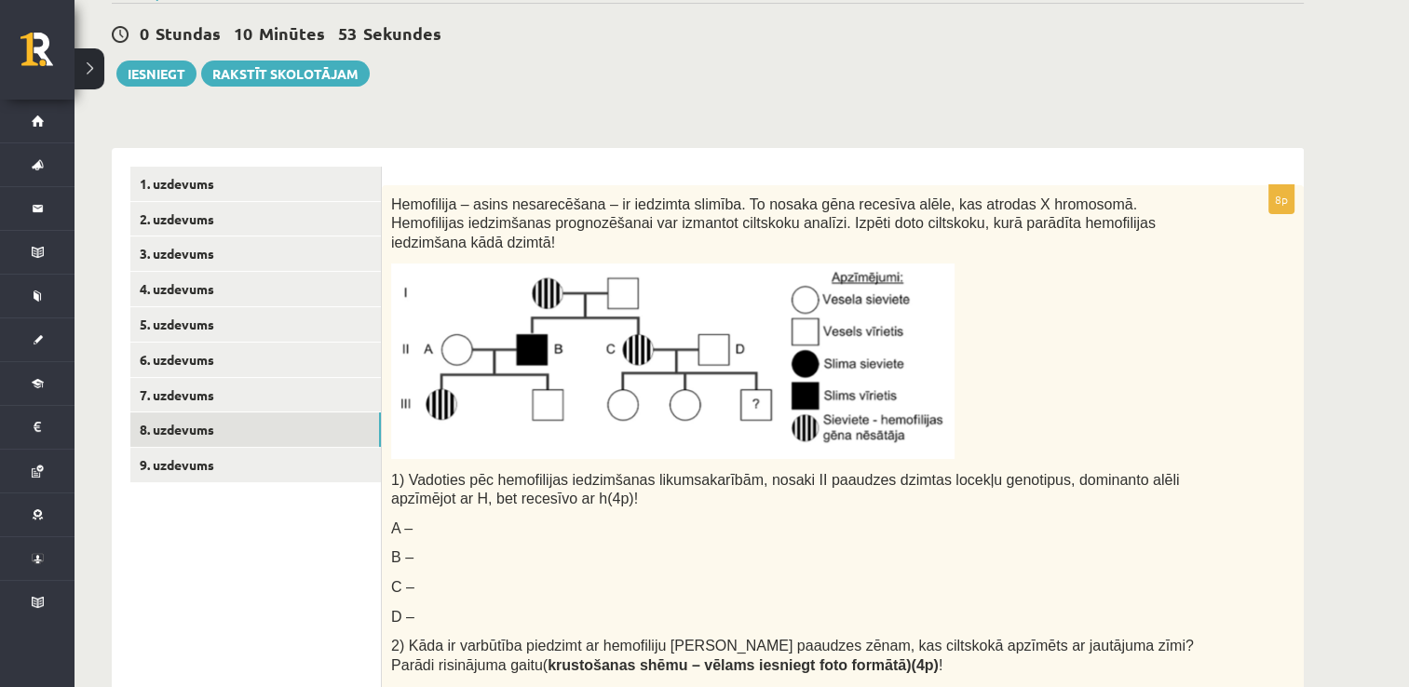
scroll to position [317, 0]
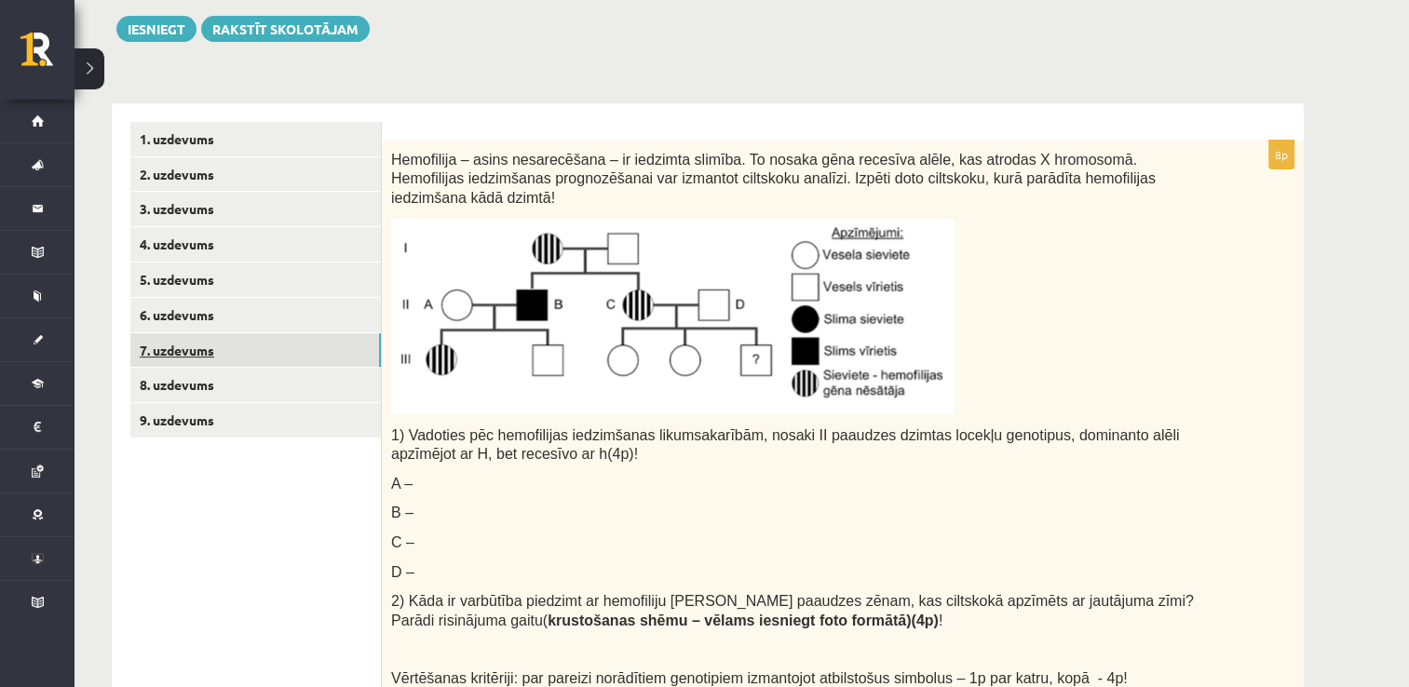
click at [239, 349] on link "7. uzdevums" at bounding box center [255, 350] width 251 height 34
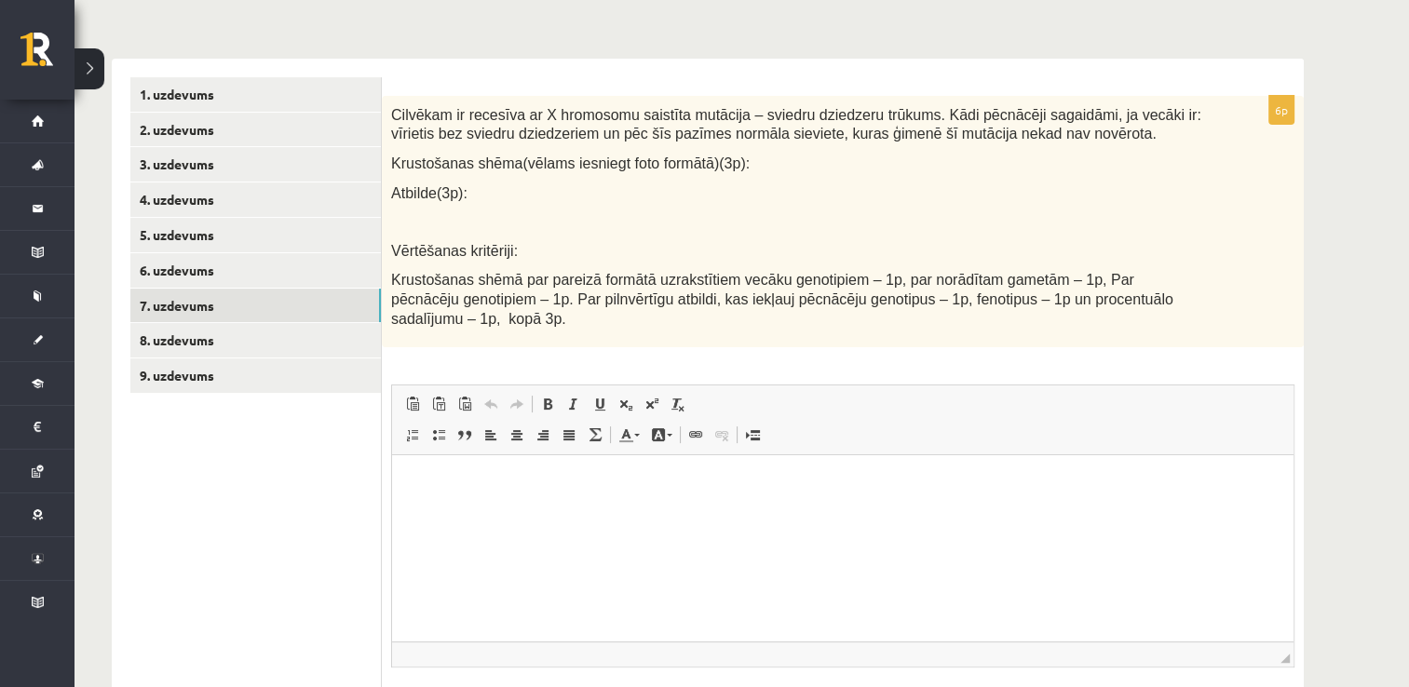
scroll to position [362, 0]
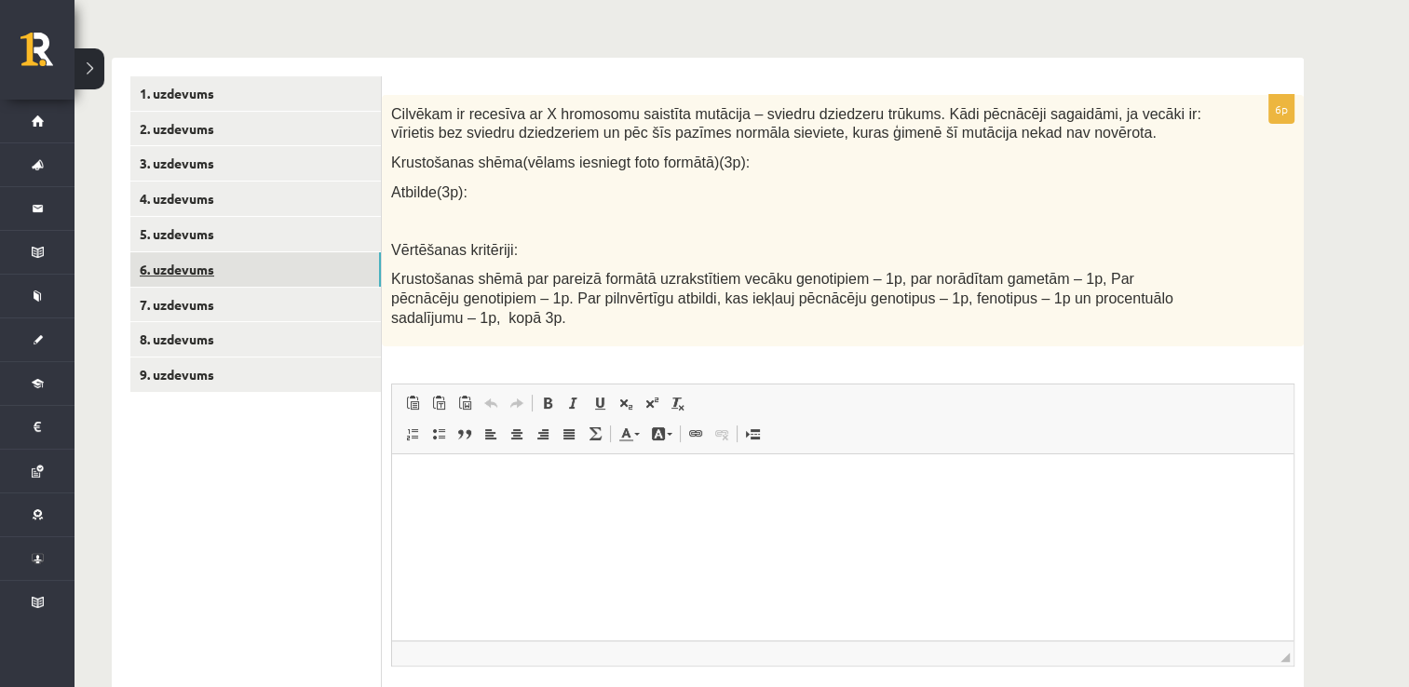
click at [313, 271] on link "6. uzdevums" at bounding box center [255, 269] width 251 height 34
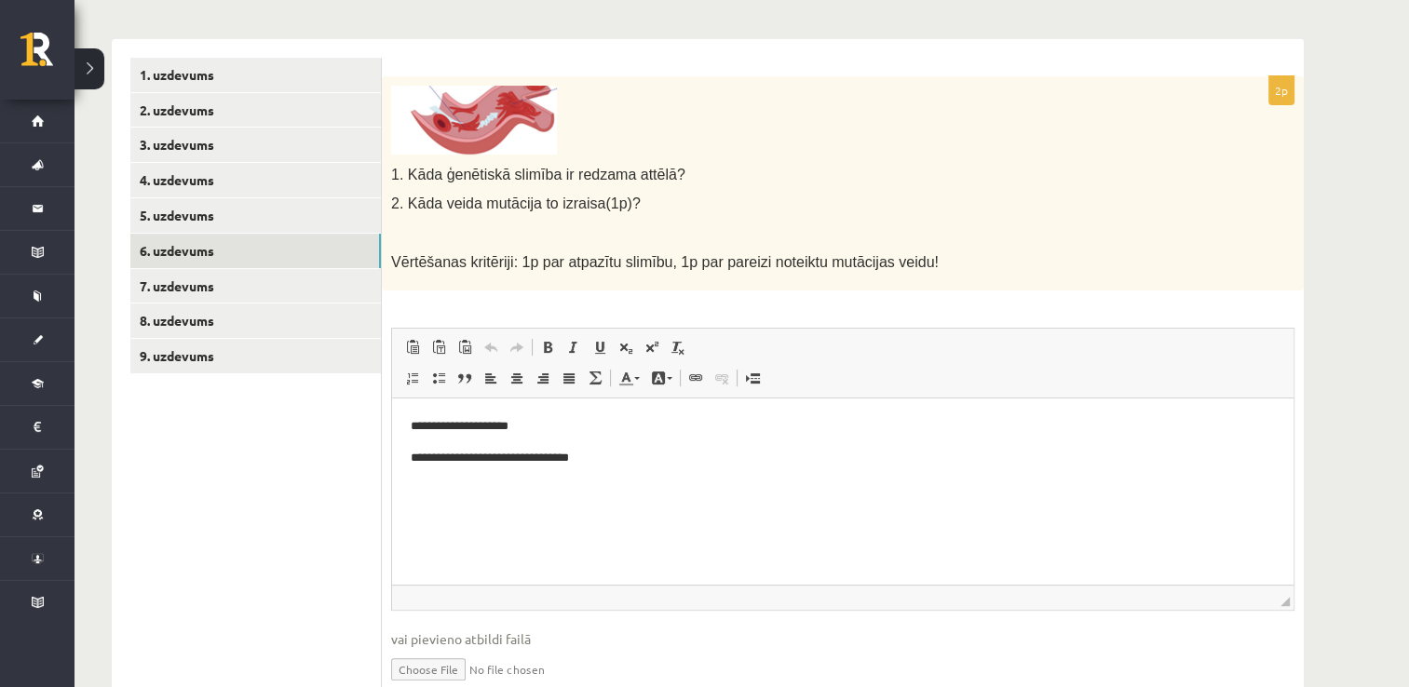
scroll to position [0, 0]
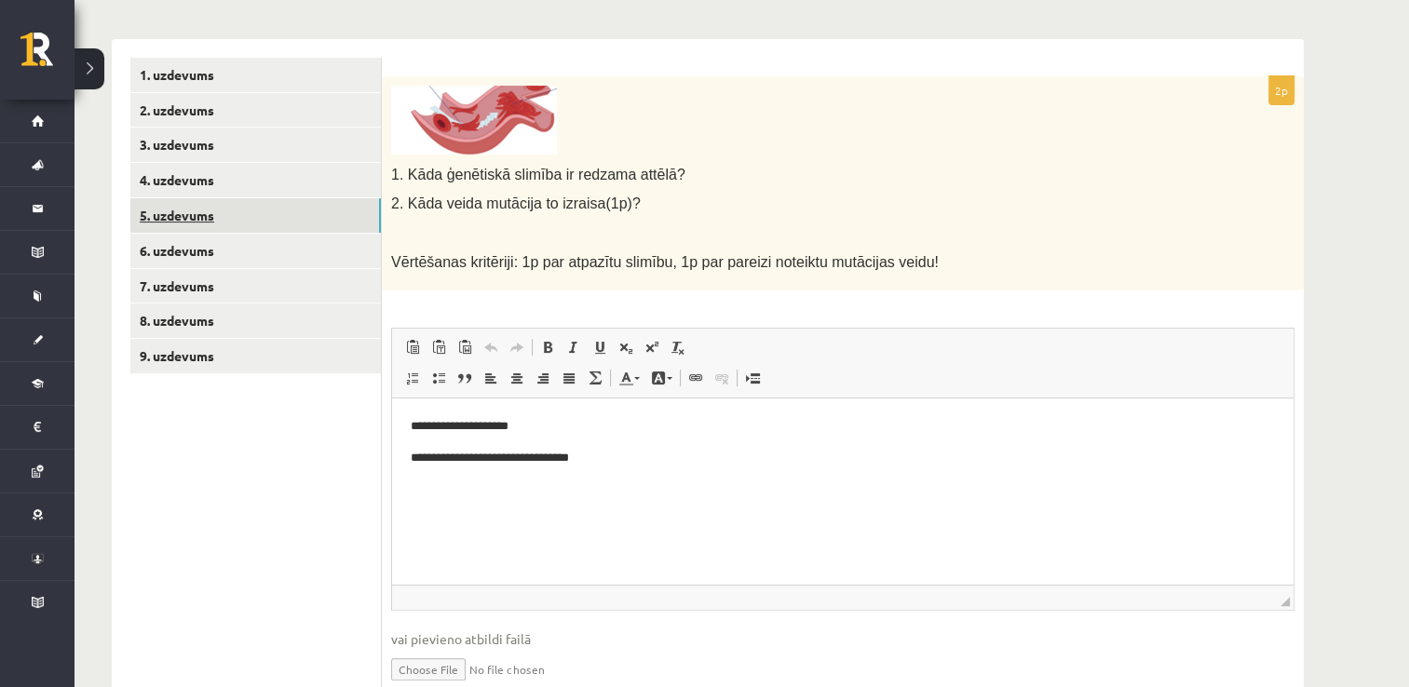
click at [321, 205] on link "5. uzdevums" at bounding box center [255, 215] width 251 height 34
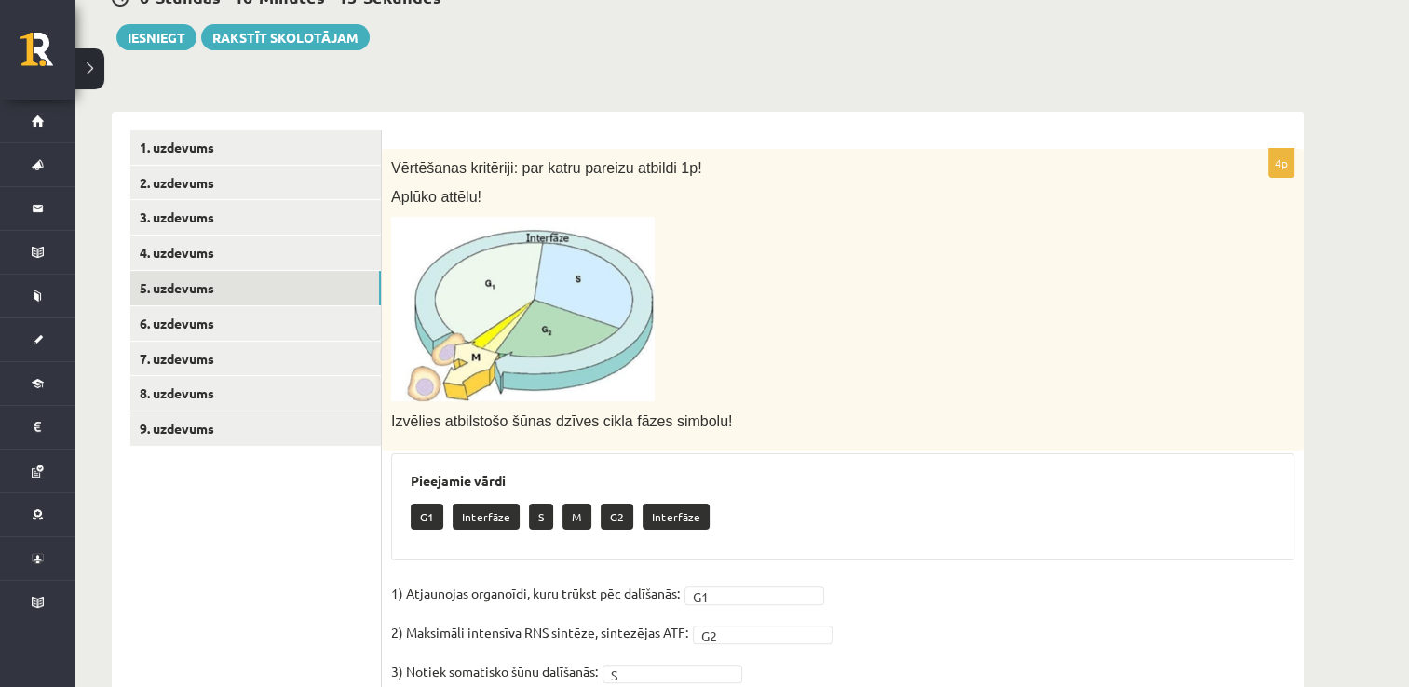
scroll to position [305, 0]
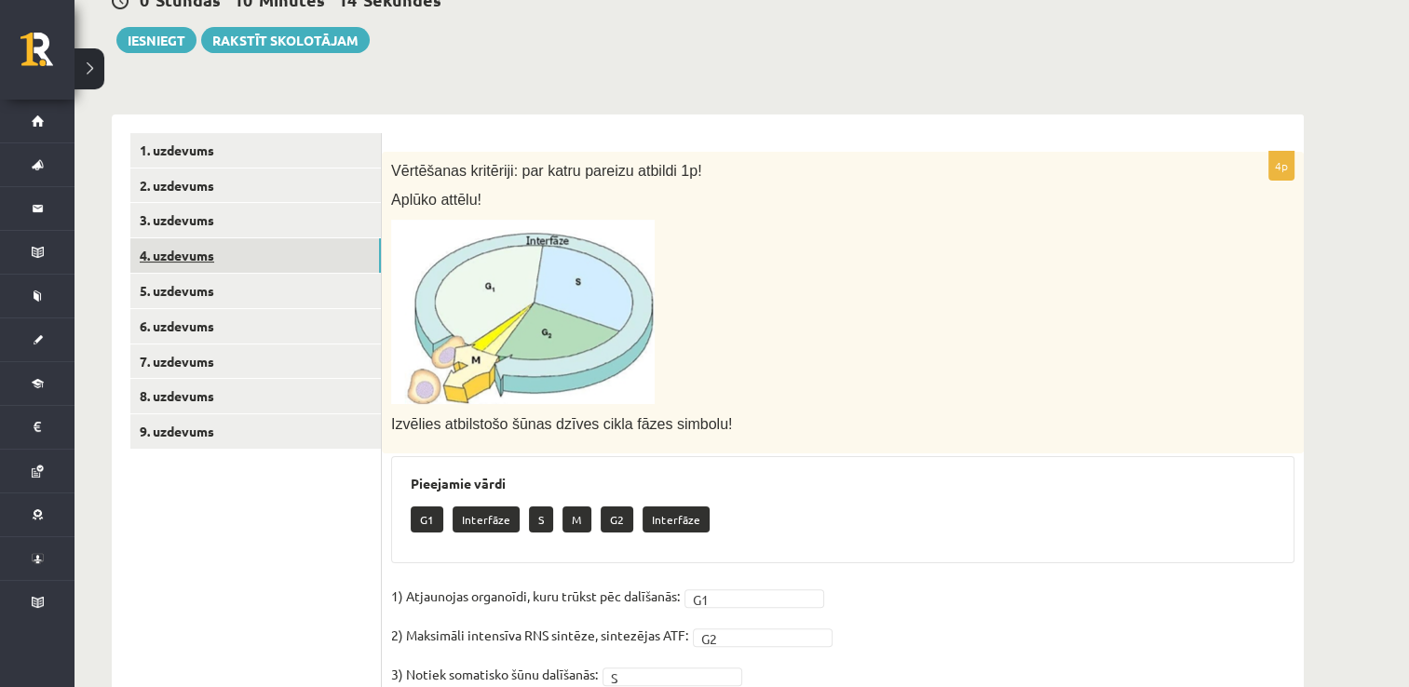
click at [285, 251] on link "4. uzdevums" at bounding box center [255, 255] width 251 height 34
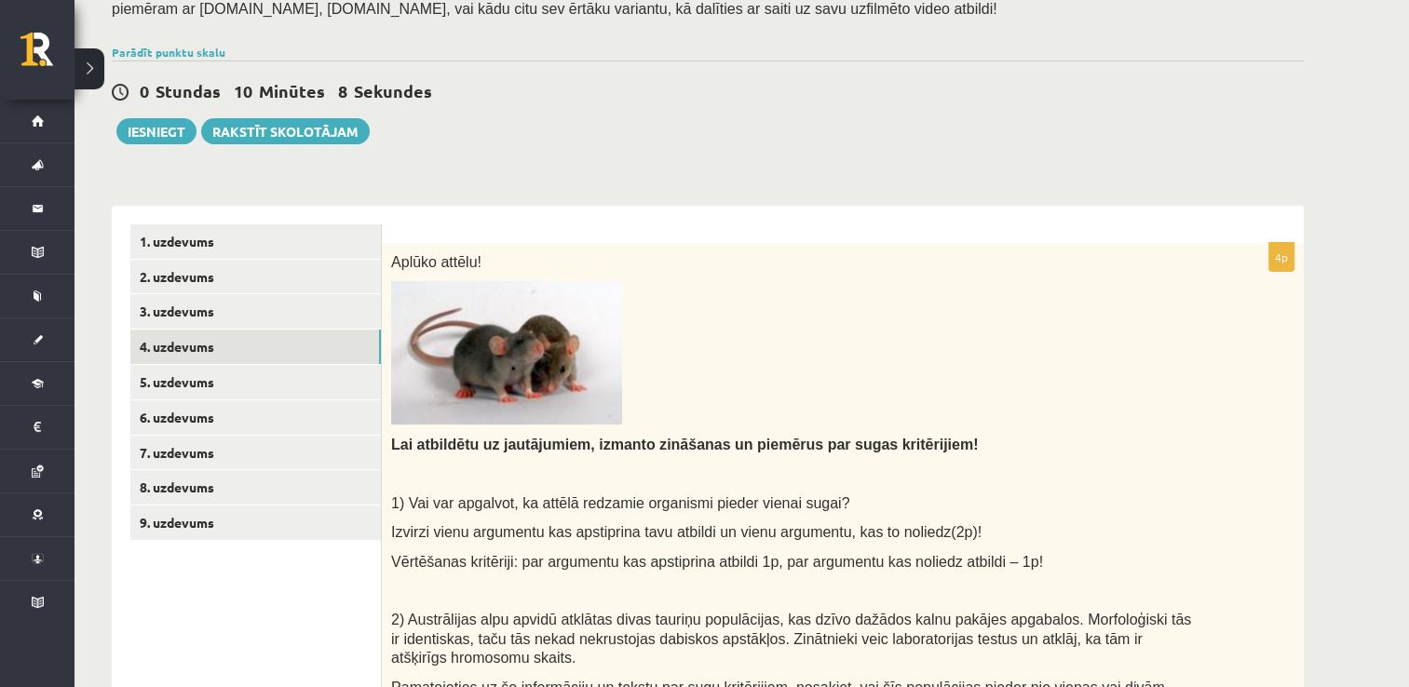
scroll to position [212, 0]
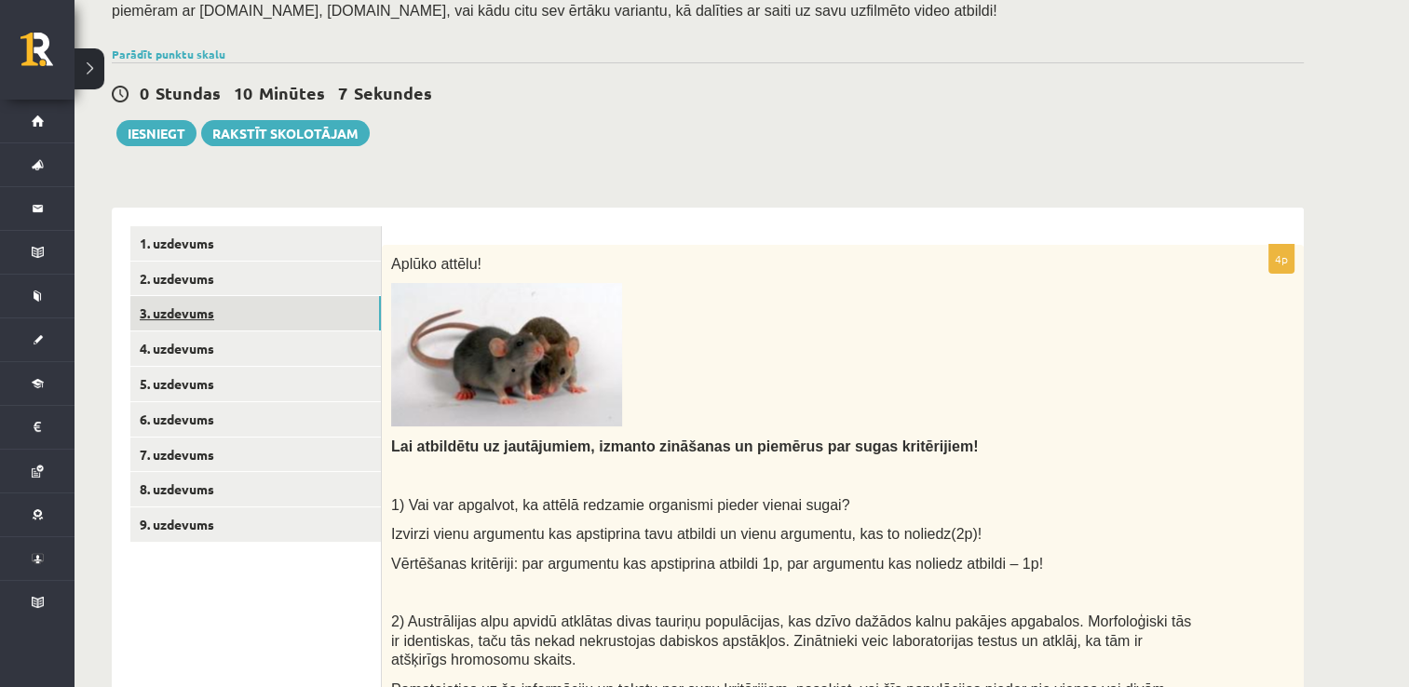
click at [258, 315] on link "3. uzdevums" at bounding box center [255, 313] width 251 height 34
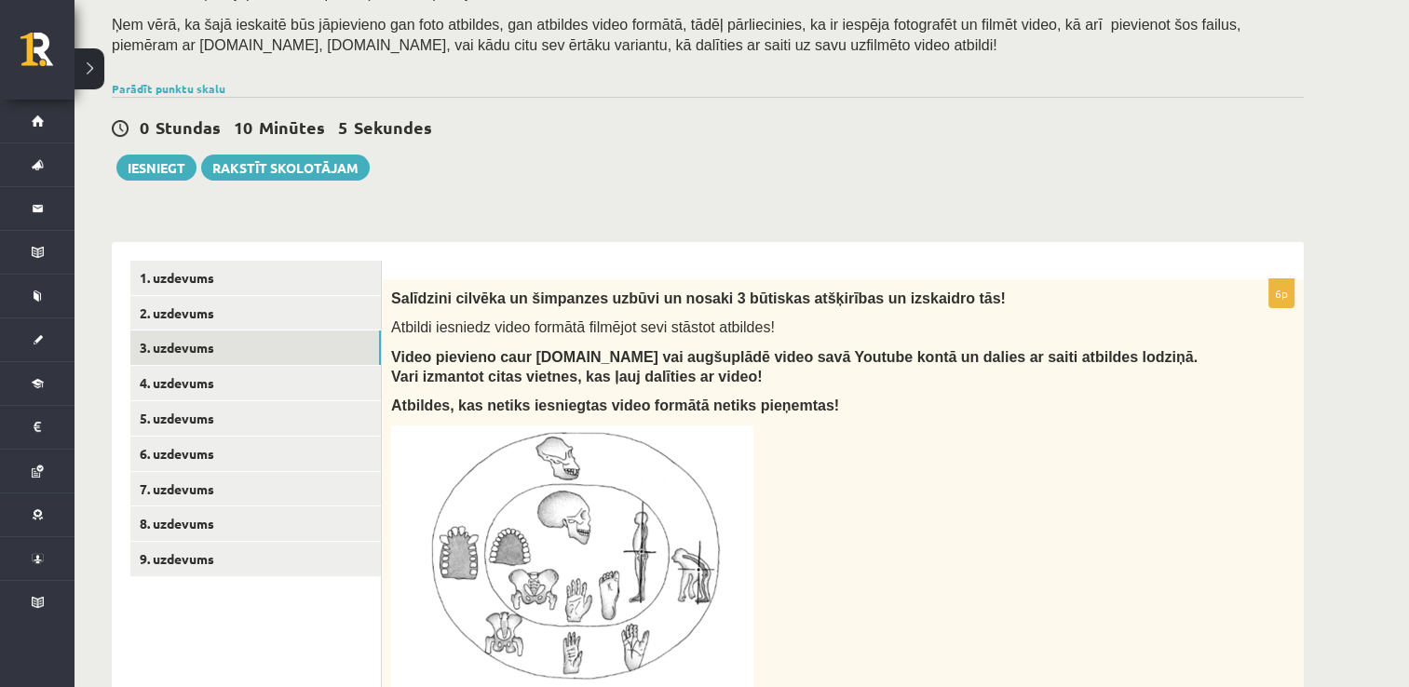
scroll to position [0, 0]
click at [251, 305] on link "2. uzdevums" at bounding box center [255, 313] width 251 height 34
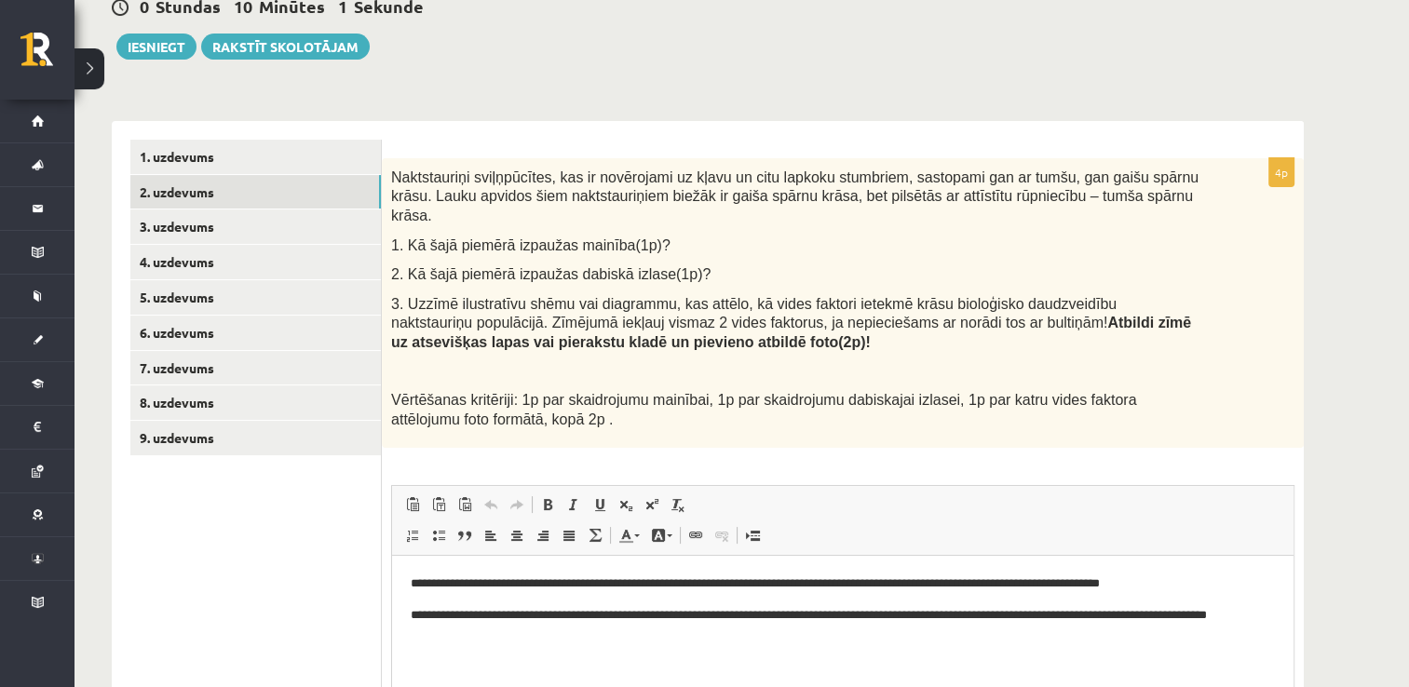
scroll to position [294, 0]
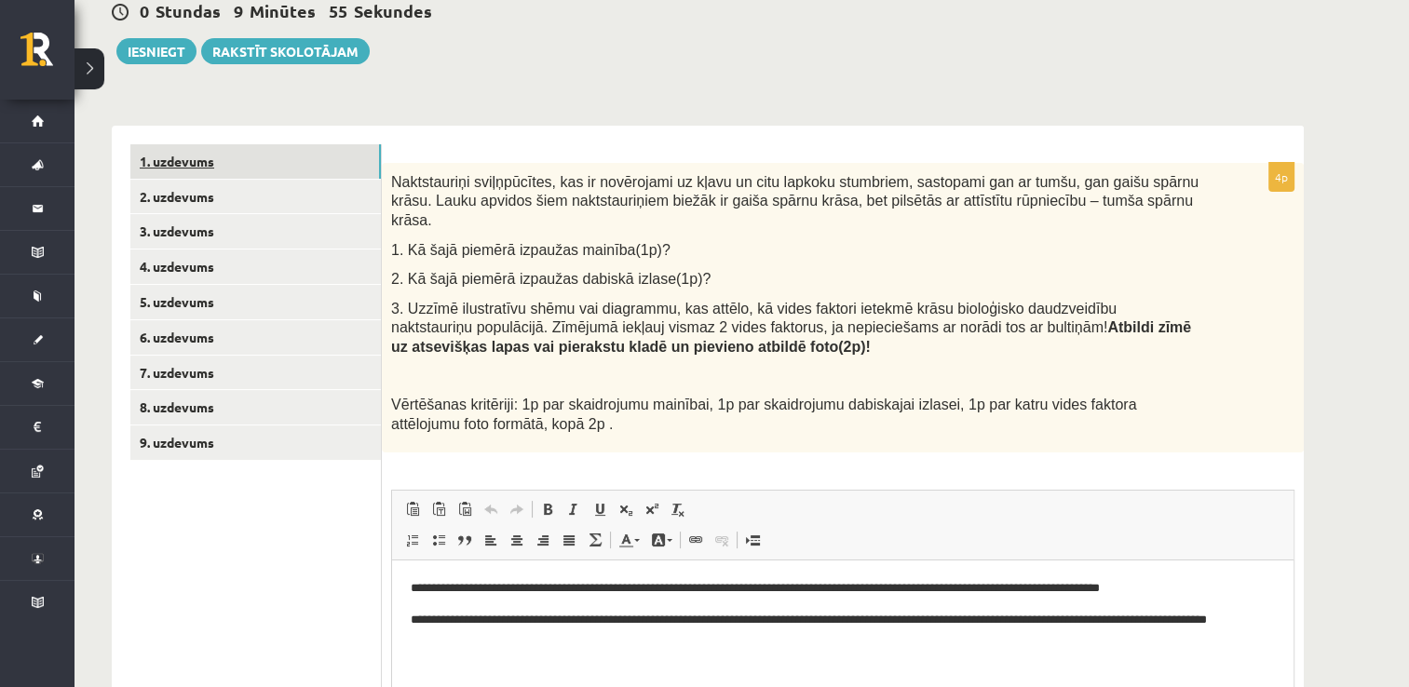
click at [317, 161] on link "1. uzdevums" at bounding box center [255, 161] width 251 height 34
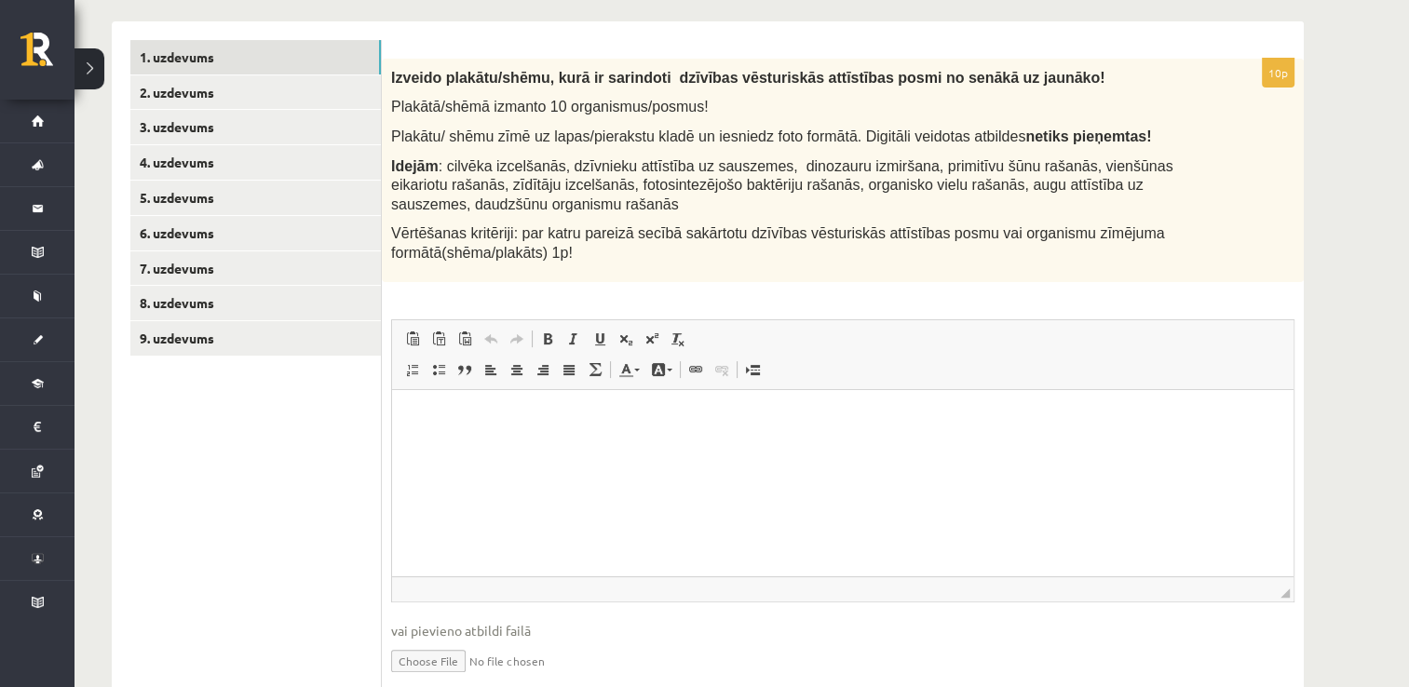
scroll to position [396, 0]
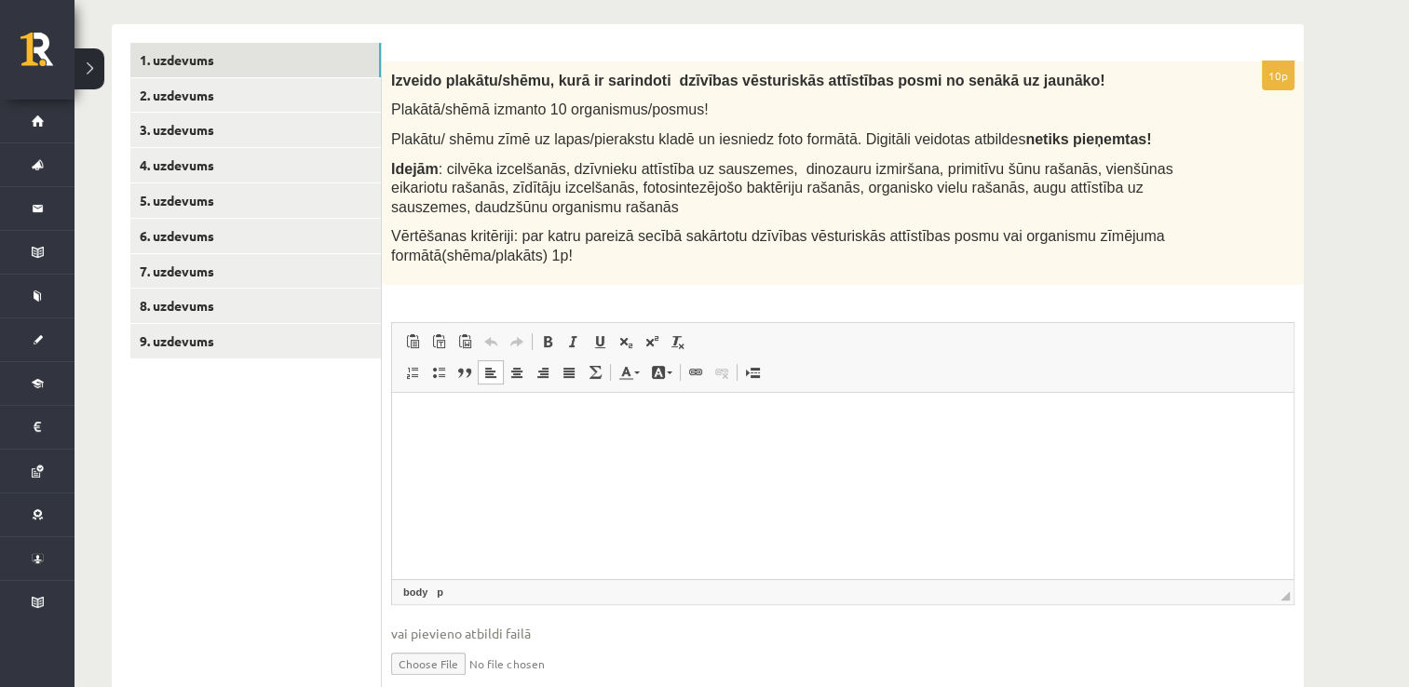
click at [493, 431] on html at bounding box center [842, 420] width 901 height 57
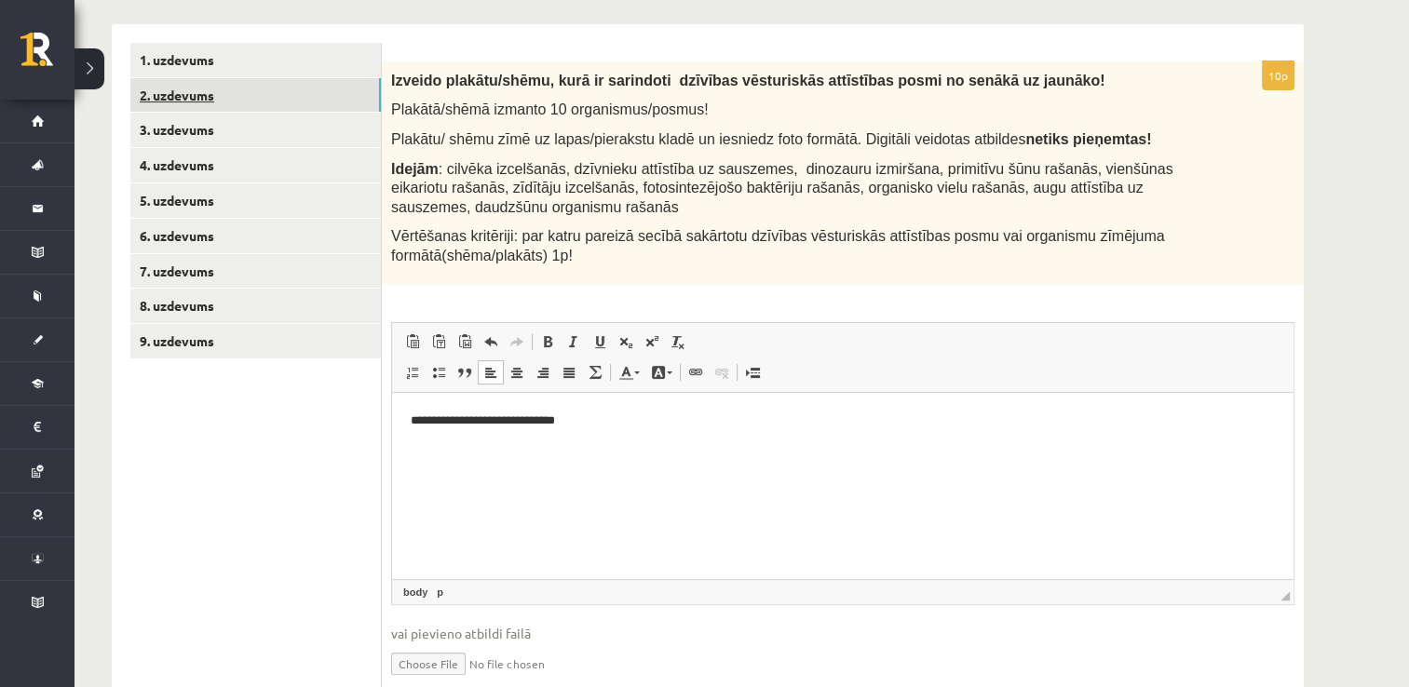
click at [259, 87] on link "2. uzdevums" at bounding box center [255, 95] width 251 height 34
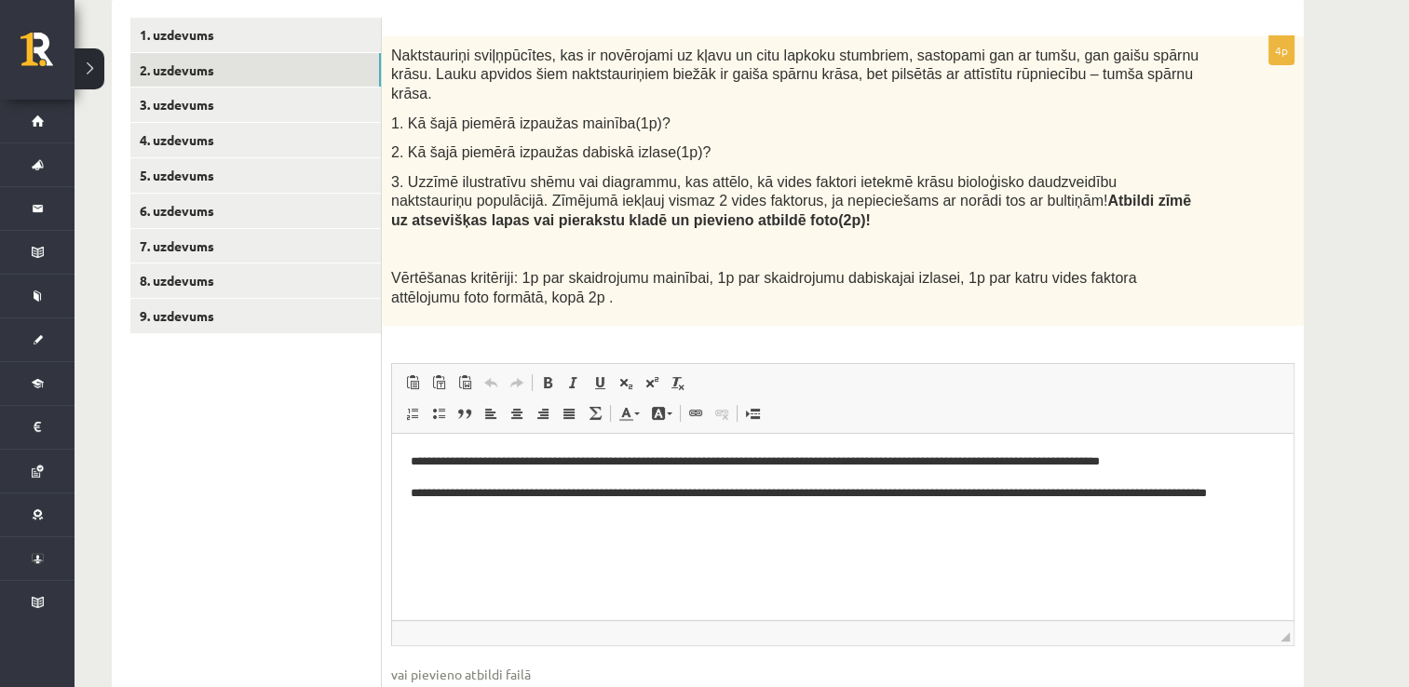
scroll to position [0, 0]
click at [502, 573] on html "**********" at bounding box center [842, 503] width 901 height 139
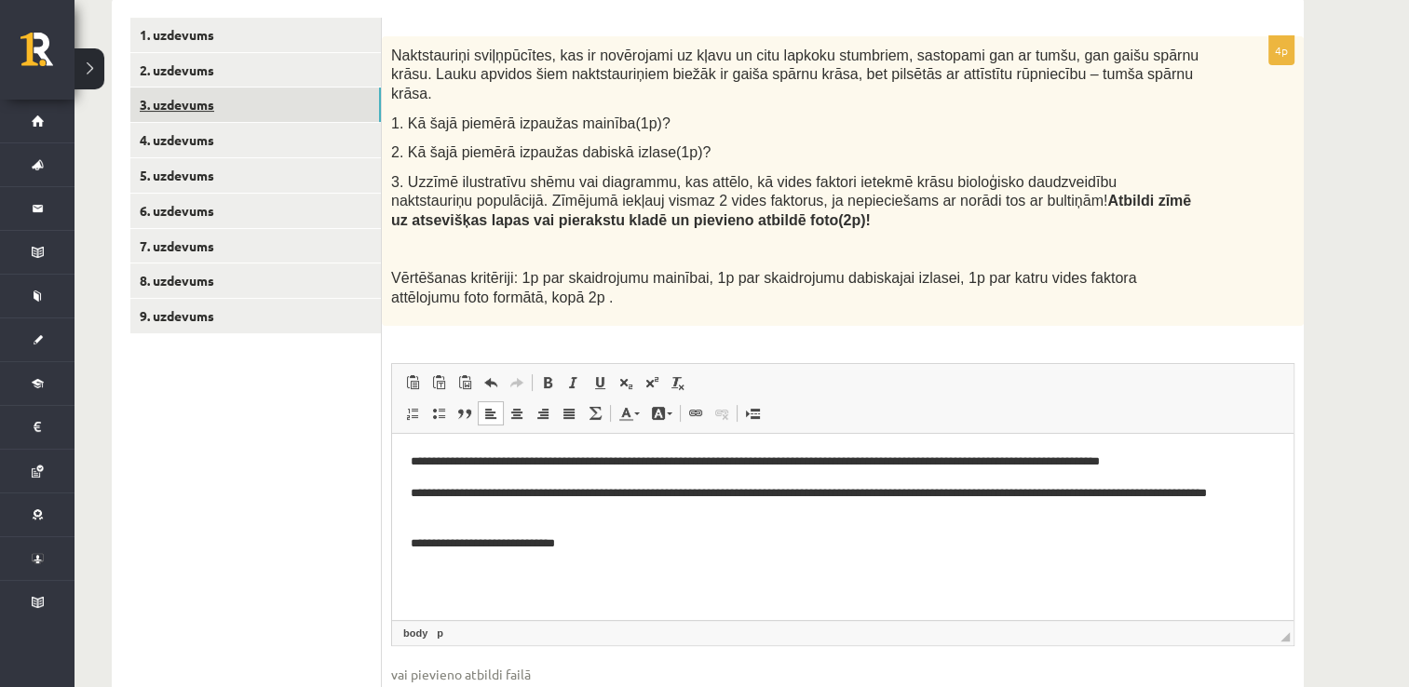
click at [273, 109] on link "3. uzdevums" at bounding box center [255, 105] width 251 height 34
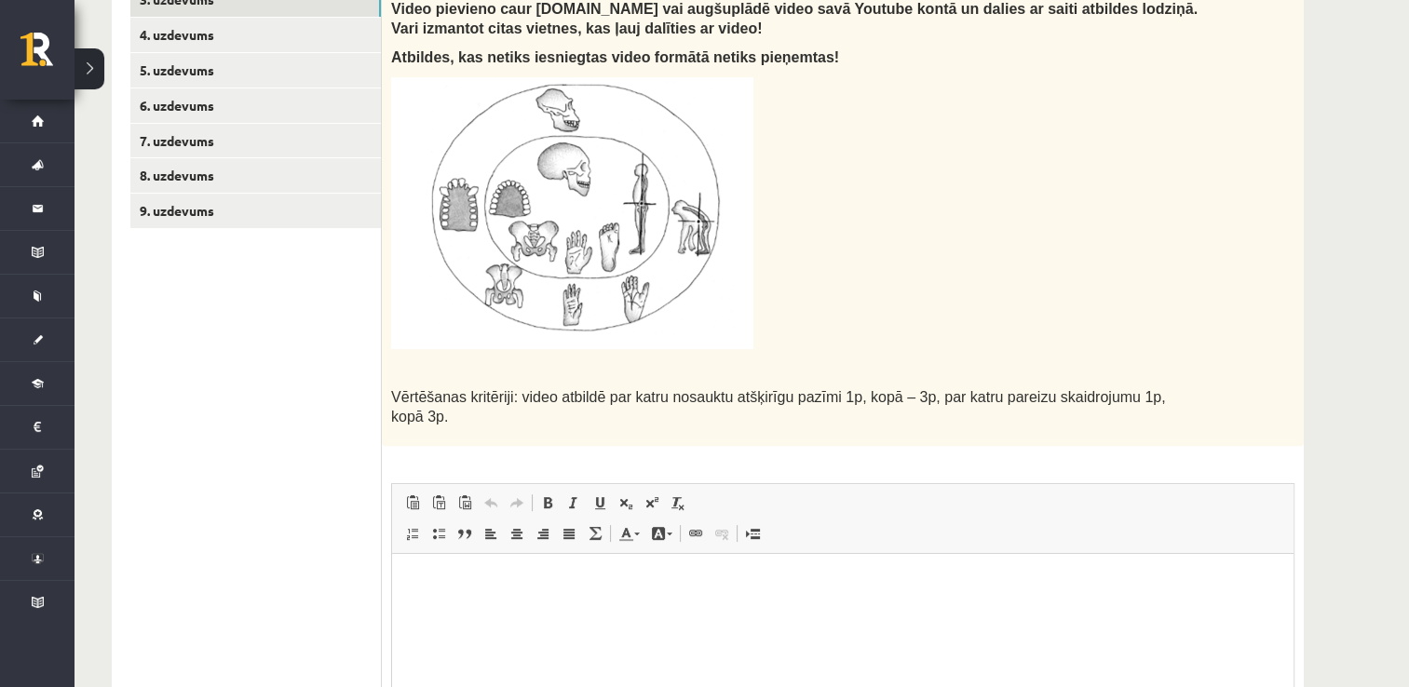
scroll to position [527, 0]
click at [474, 600] on html at bounding box center [842, 580] width 901 height 57
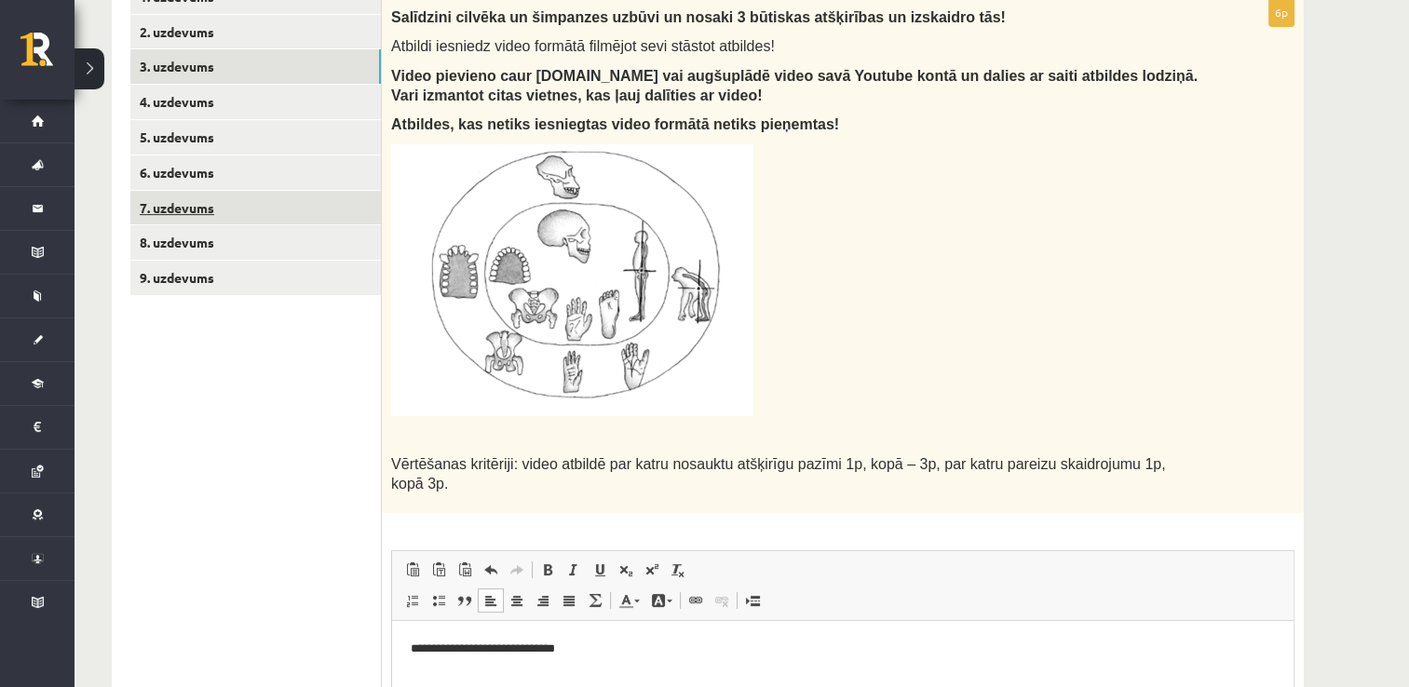
scroll to position [456, 0]
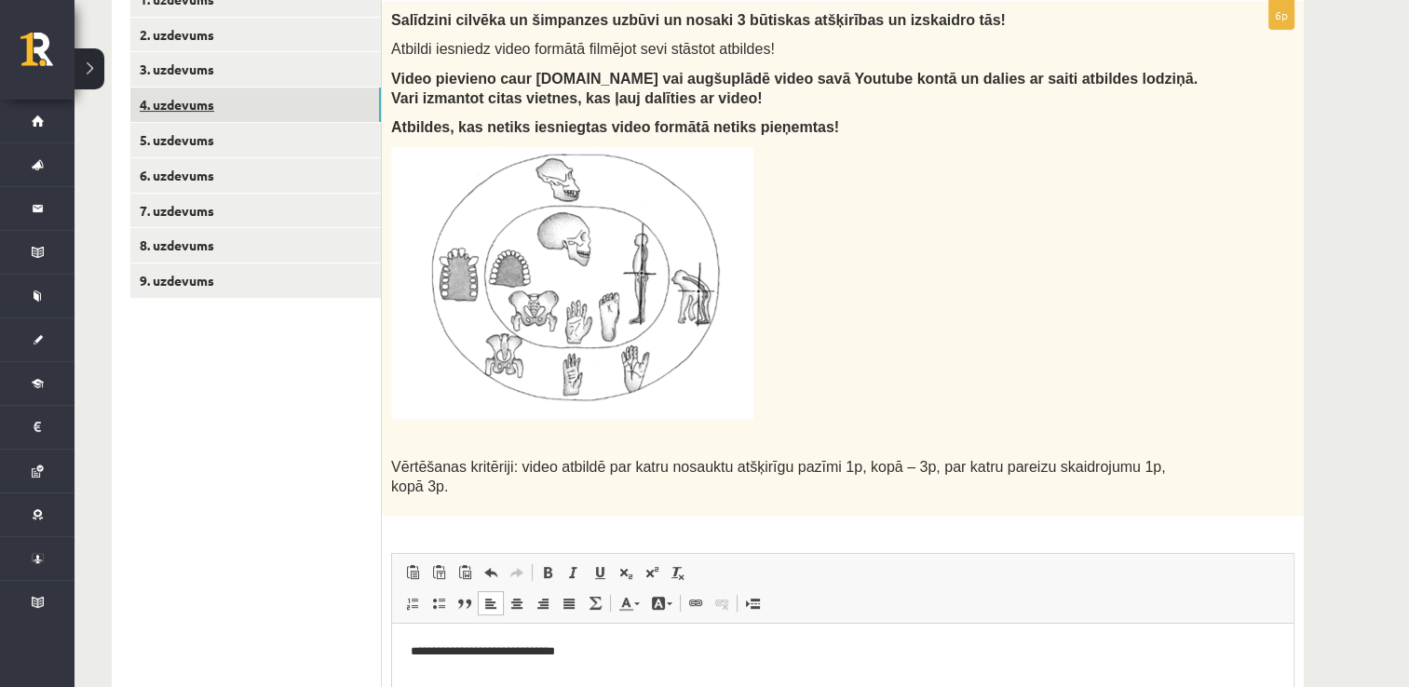
click at [242, 91] on link "4. uzdevums" at bounding box center [255, 105] width 251 height 34
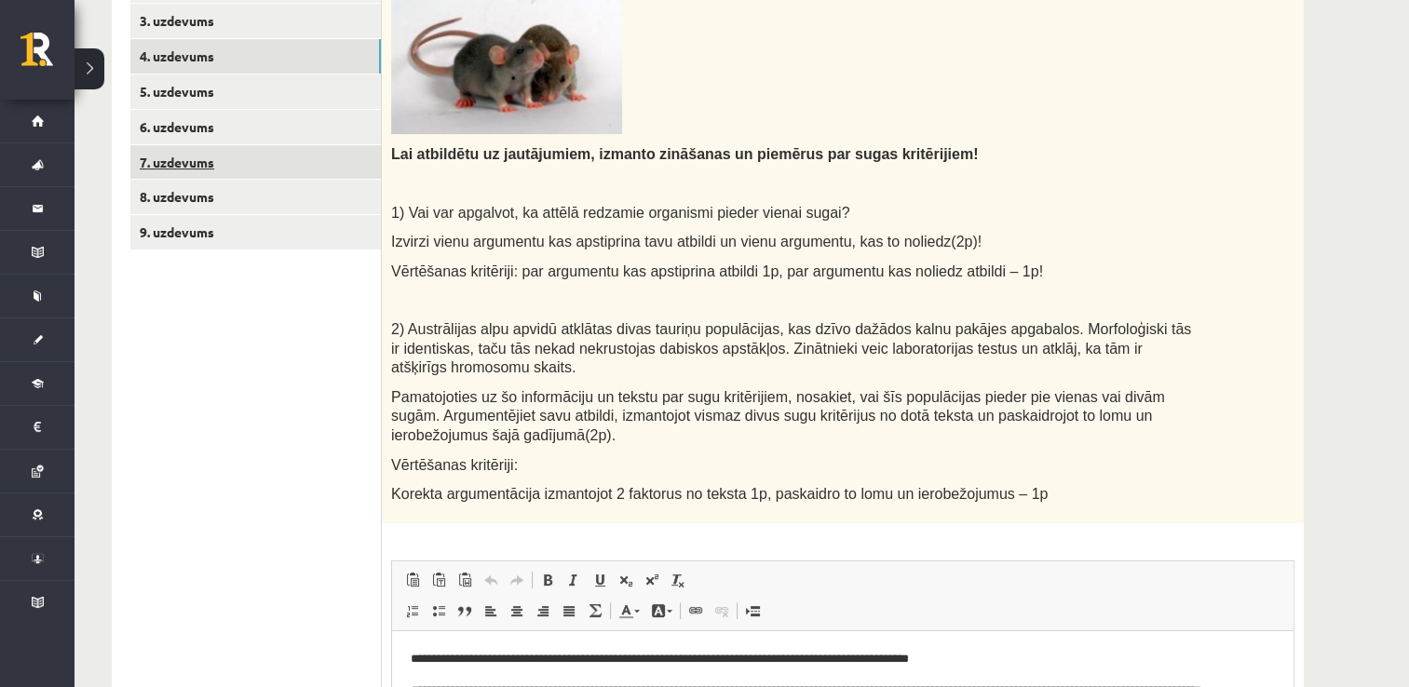
scroll to position [0, 0]
click at [264, 163] on link "7. uzdevums" at bounding box center [255, 162] width 251 height 34
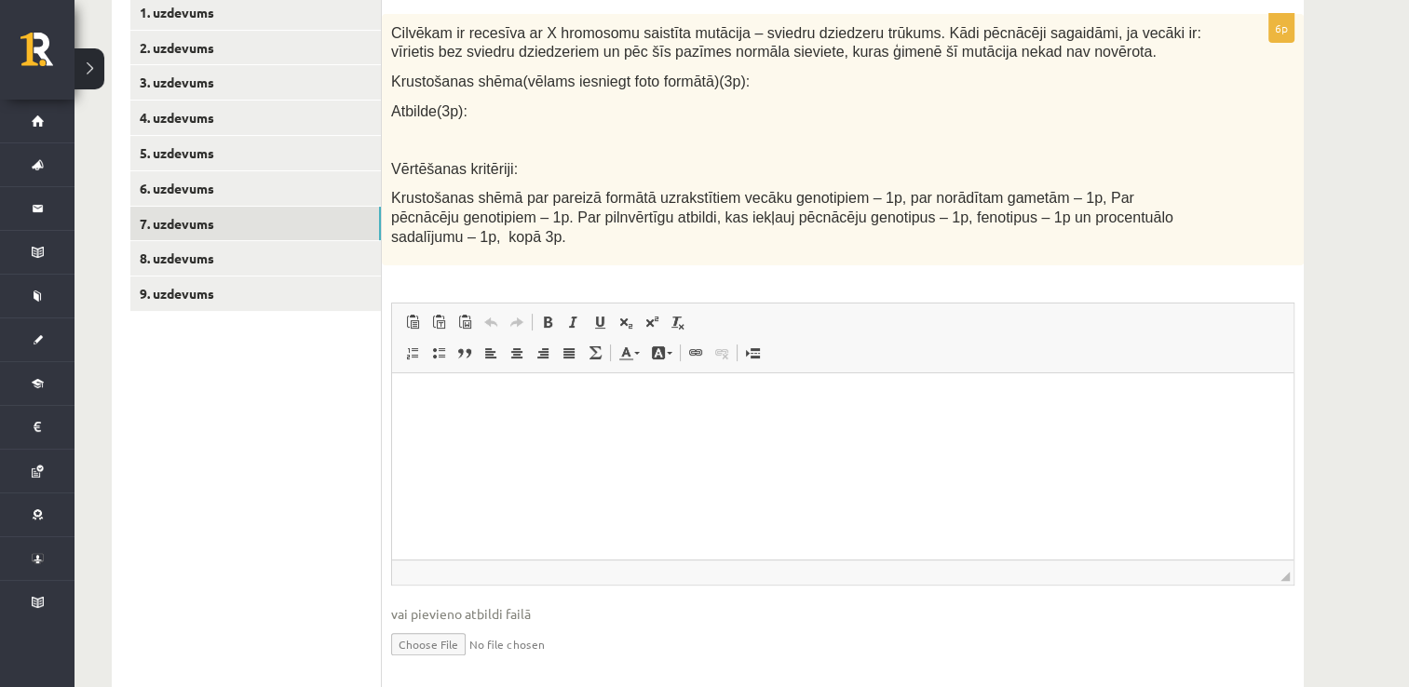
scroll to position [451, 0]
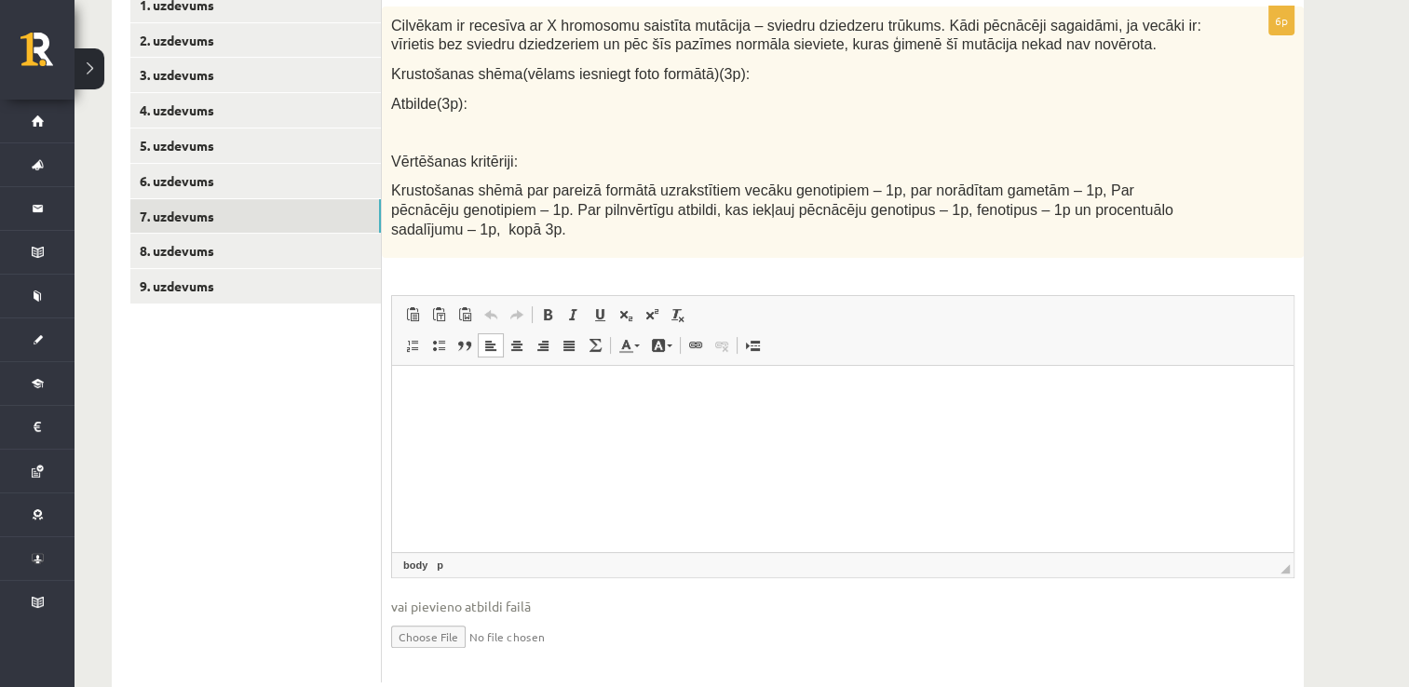
click at [504, 423] on html at bounding box center [842, 394] width 901 height 57
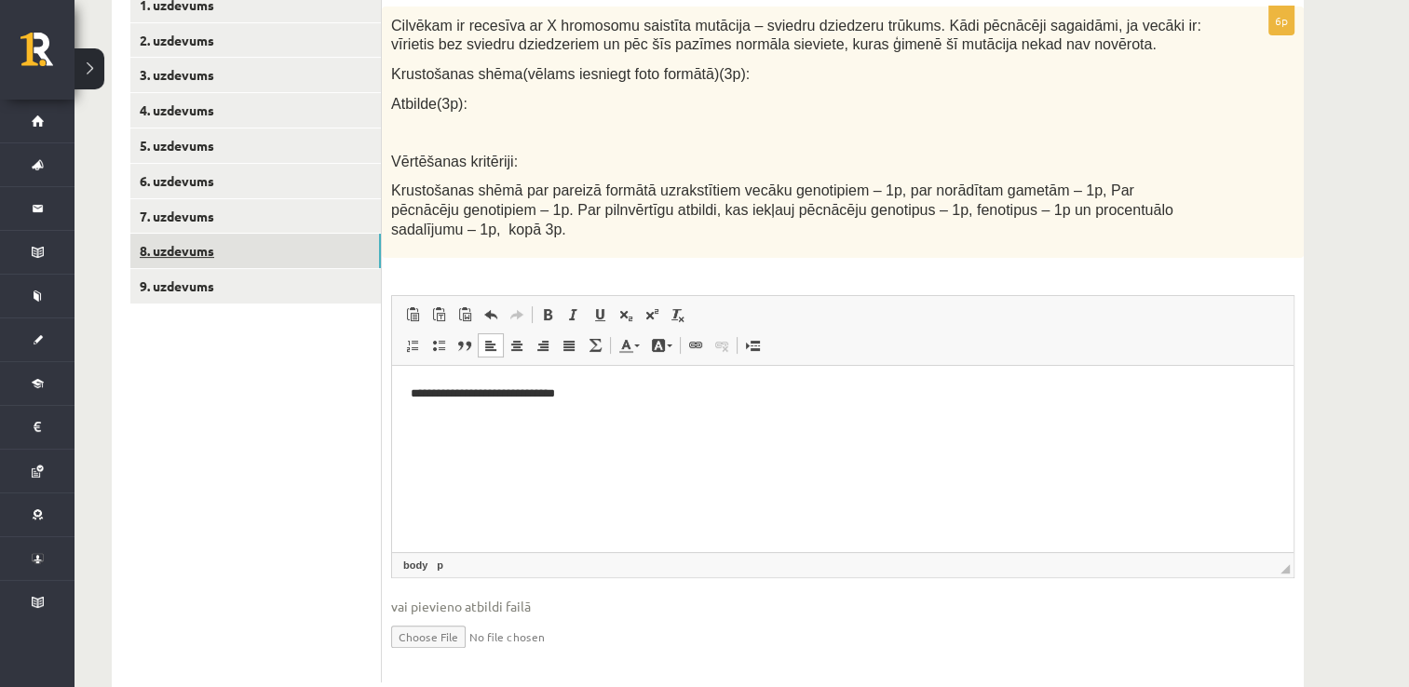
click at [253, 241] on link "8. uzdevums" at bounding box center [255, 251] width 251 height 34
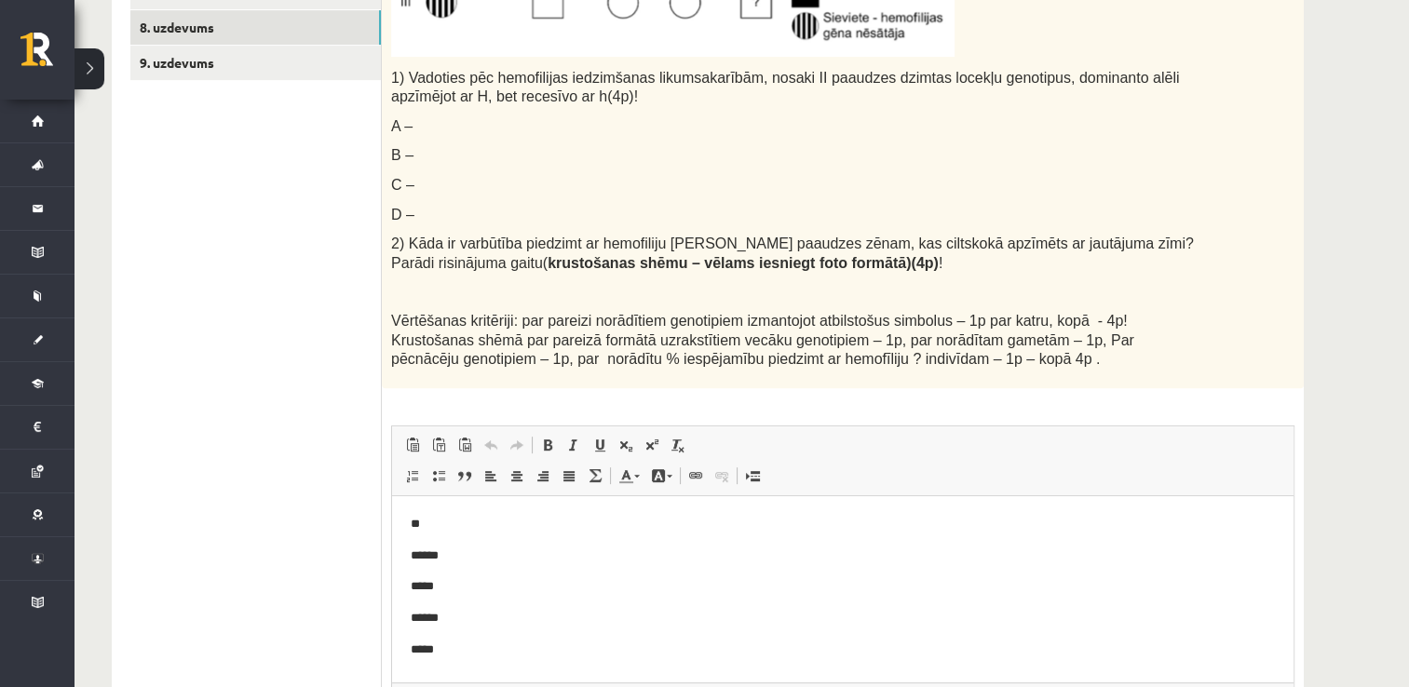
scroll to position [834, 0]
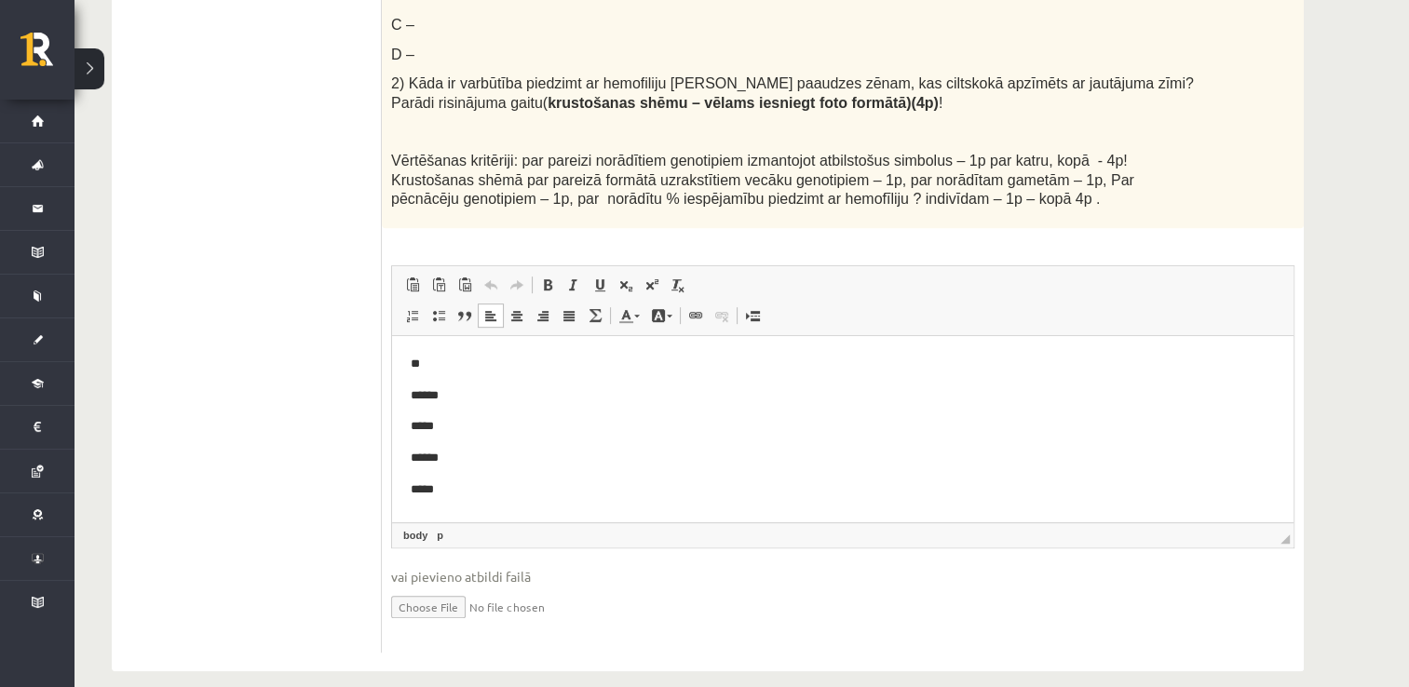
click at [442, 504] on html "** ****** ***** ****** *****" at bounding box center [842, 426] width 901 height 182
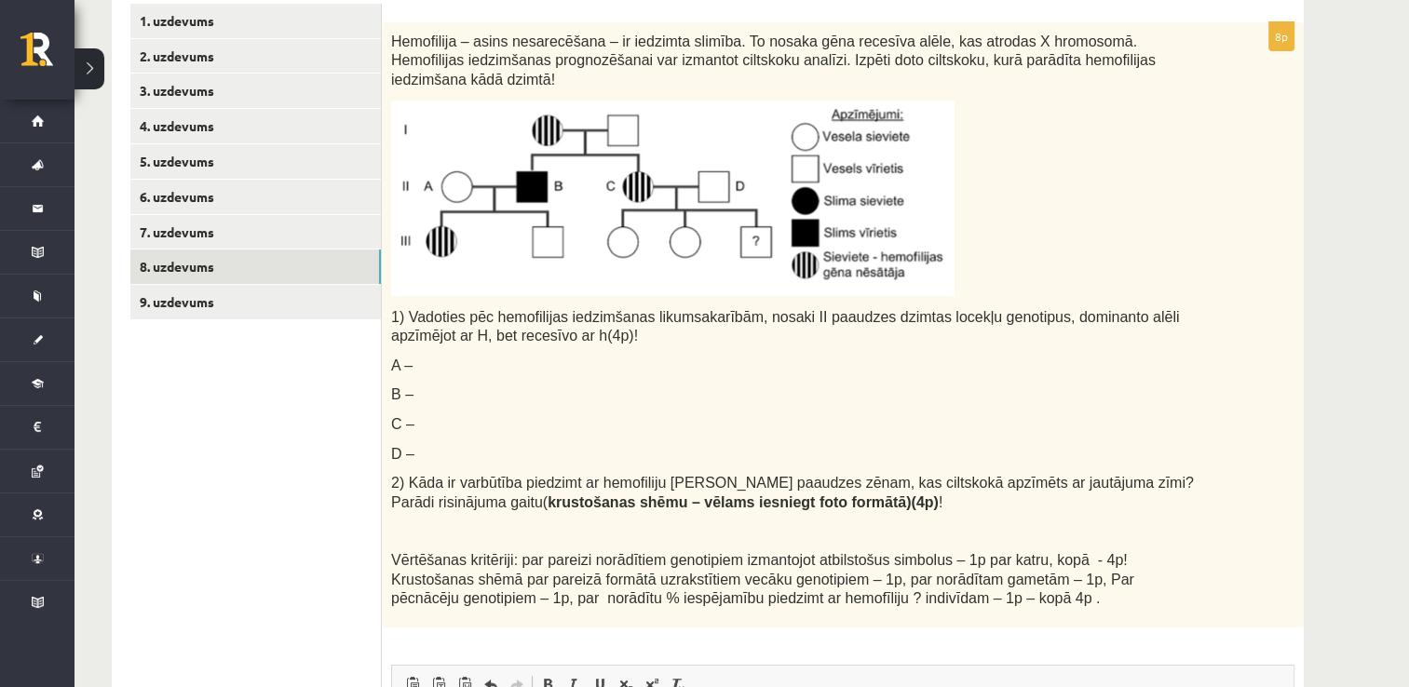
scroll to position [432, 0]
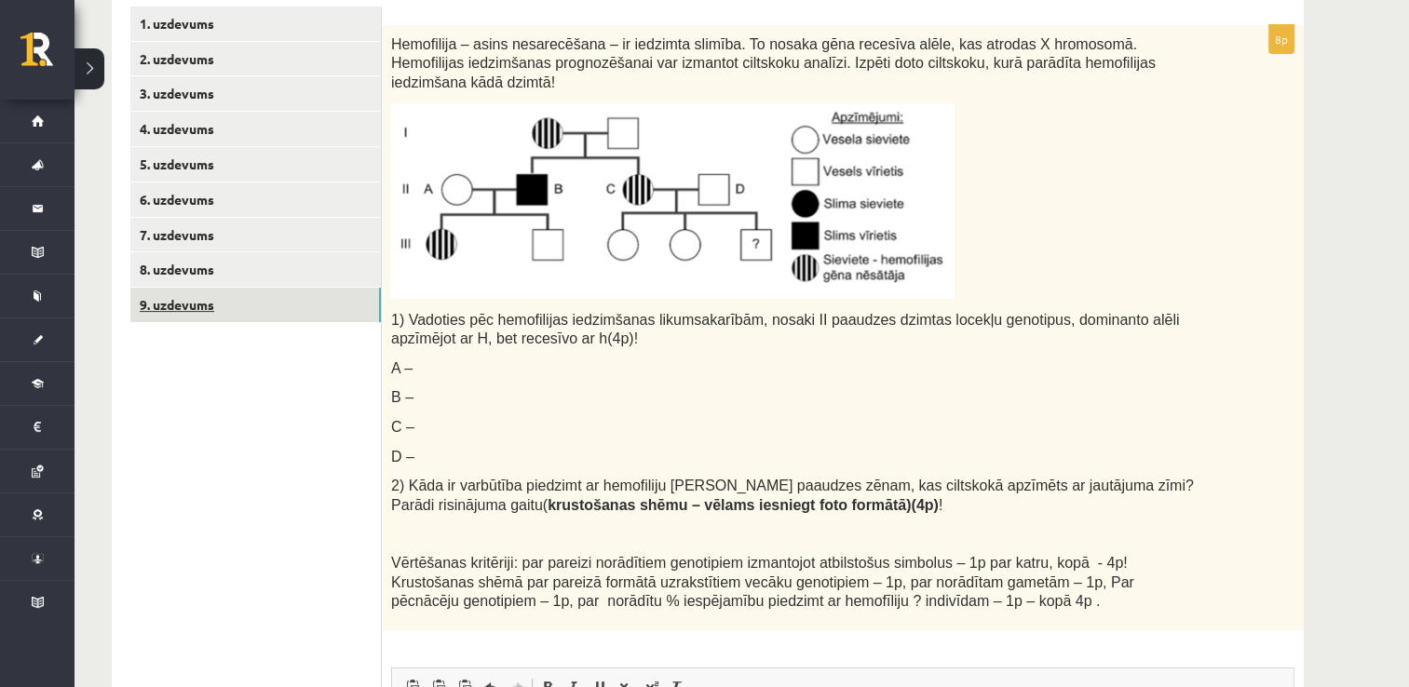
click at [231, 294] on link "9. uzdevums" at bounding box center [255, 305] width 251 height 34
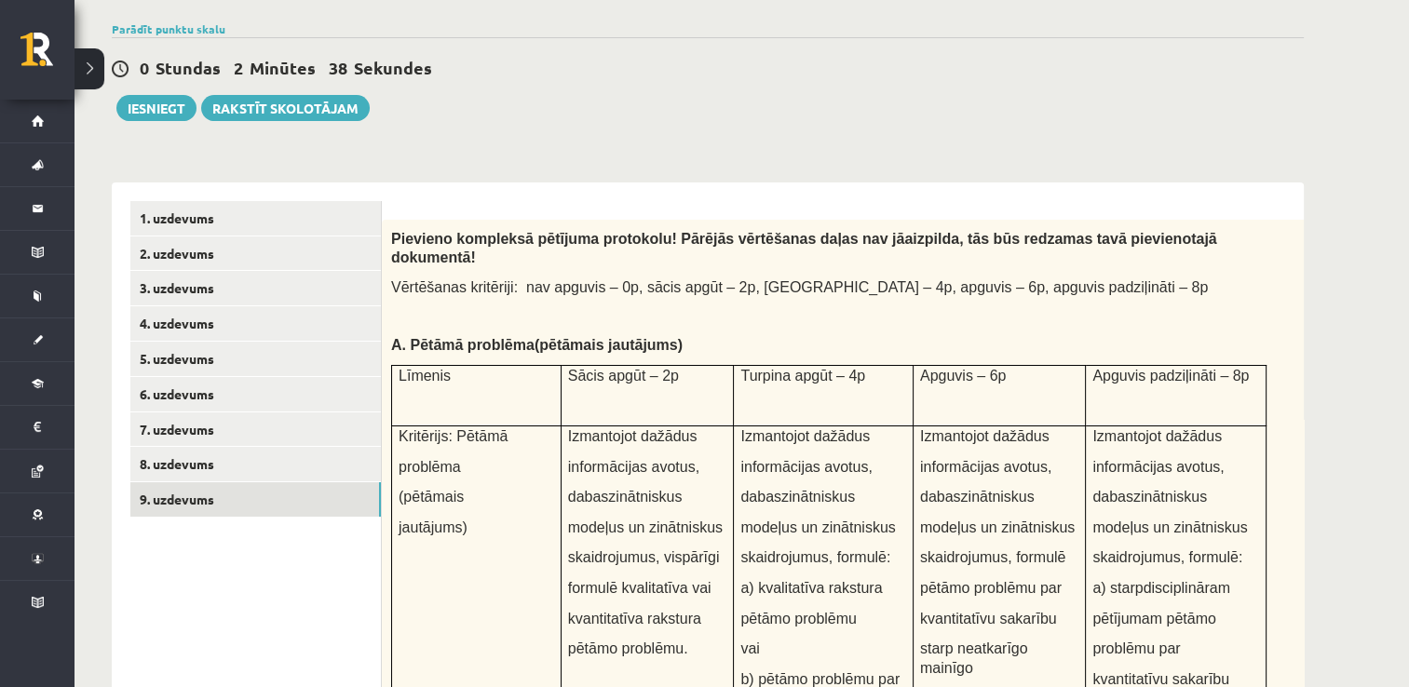
scroll to position [0, 0]
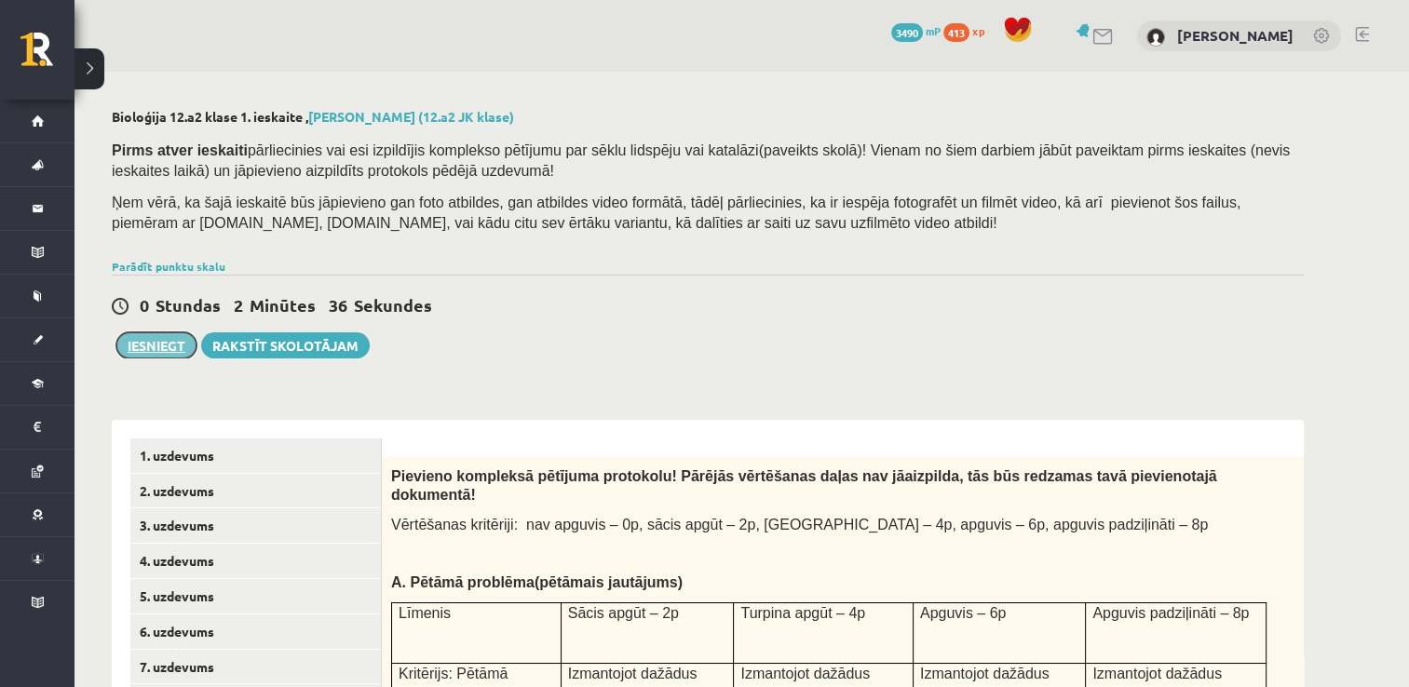
click at [156, 345] on button "Iesniegt" at bounding box center [156, 345] width 80 height 26
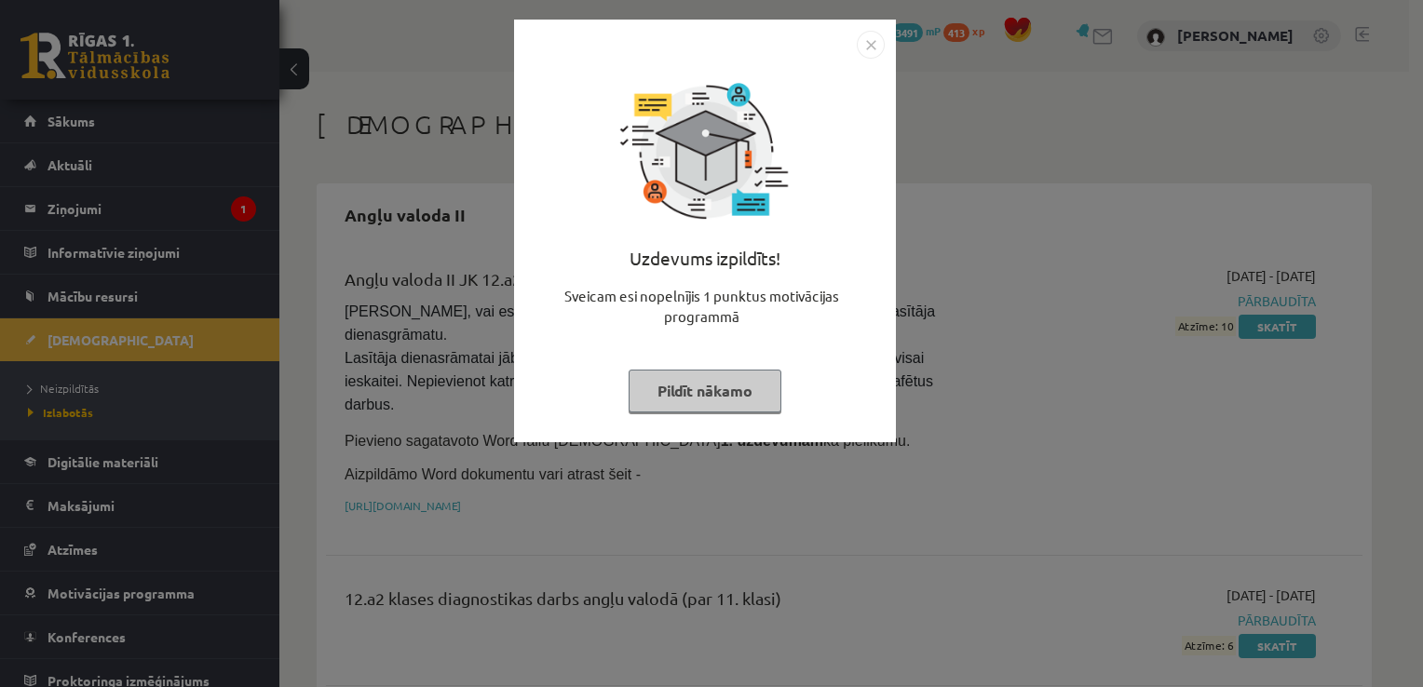
click at [722, 399] on button "Pildīt nākamo" at bounding box center [705, 391] width 153 height 43
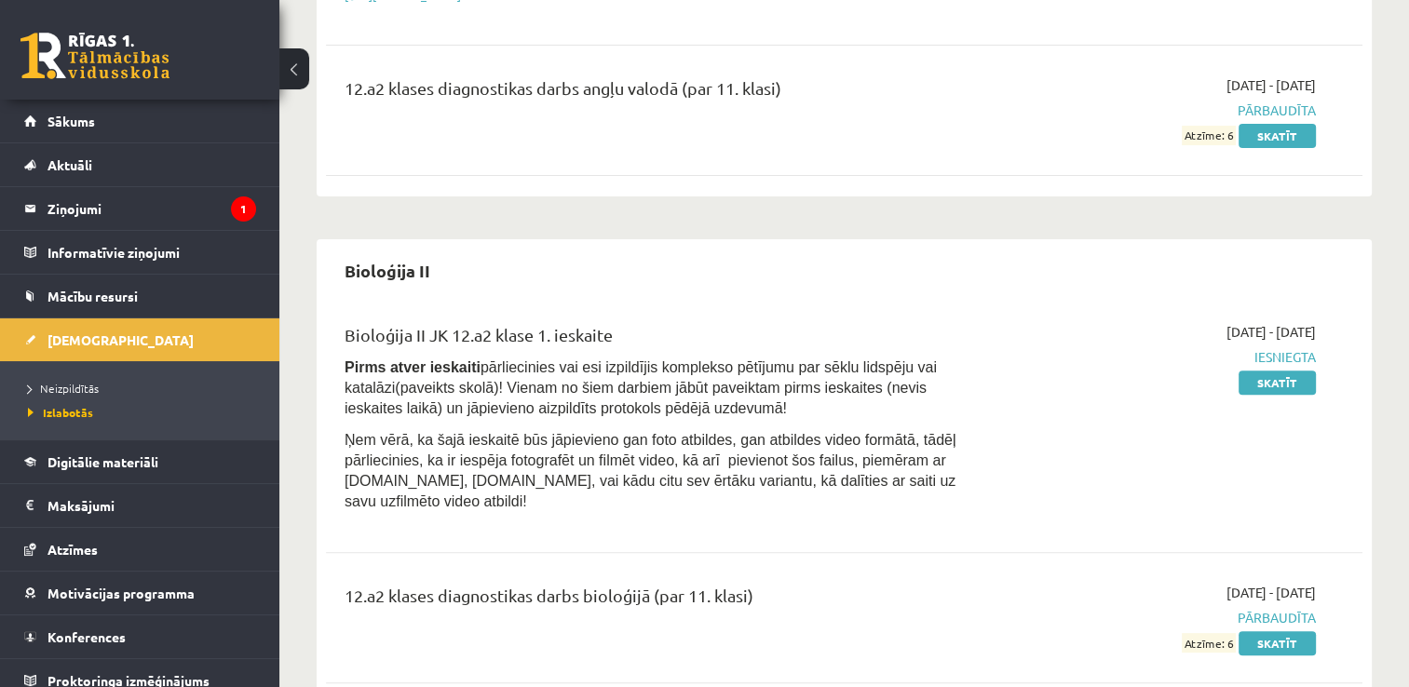
scroll to position [510, 0]
click at [1118, 449] on div "2025-10-09 - 2025-10-15 Iesniegta Skatīt" at bounding box center [1162, 422] width 333 height 200
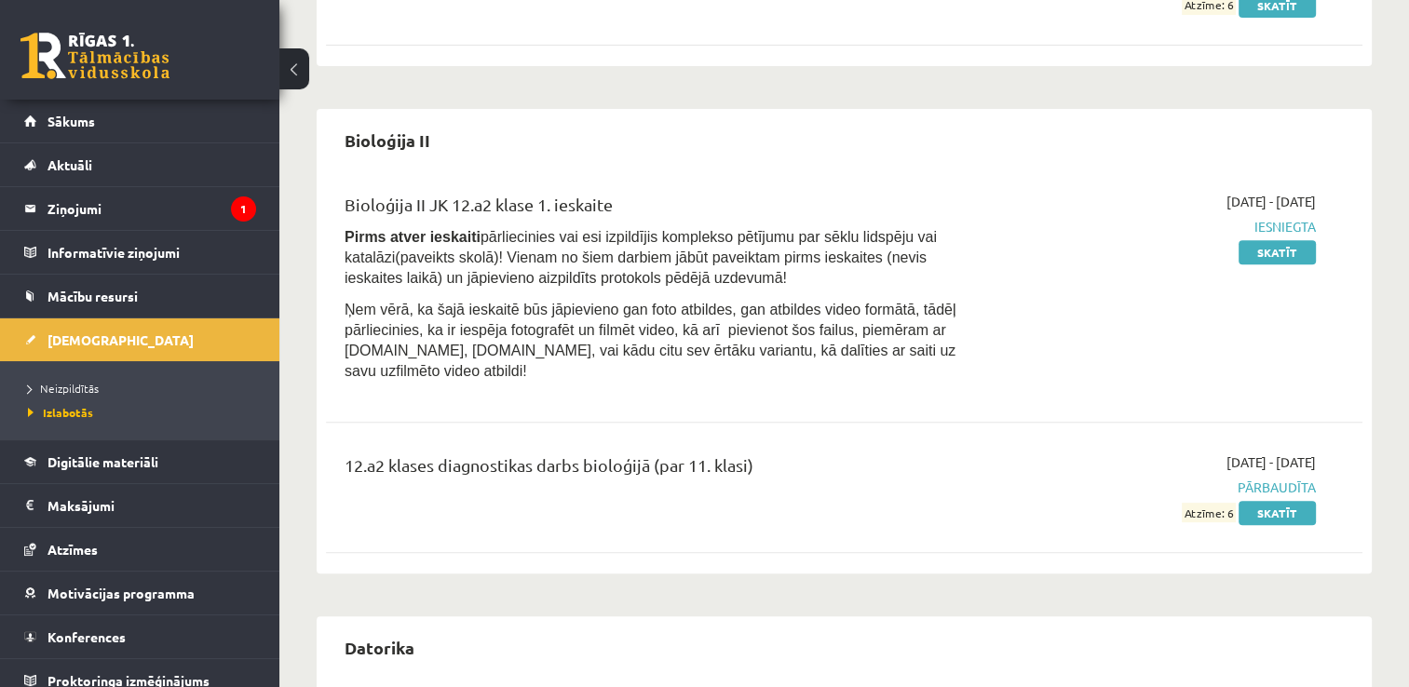
scroll to position [643, 0]
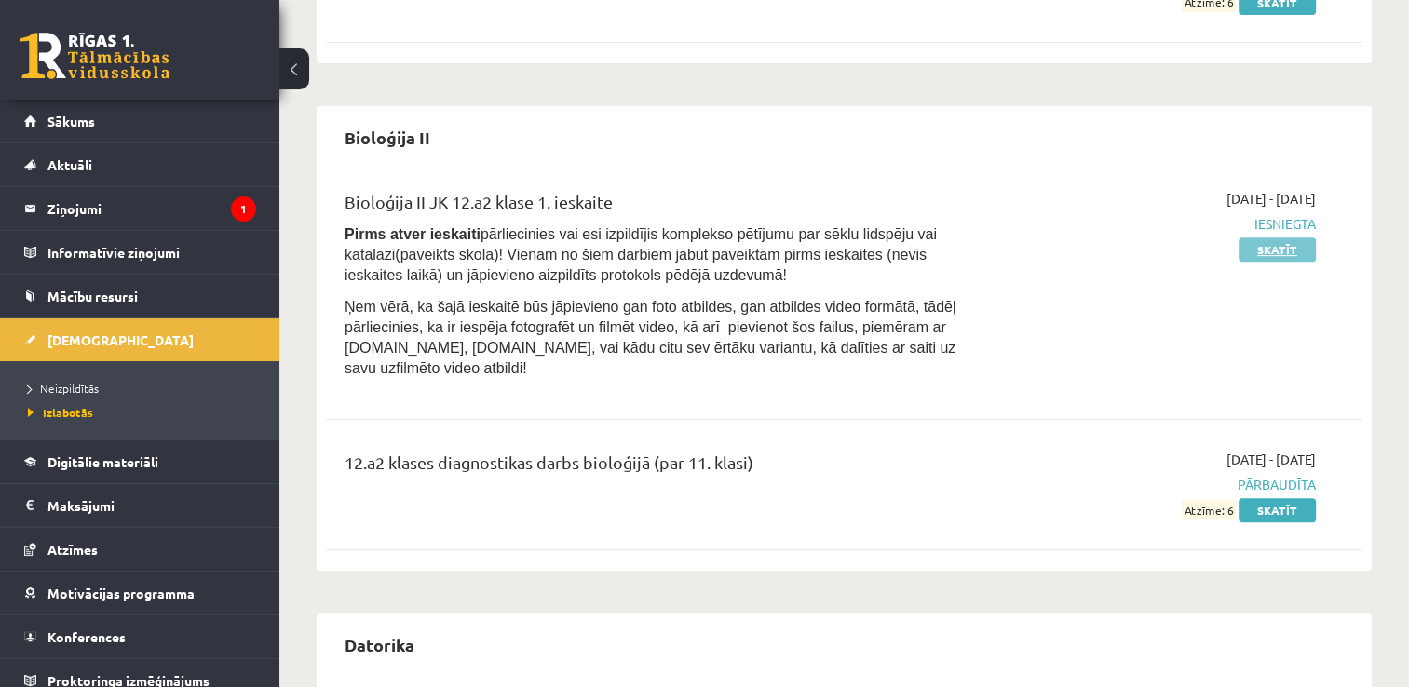
click at [1260, 237] on link "Skatīt" at bounding box center [1277, 249] width 77 height 24
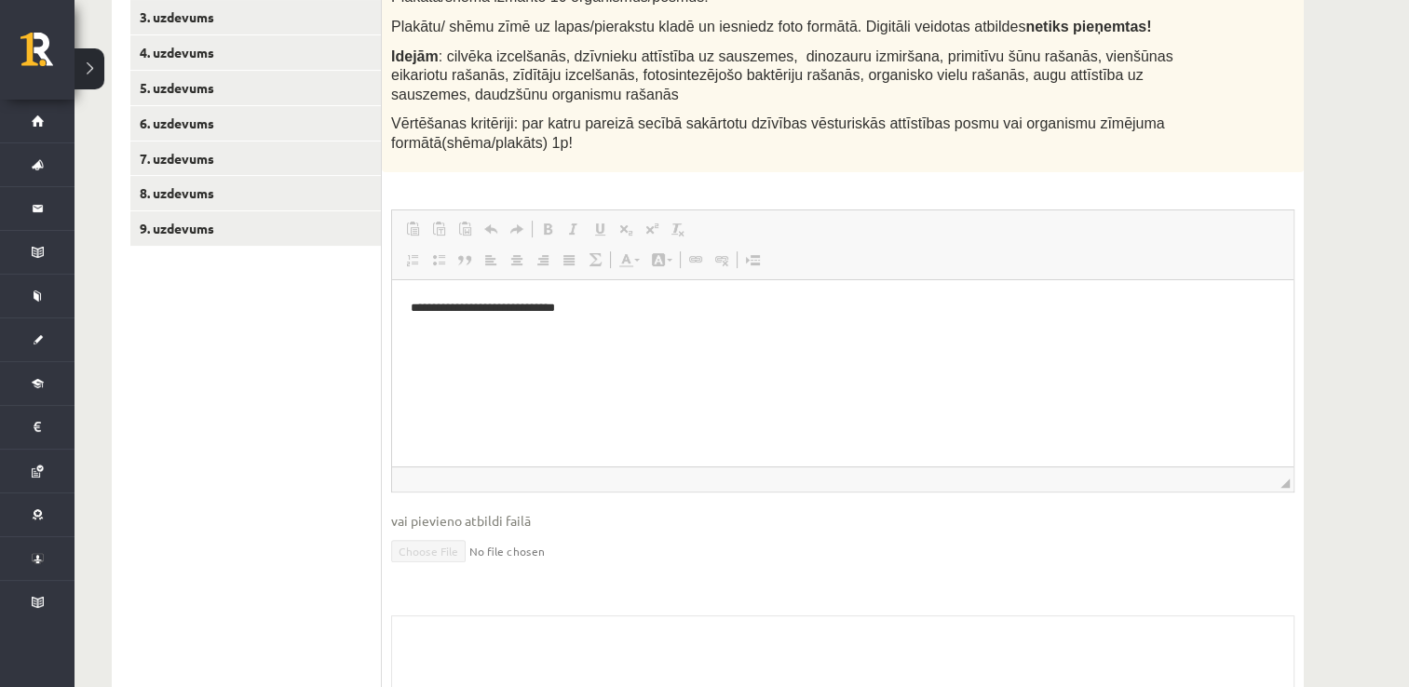
scroll to position [475, 0]
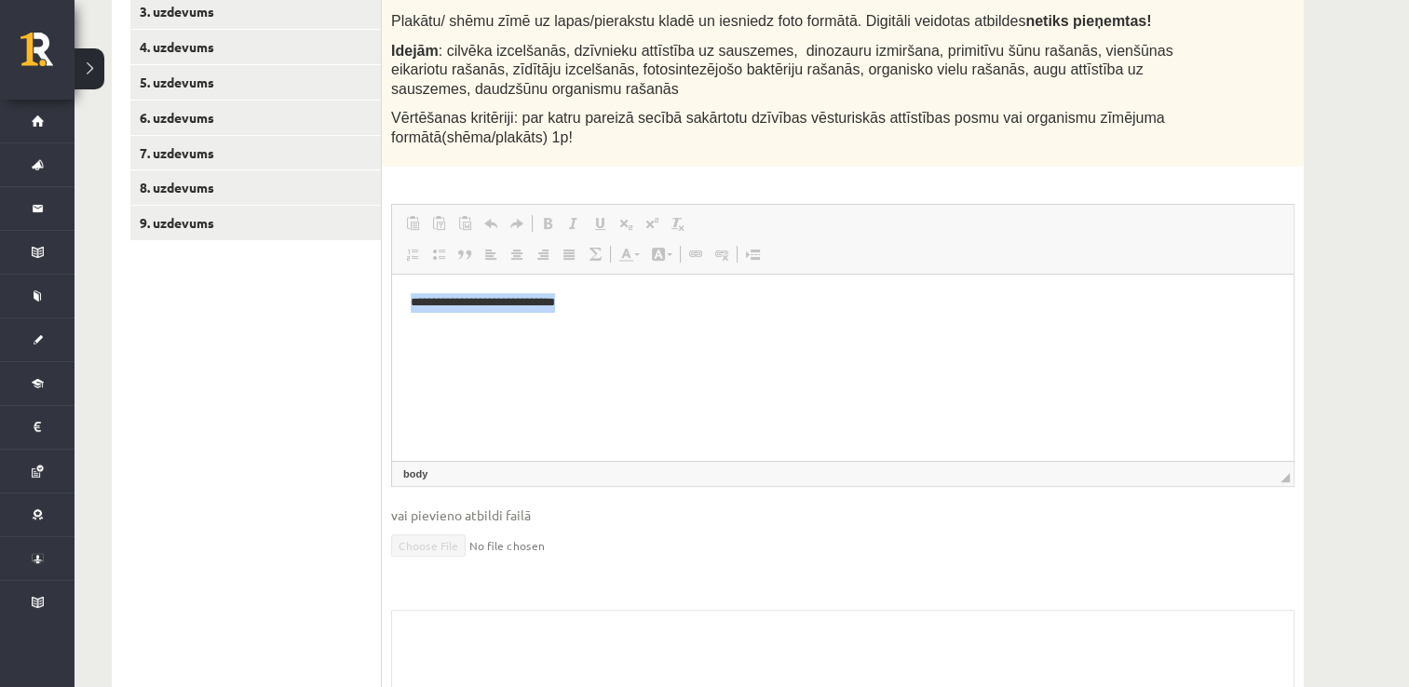
drag, startPoint x: 407, startPoint y: 304, endPoint x: 593, endPoint y: 305, distance: 186.3
click at [593, 305] on html "**********" at bounding box center [842, 302] width 901 height 57
copy p "**********"
click at [701, 292] on p "**********" at bounding box center [843, 302] width 865 height 20
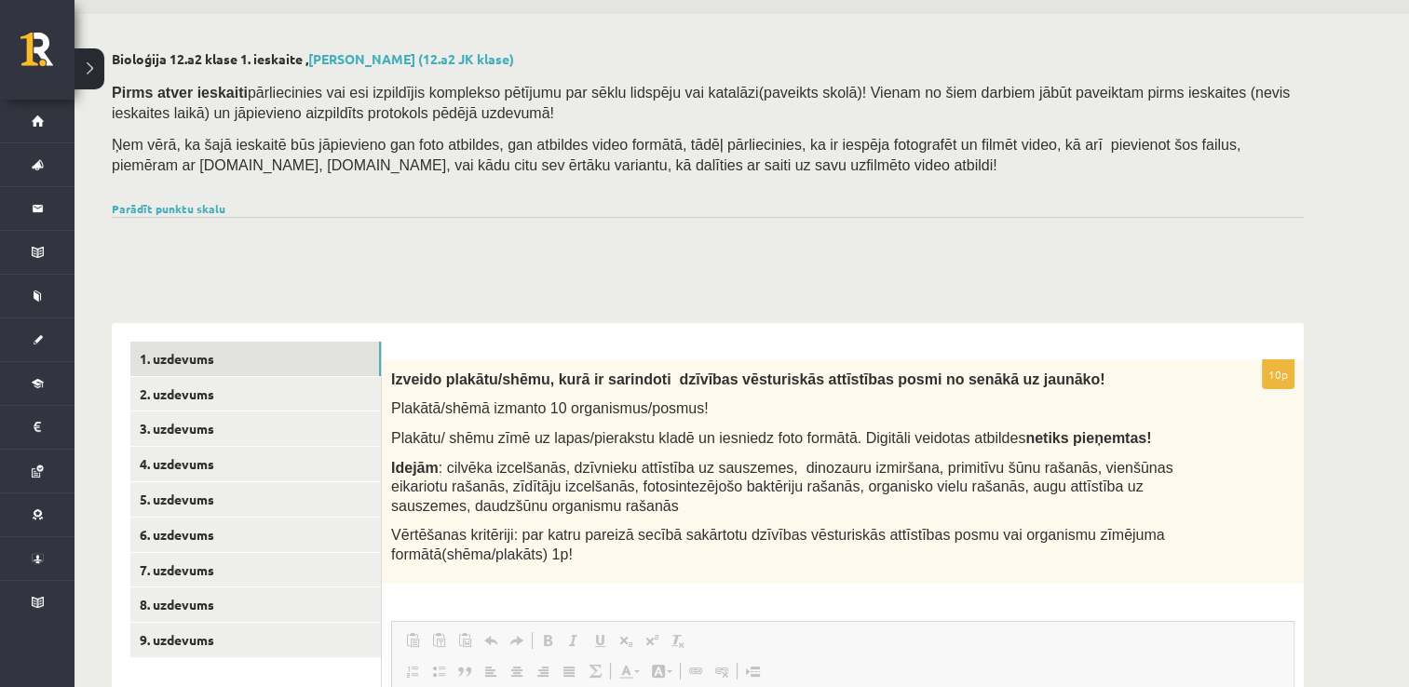
scroll to position [17, 0]
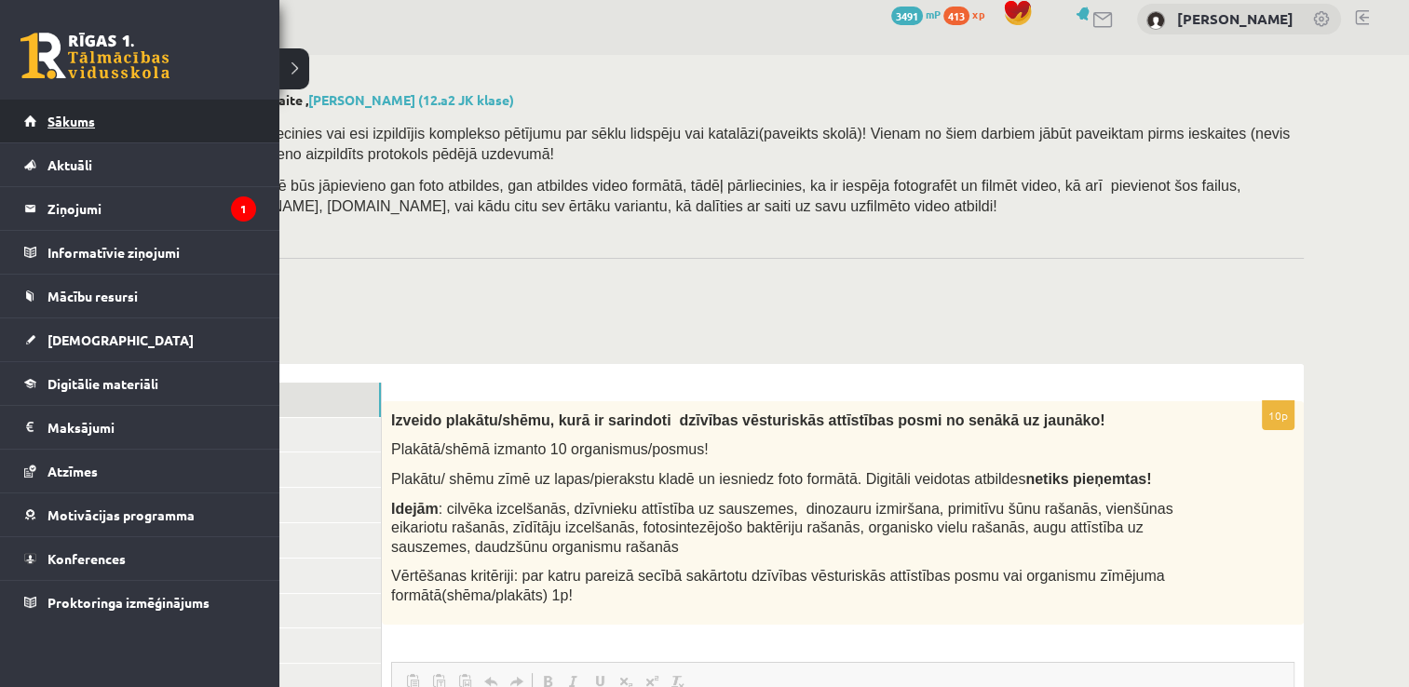
click at [60, 113] on link "Sākums" at bounding box center [140, 121] width 232 height 43
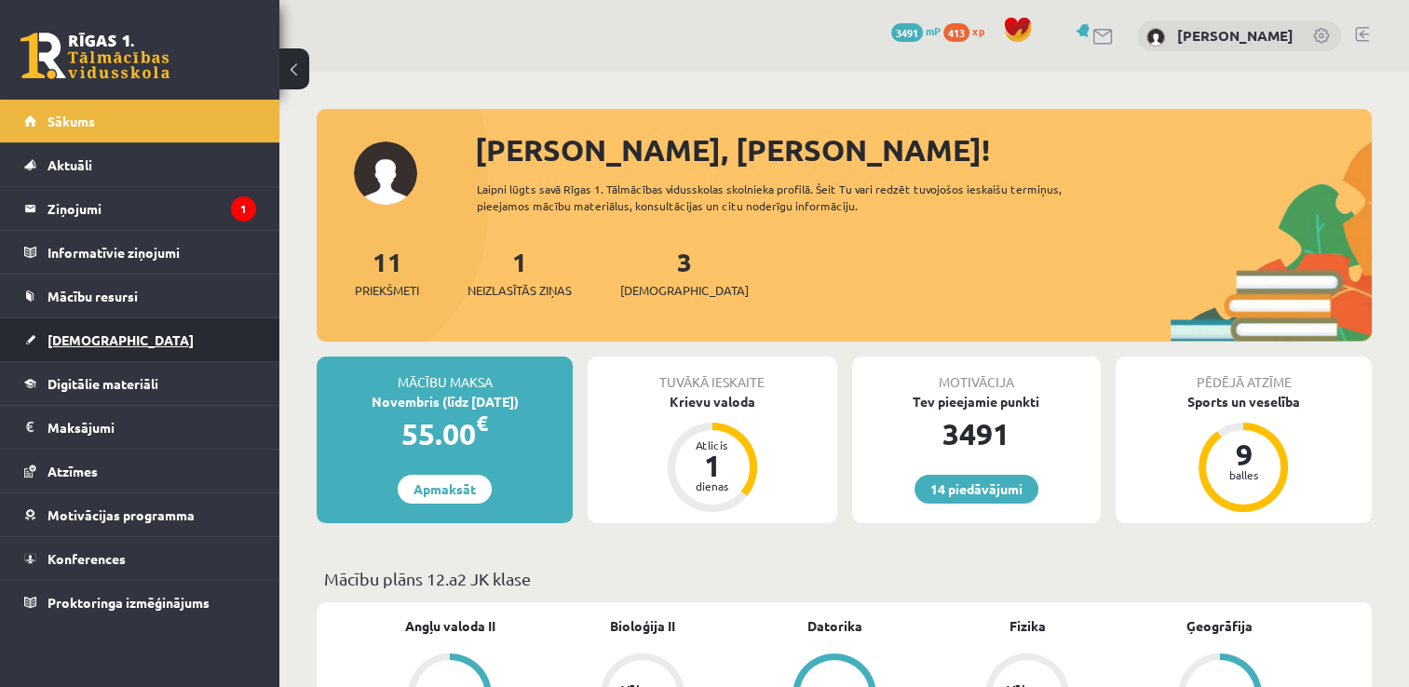
click at [123, 334] on link "[DEMOGRAPHIC_DATA]" at bounding box center [140, 339] width 232 height 43
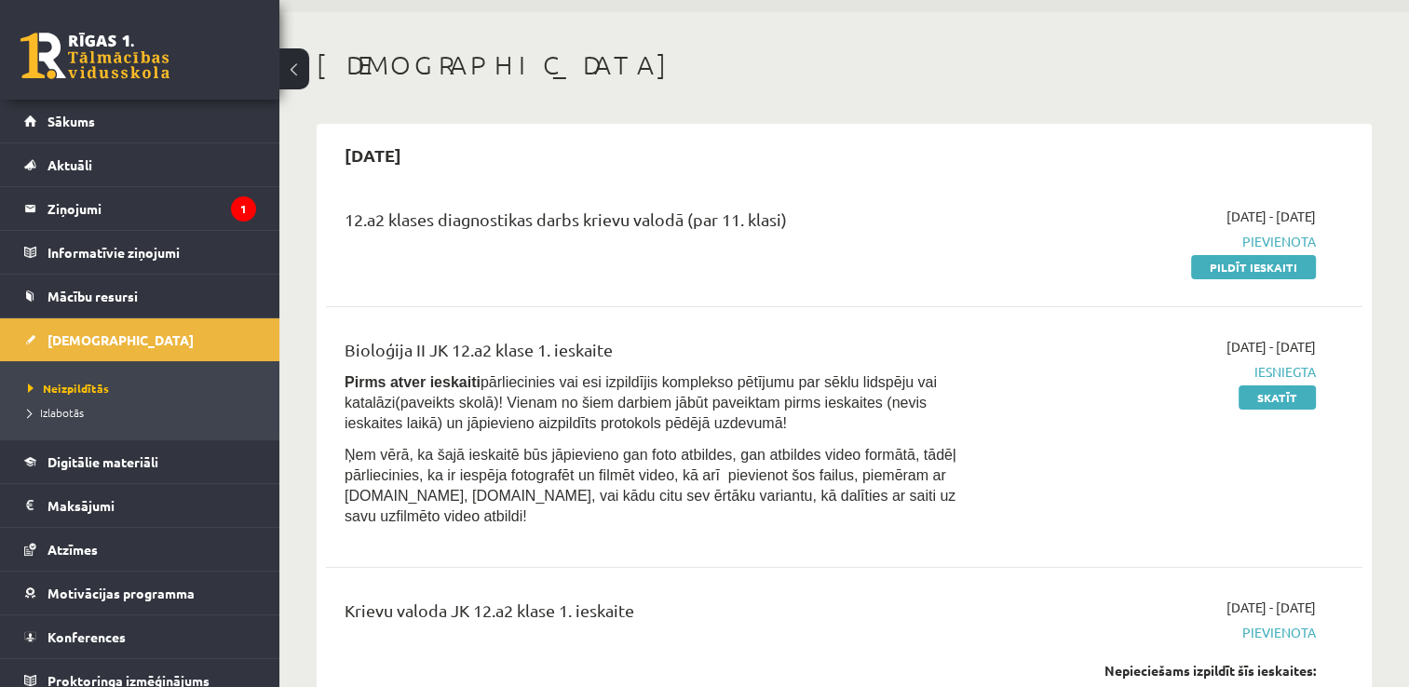
scroll to position [60, 0]
click at [114, 118] on link "Sākums" at bounding box center [140, 121] width 232 height 43
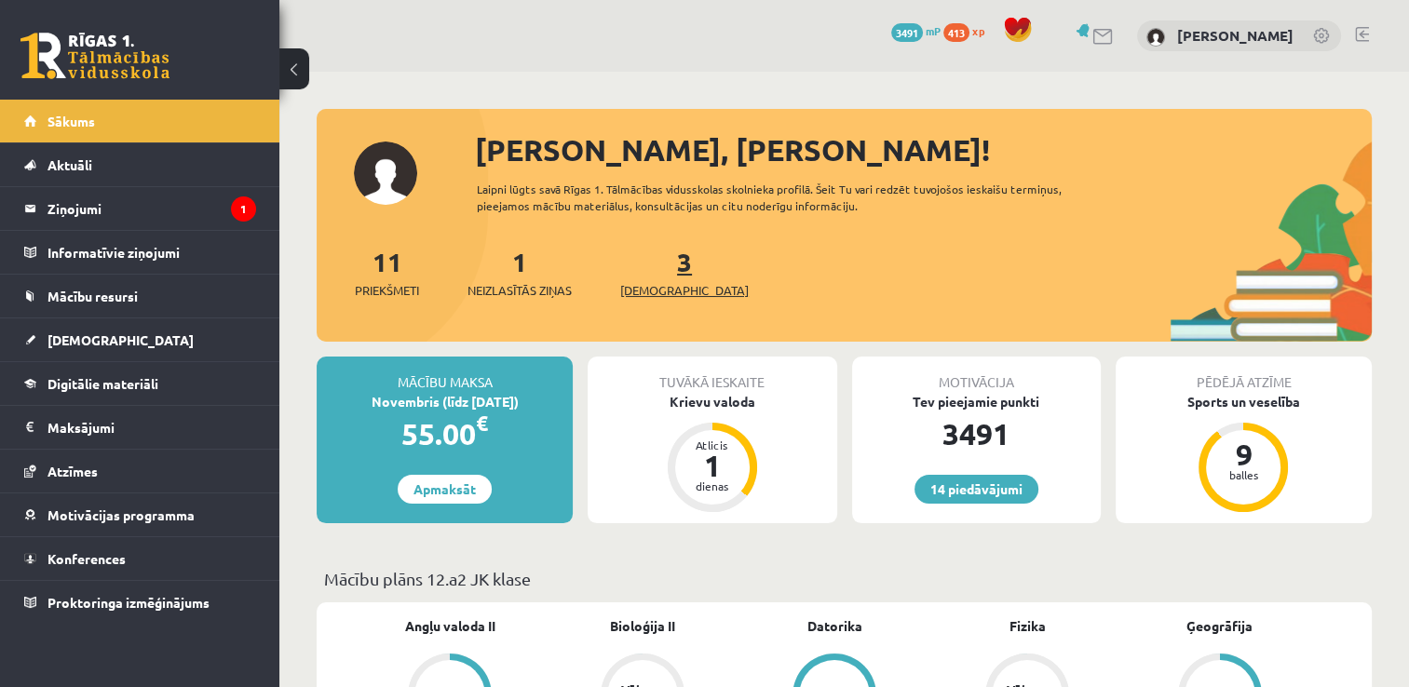
click at [652, 272] on link "3 Ieskaites" at bounding box center [684, 272] width 129 height 55
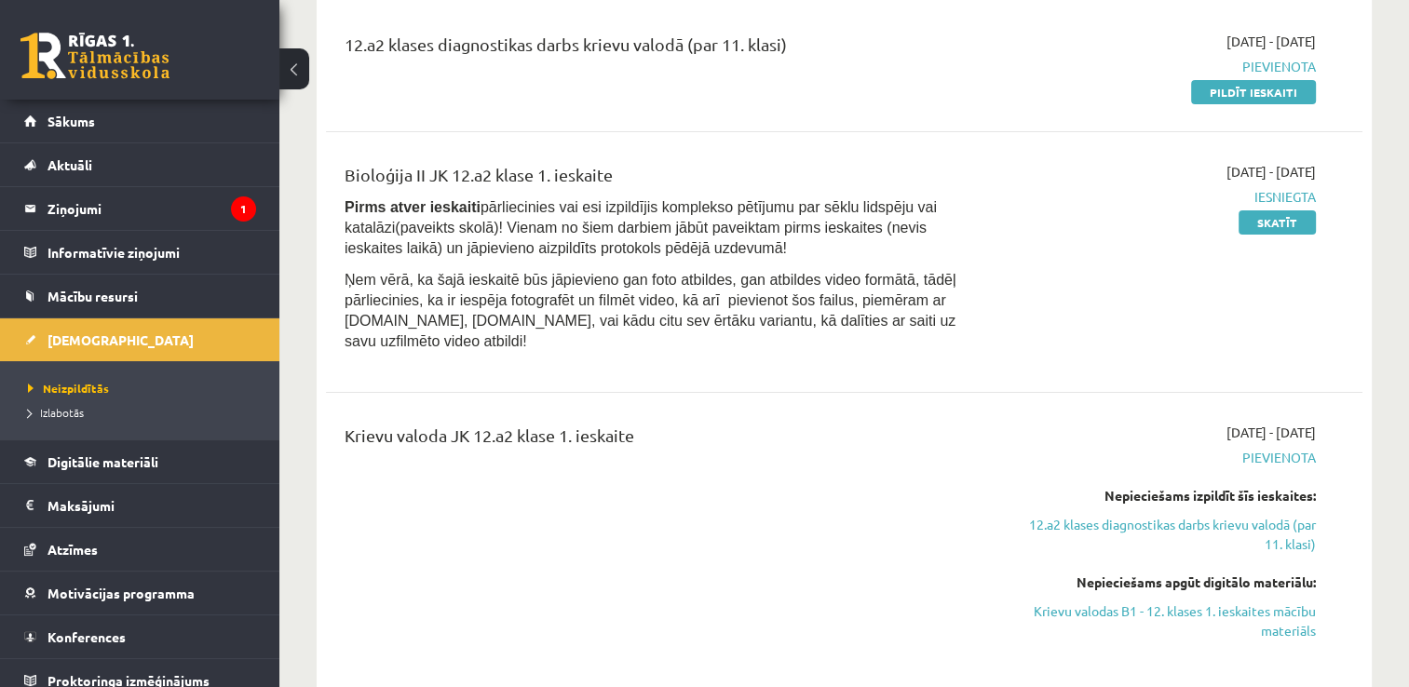
scroll to position [233, 0]
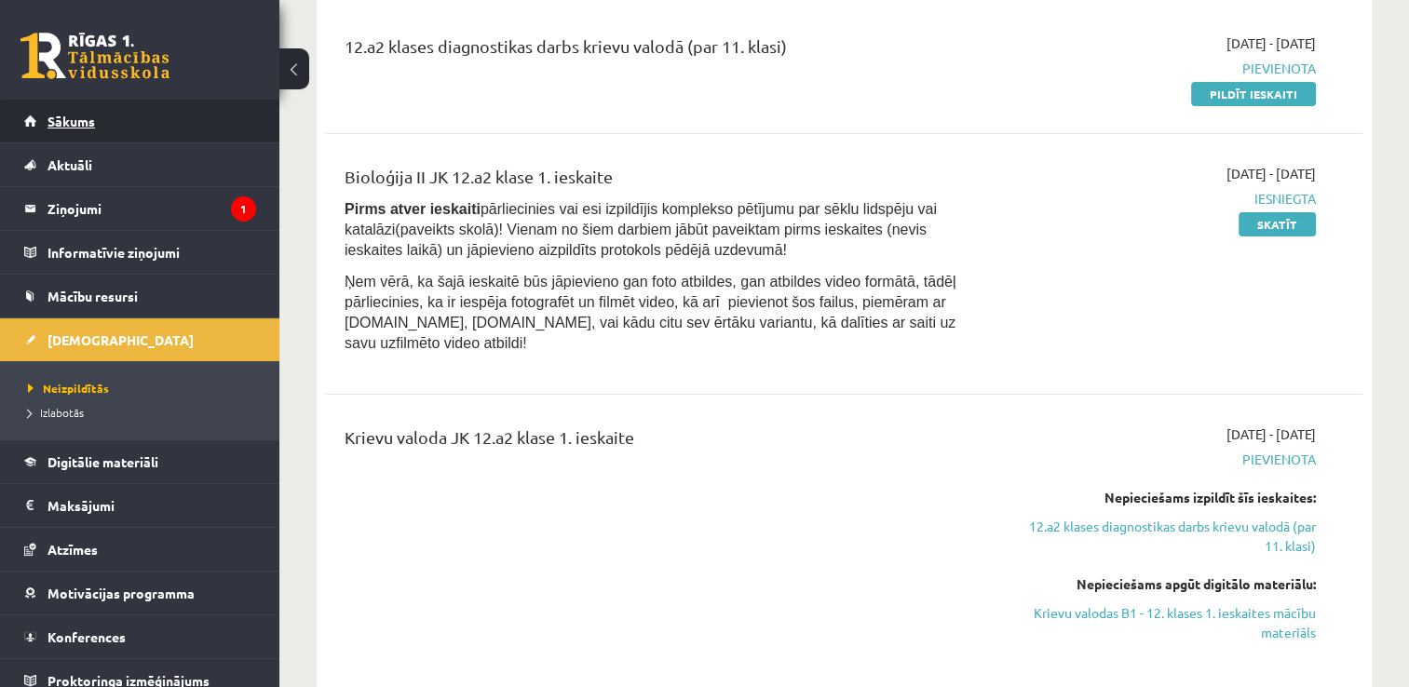
click at [150, 121] on link "Sākums" at bounding box center [140, 121] width 232 height 43
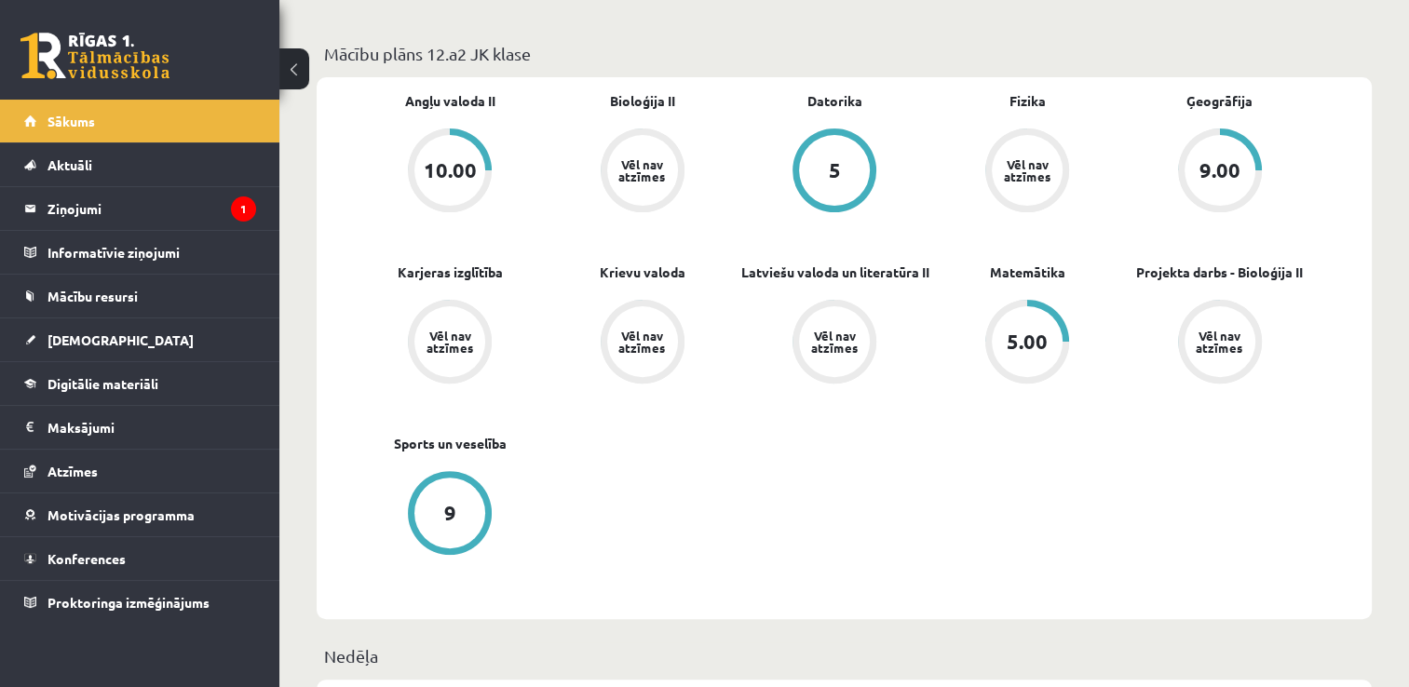
scroll to position [527, 0]
